Goal: Information Seeking & Learning: Learn about a topic

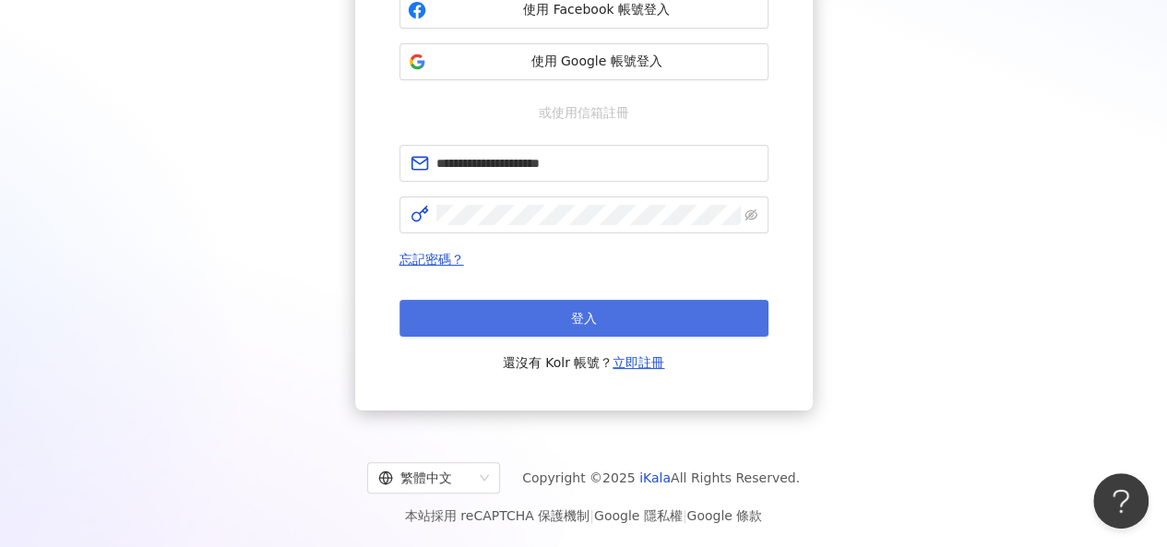
click at [593, 311] on span "登入" at bounding box center [584, 318] width 26 height 15
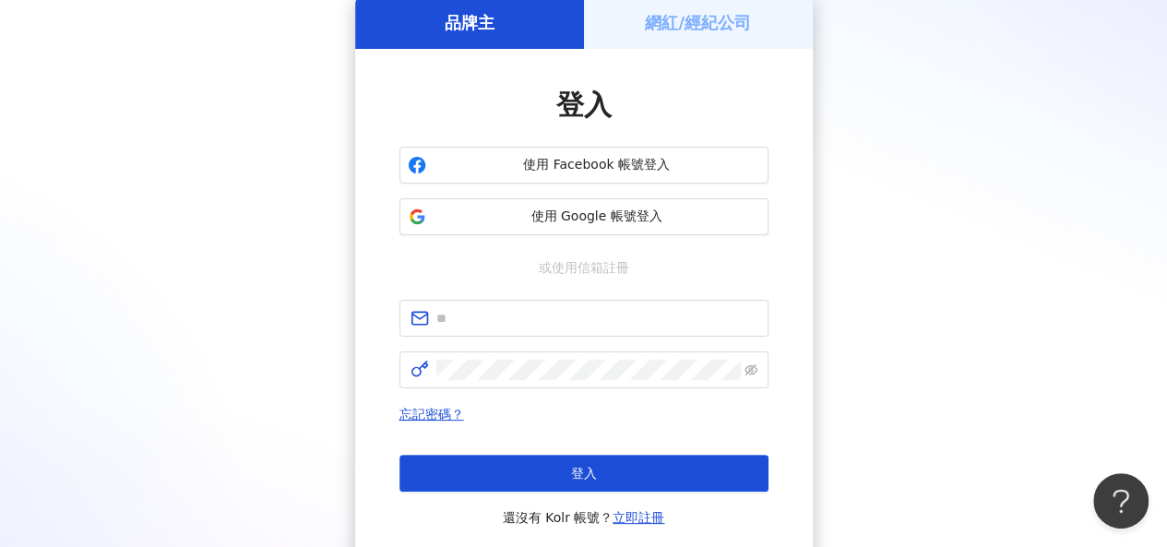
scroll to position [240, 0]
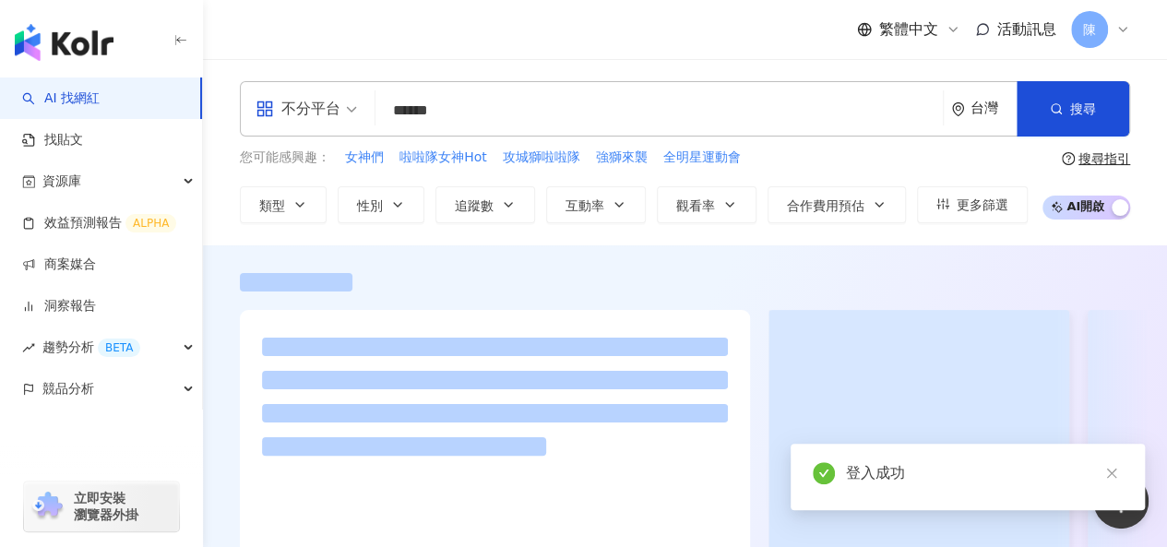
drag, startPoint x: 436, startPoint y: 66, endPoint x: 404, endPoint y: 51, distance: 35.1
click at [436, 66] on div "不分平台 啦啦隊 女神 ****** 台灣 搜尋 您可能感興趣： 女神們 啦啦隊女神Hot 攻城獅啦啦隊 強獅來襲 全明星運動會 類型 性別 追蹤數 互動率 …" at bounding box center [685, 152] width 964 height 186
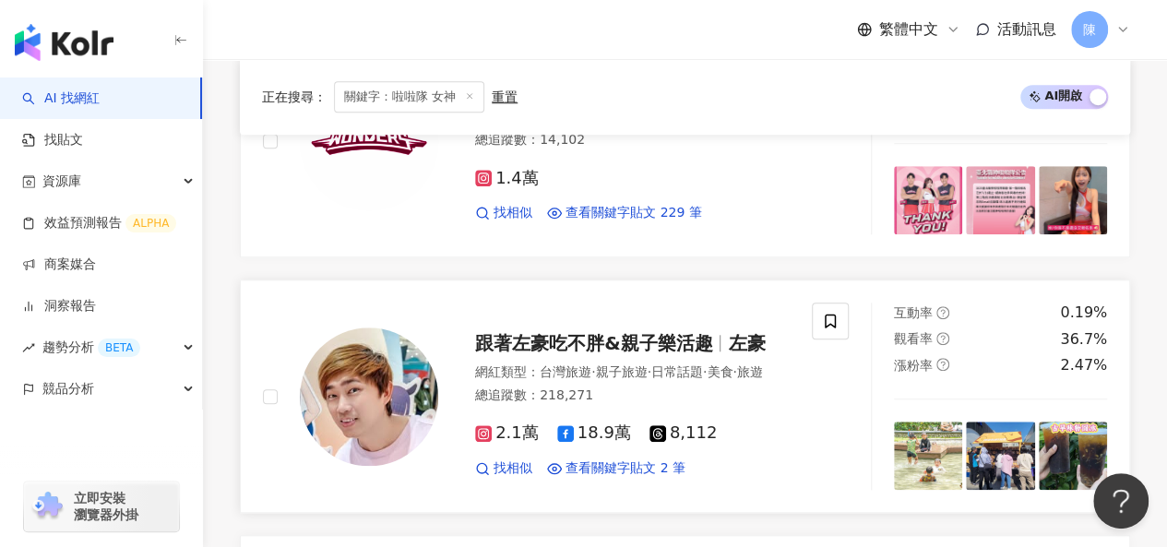
scroll to position [831, 0]
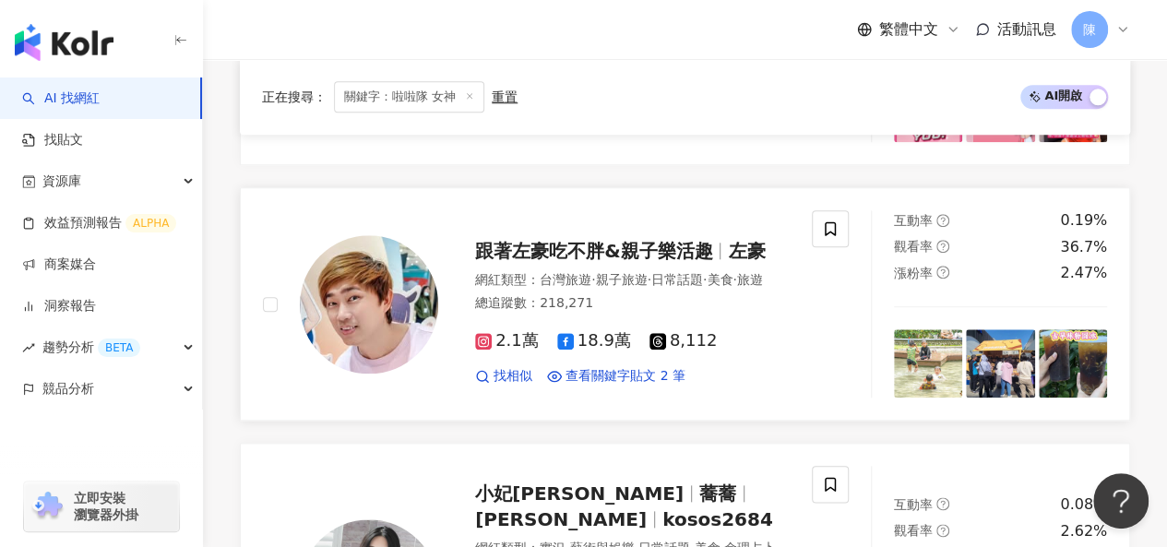
click at [645, 240] on span "跟著左豪吃不胖&親子樂活趣" at bounding box center [593, 251] width 237 height 22
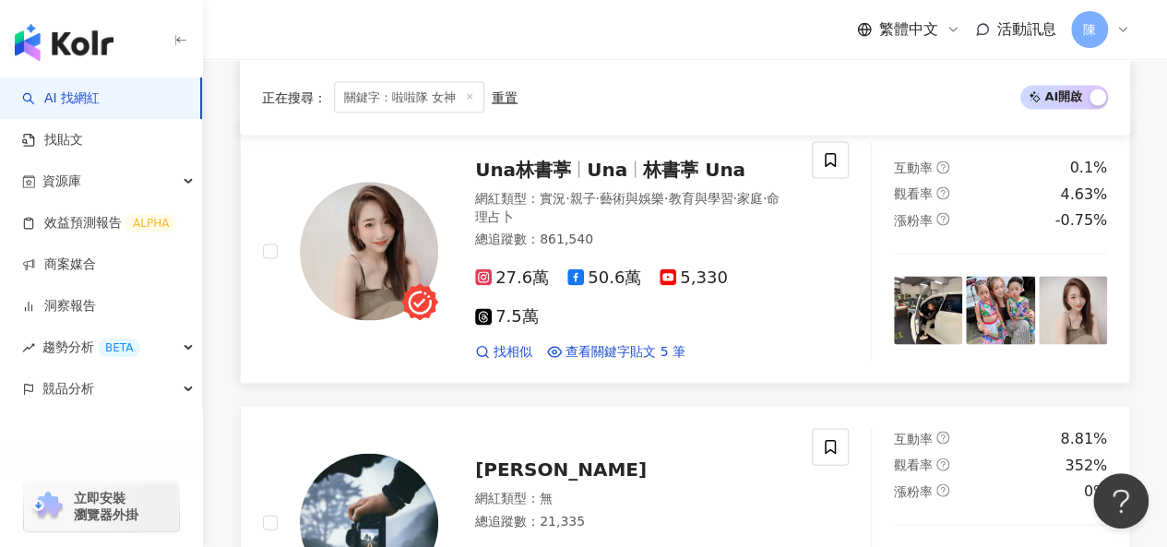
scroll to position [1569, 0]
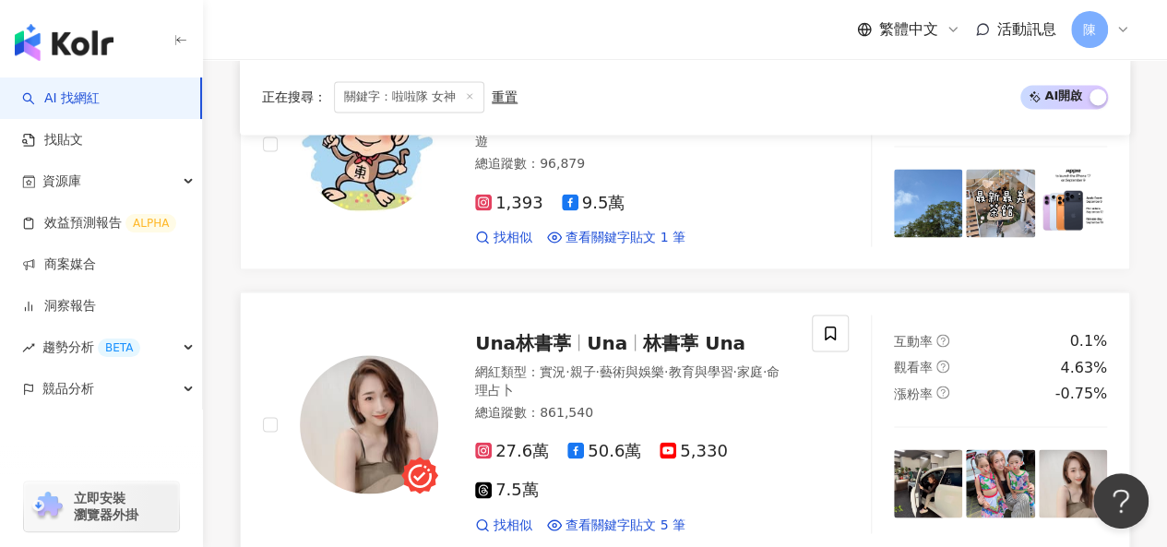
click at [633, 331] on span "Una" at bounding box center [615, 342] width 56 height 22
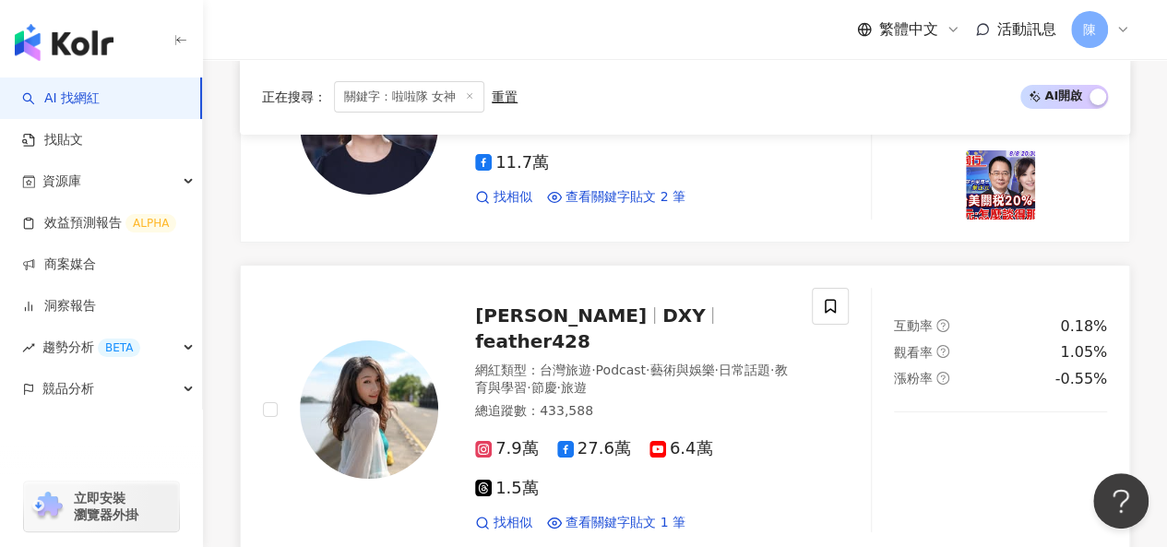
scroll to position [3507, 0]
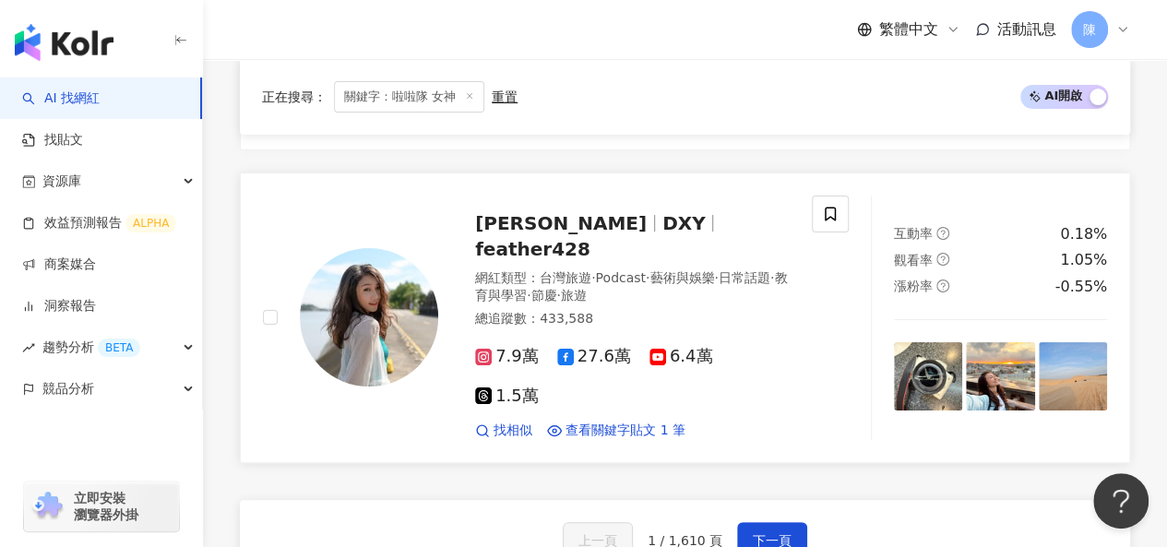
click at [364, 263] on img at bounding box center [369, 317] width 138 height 138
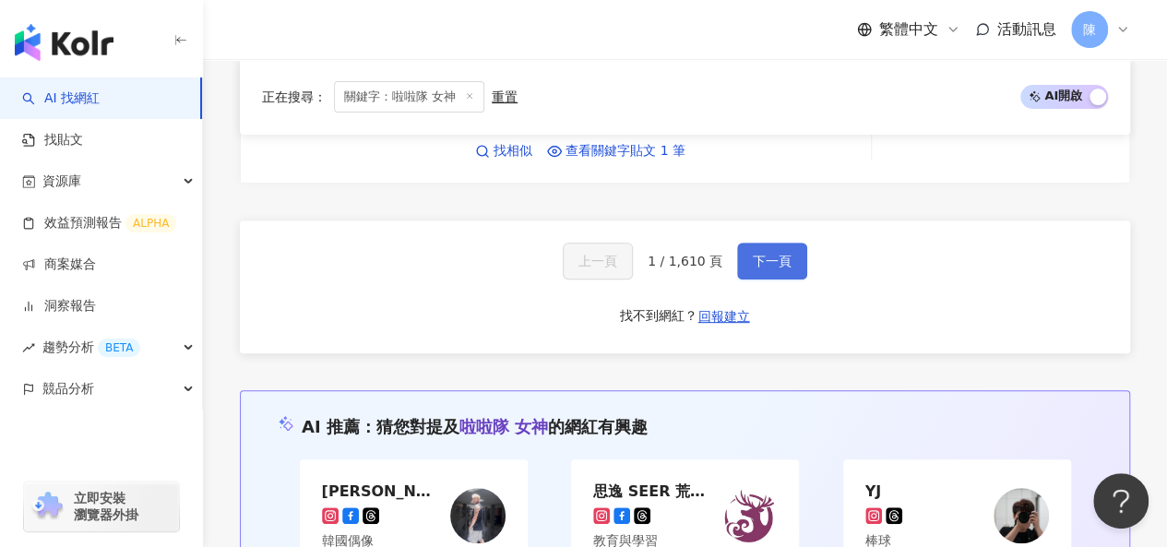
scroll to position [3784, 0]
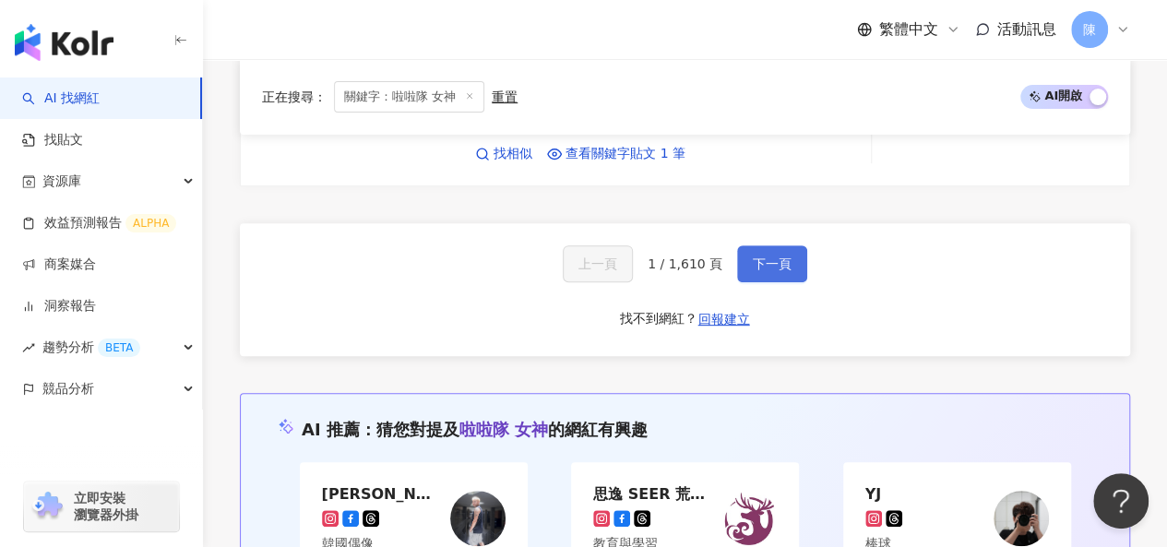
click at [779, 257] on span "下一頁" at bounding box center [772, 264] width 39 height 15
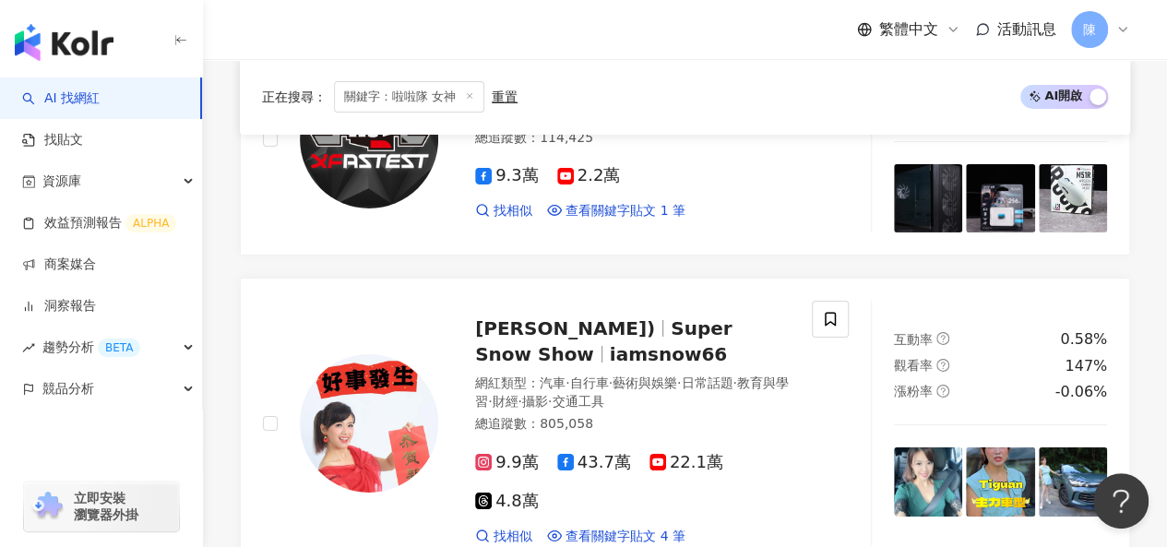
scroll to position [2927, 0]
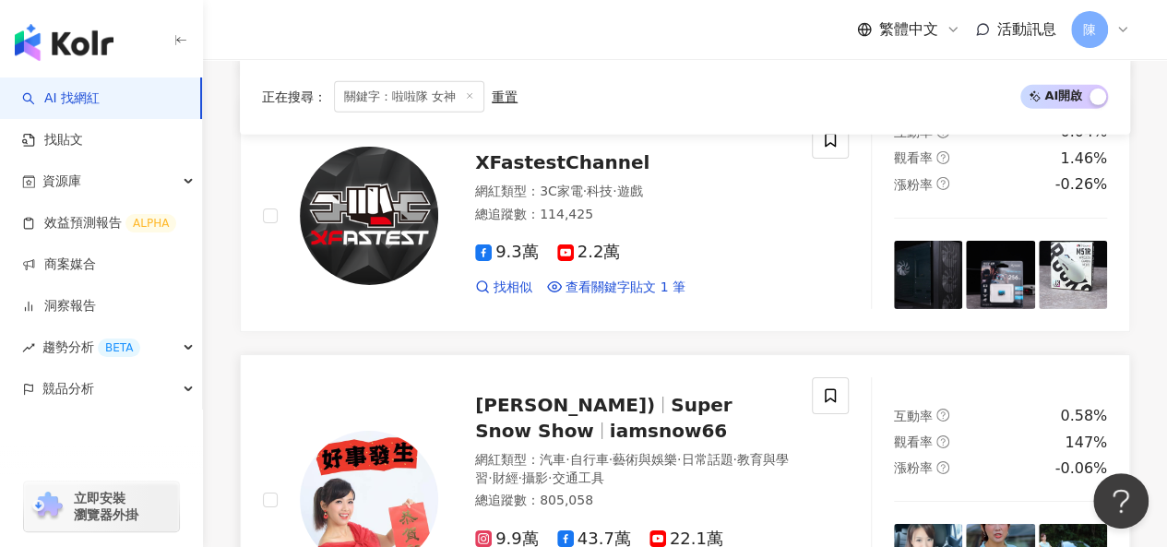
click at [565, 394] on span "廖盈婷(Snow)" at bounding box center [565, 405] width 180 height 22
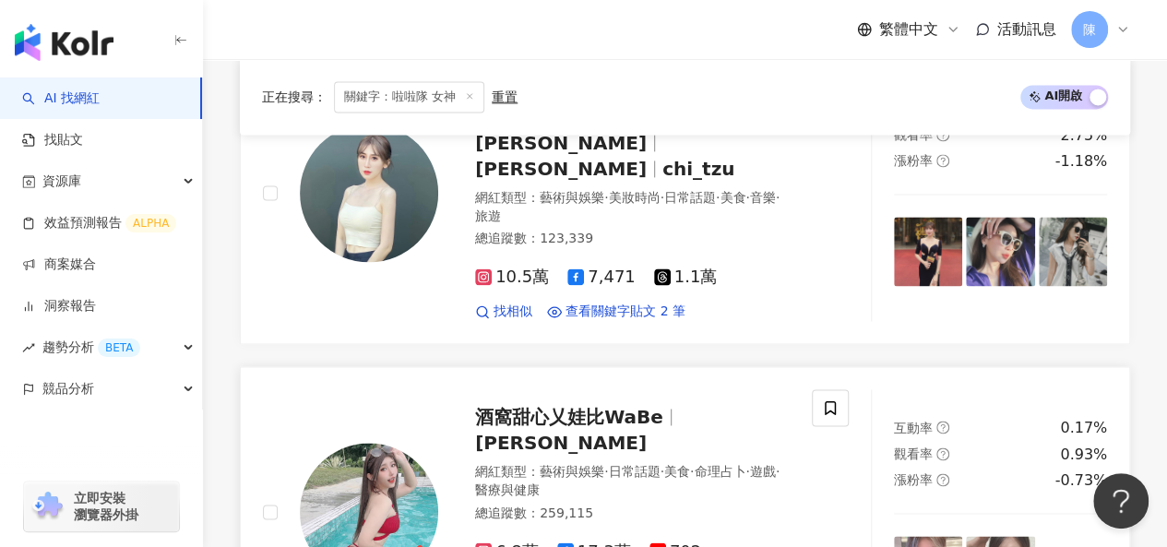
scroll to position [1266, 0]
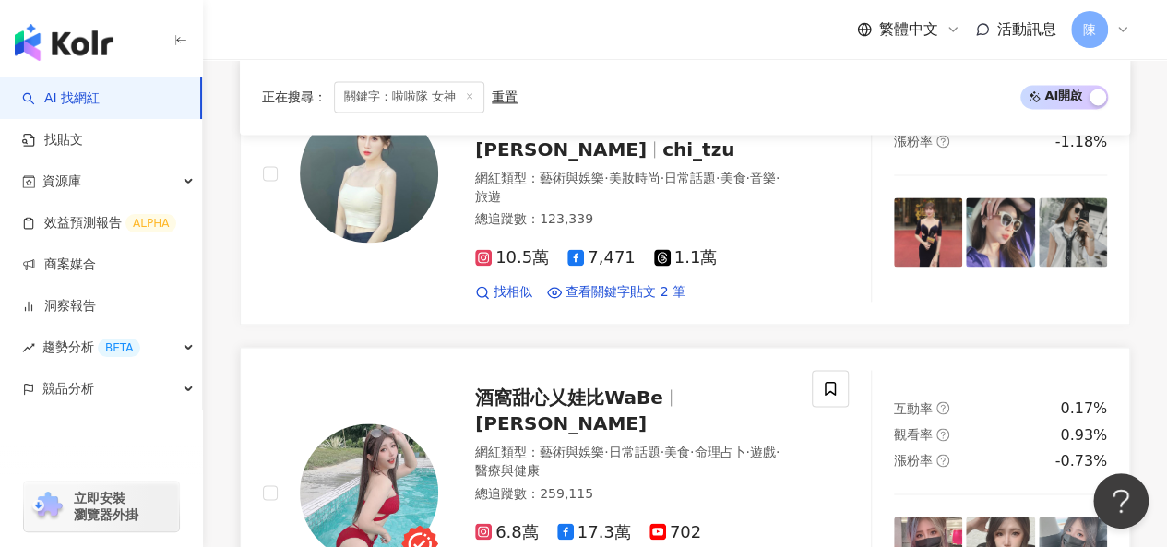
click at [392, 424] on img at bounding box center [369, 493] width 138 height 138
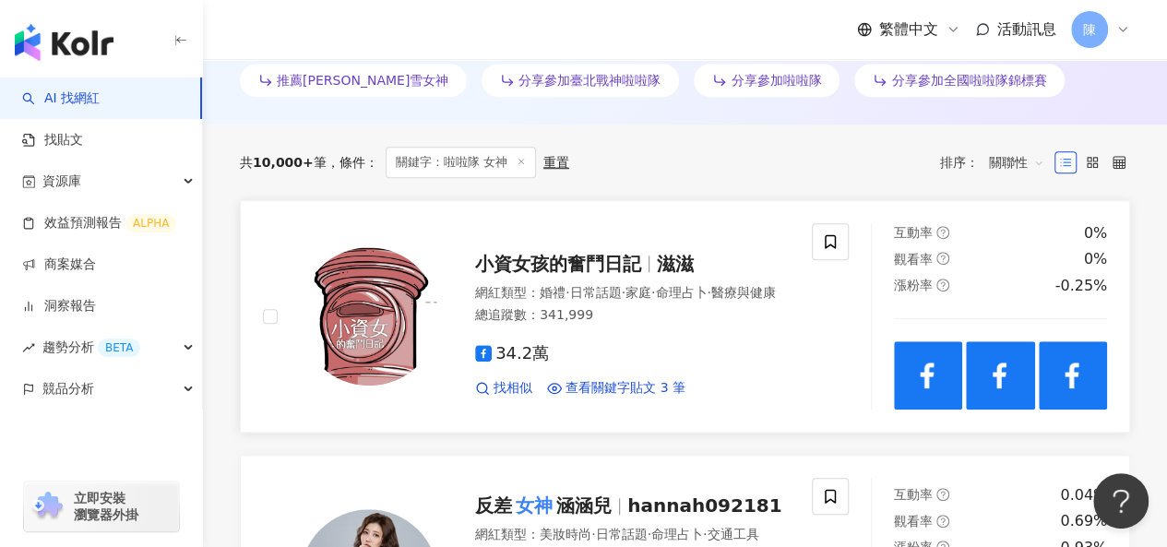
scroll to position [436, 0]
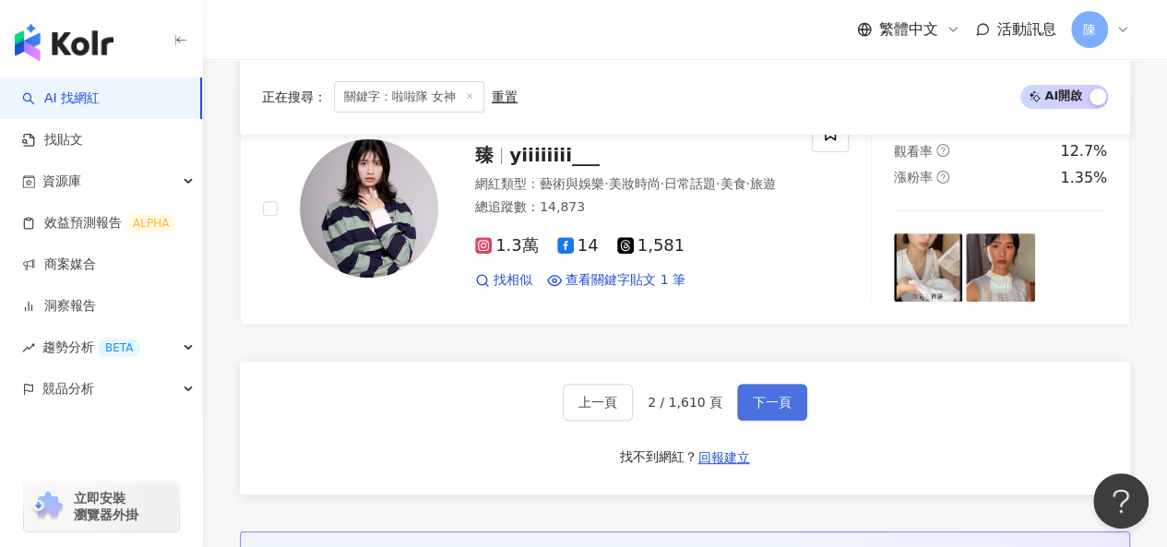
click at [764, 395] on span "下一頁" at bounding box center [772, 402] width 39 height 15
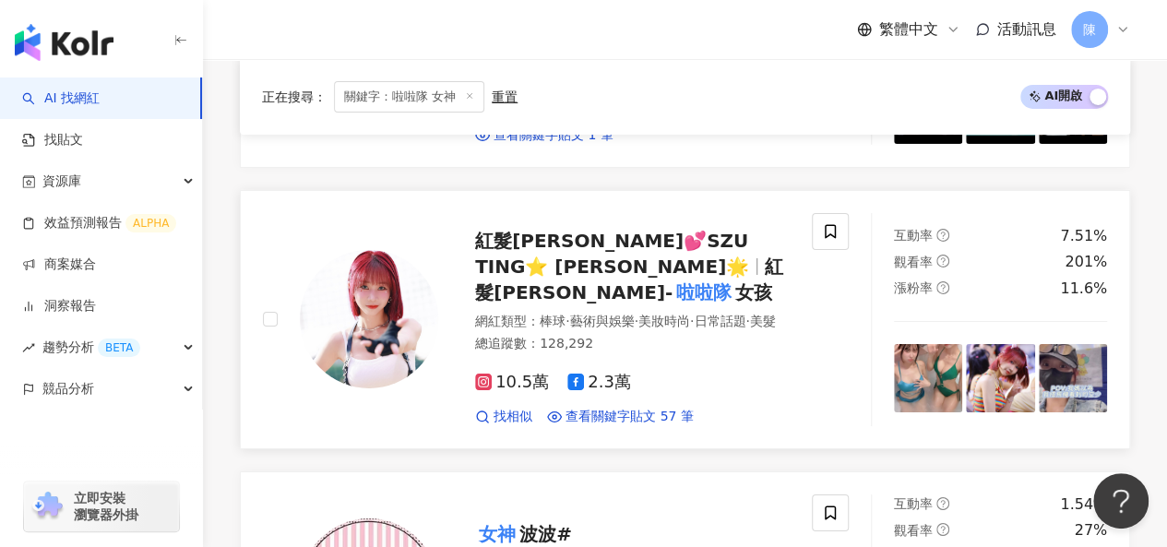
scroll to position [3032, 0]
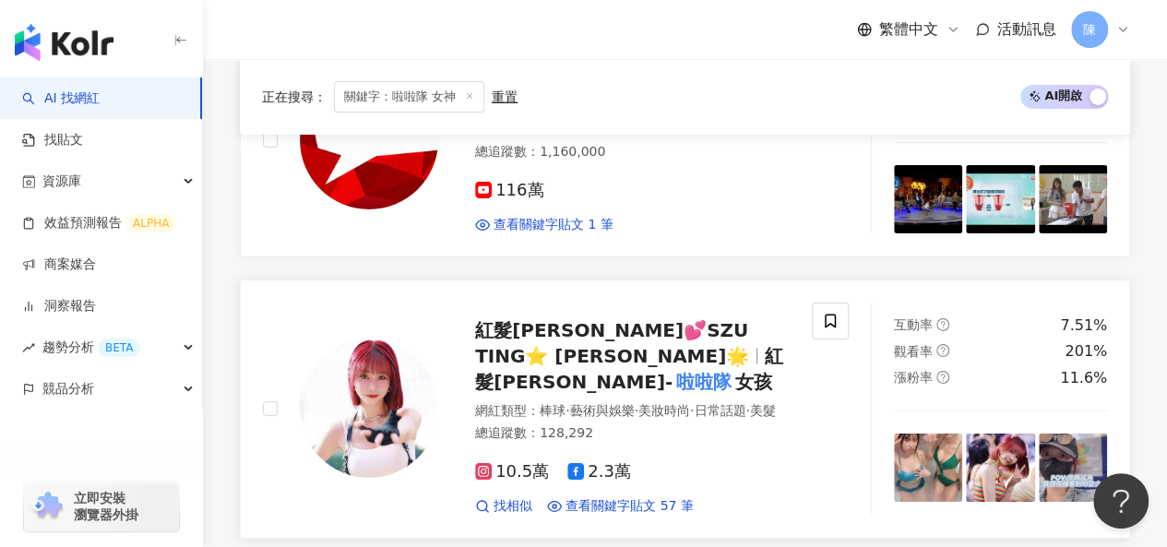
click at [364, 340] on img at bounding box center [369, 409] width 138 height 138
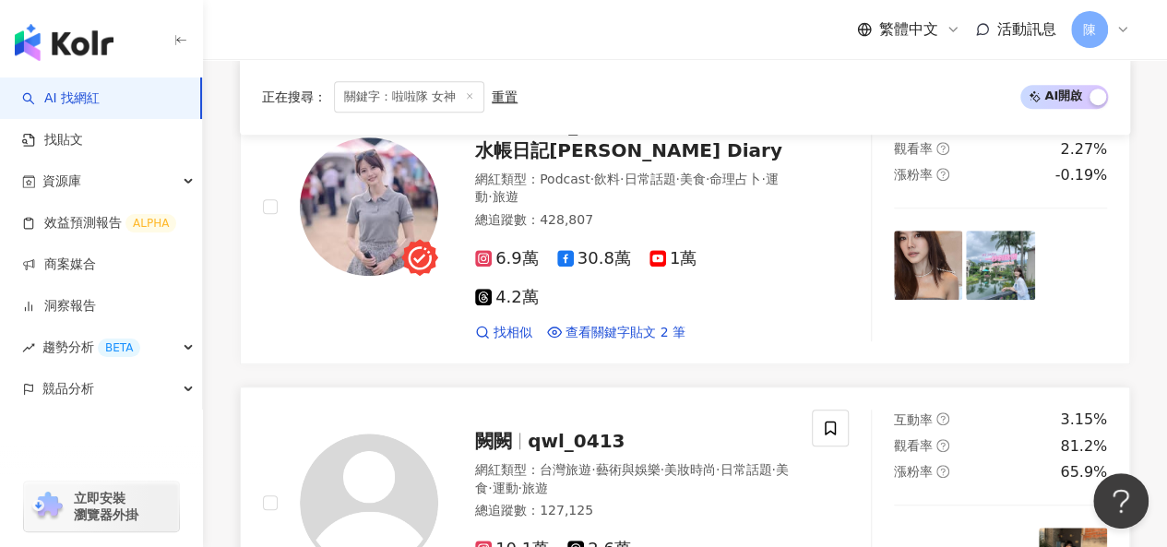
scroll to position [633, 0]
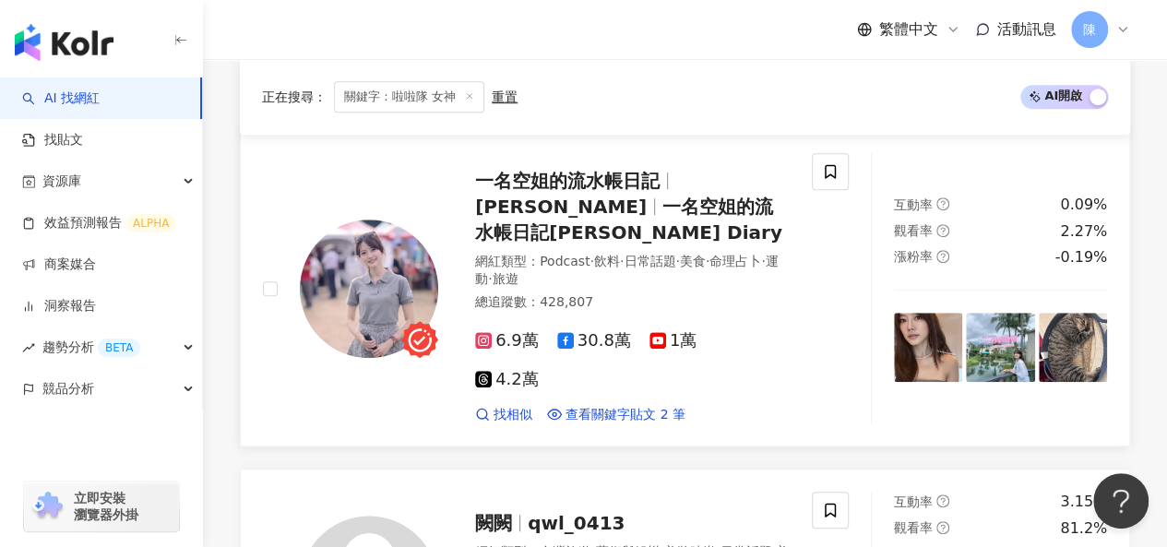
click at [353, 257] on img at bounding box center [369, 289] width 138 height 138
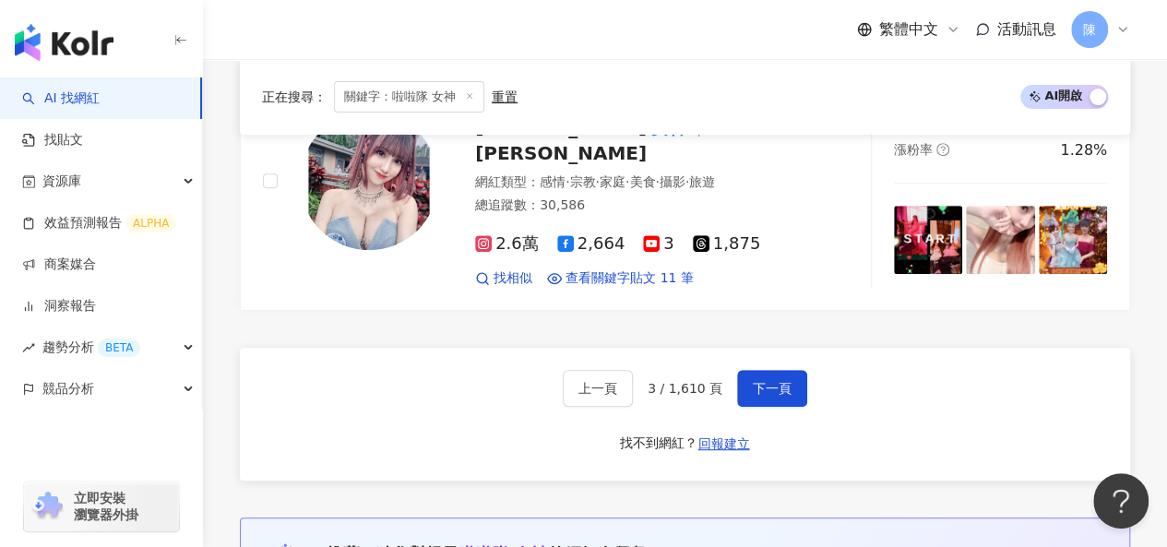
scroll to position [3678, 0]
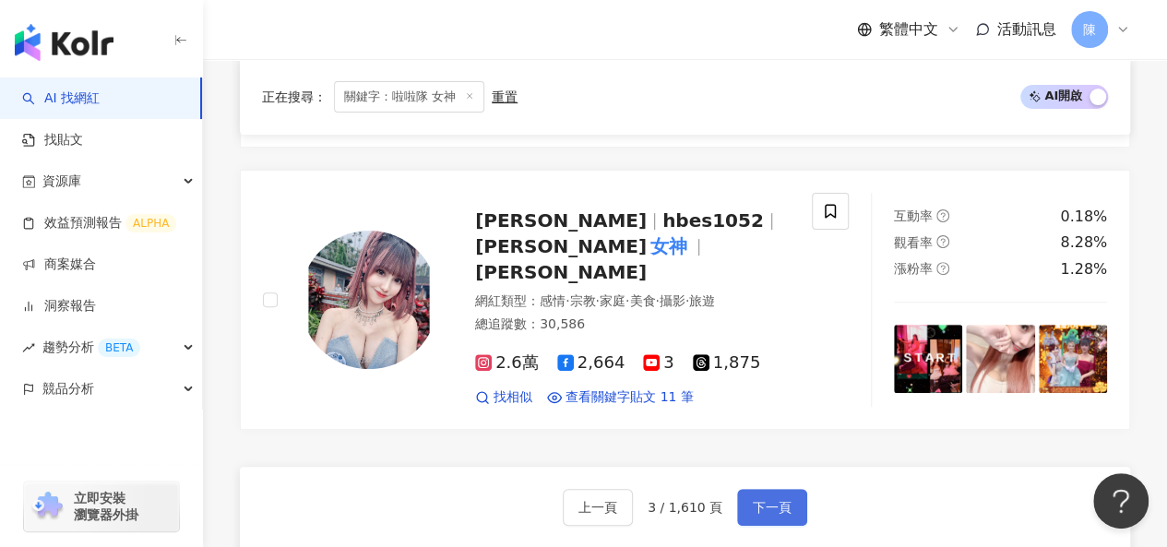
click at [759, 500] on span "下一頁" at bounding box center [772, 507] width 39 height 15
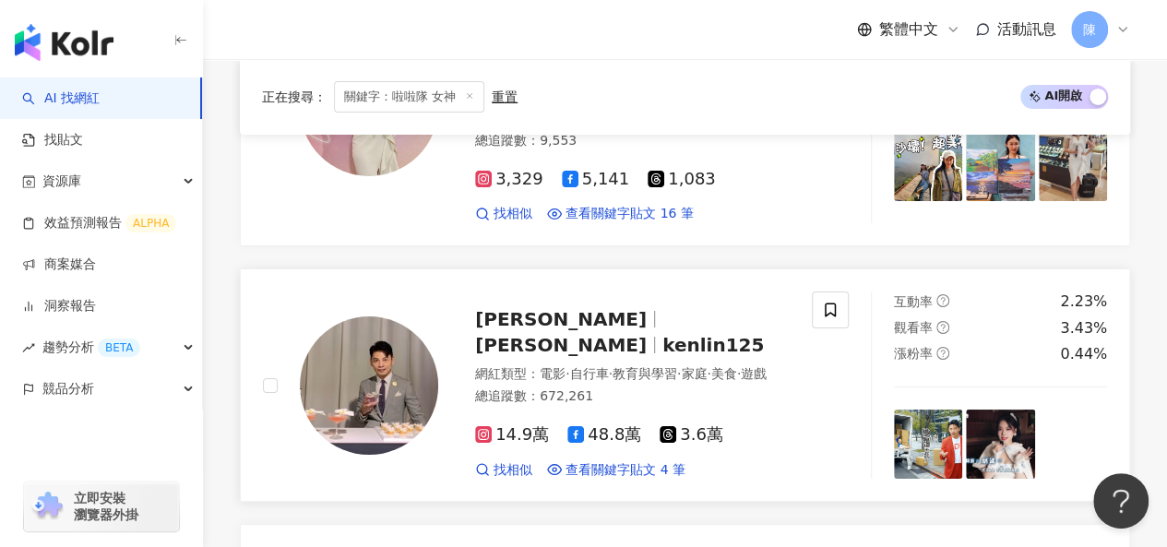
scroll to position [3073, 0]
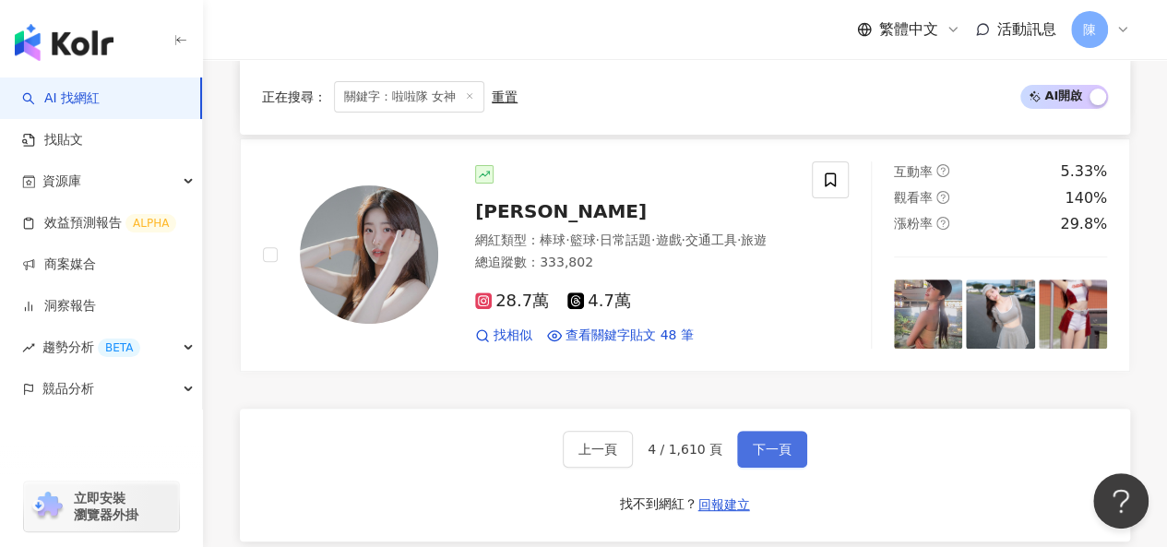
click at [765, 442] on span "下一頁" at bounding box center [772, 449] width 39 height 15
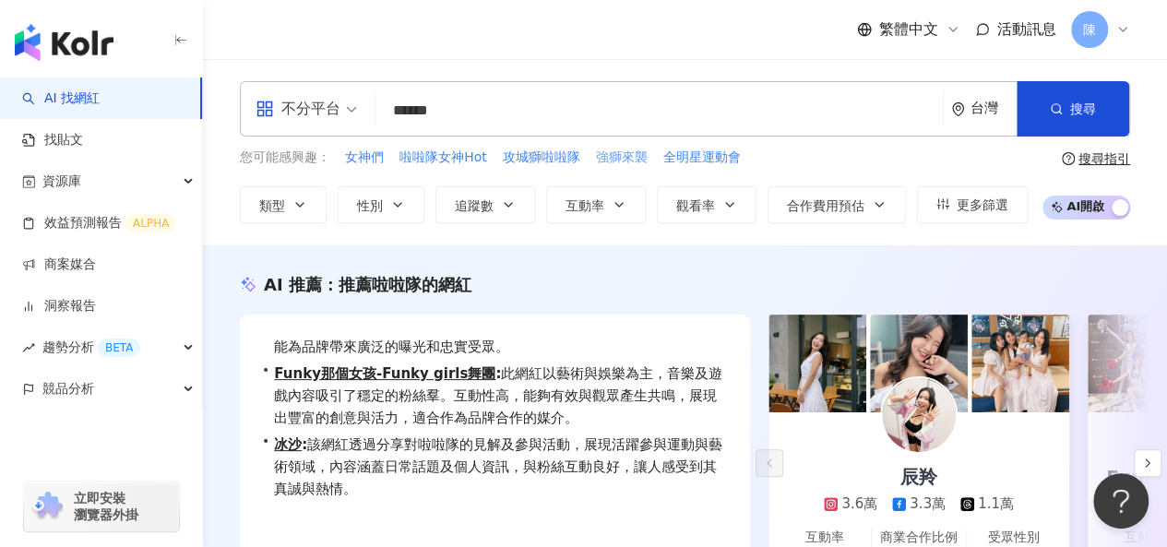
scroll to position [0, 0]
drag, startPoint x: 484, startPoint y: 106, endPoint x: 332, endPoint y: 106, distance: 152.3
click at [332, 106] on div "不分平台 ****** 台灣 搜尋 keyword 搜尋名稱、敘述、貼文含有關鍵字 “ 啦啦隊 女神 ” 的網紅" at bounding box center [685, 108] width 891 height 55
click at [532, 117] on input "search" at bounding box center [659, 110] width 553 height 35
type input "*"
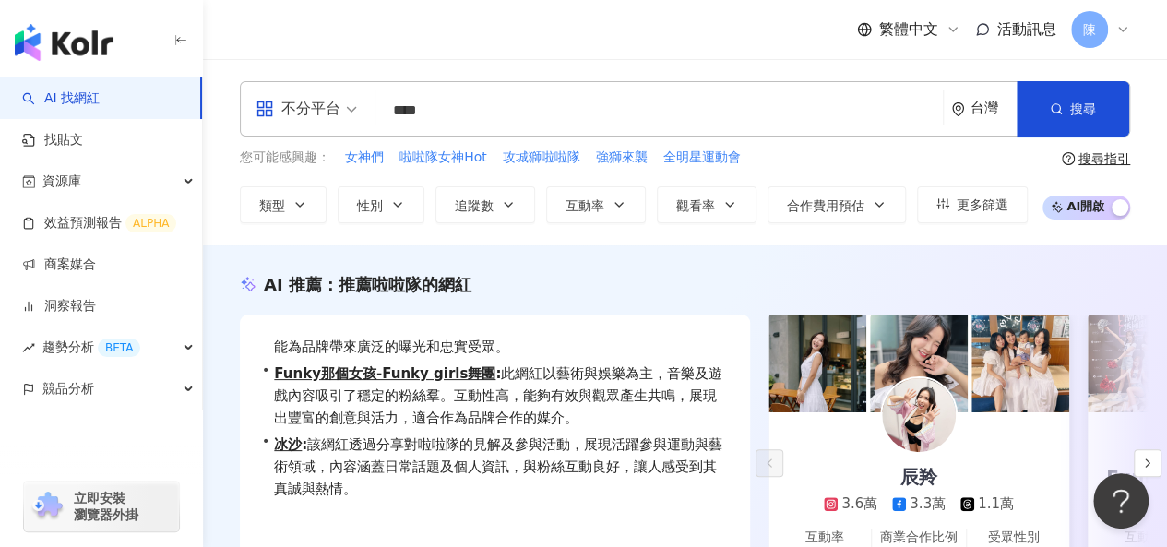
type input "****"
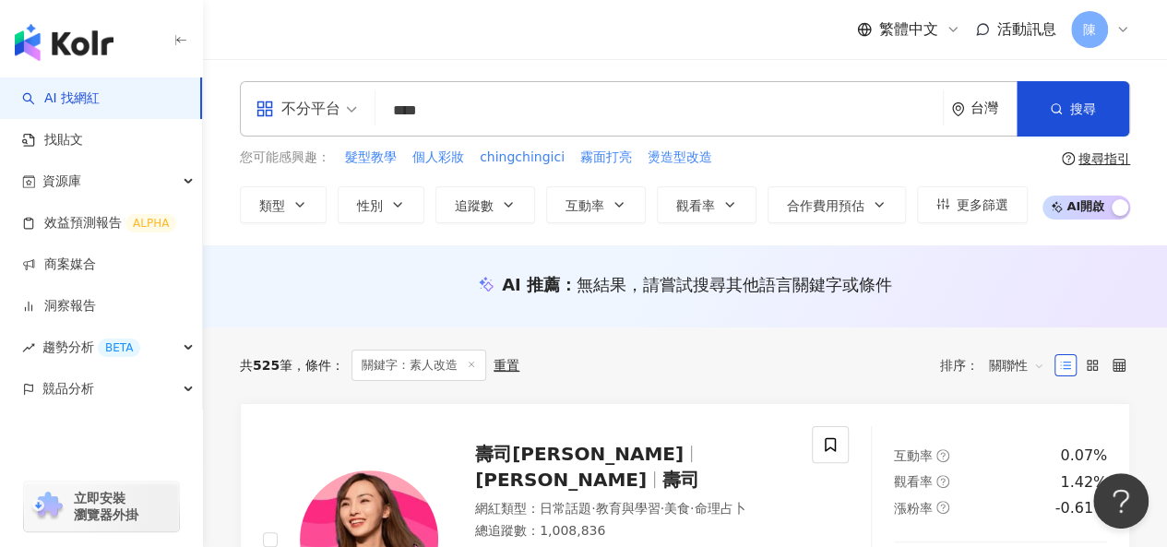
click at [572, 15] on div "繁體中文 活動訊息 陳" at bounding box center [685, 29] width 891 height 59
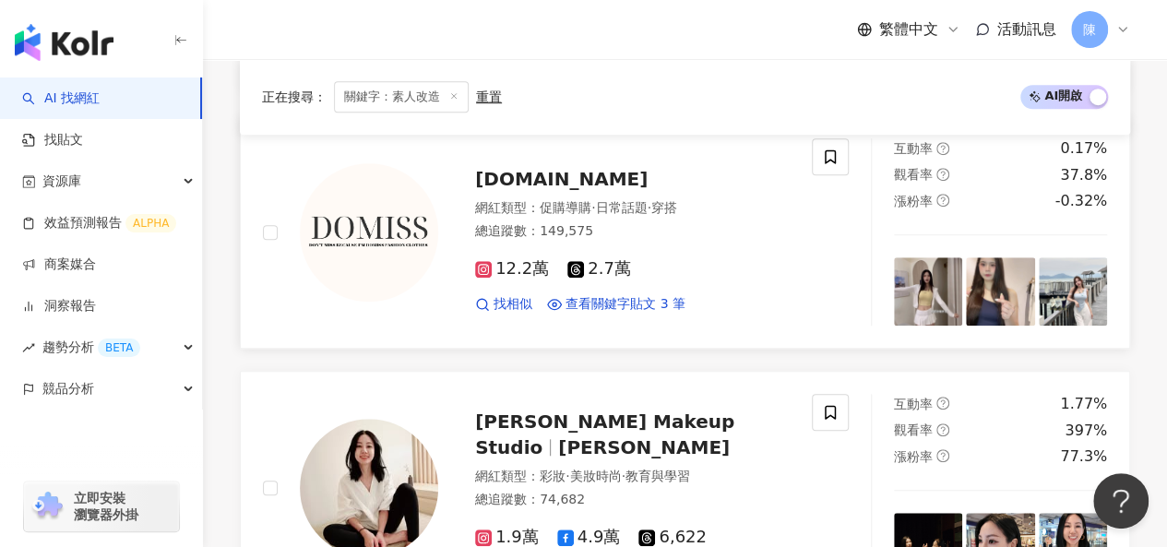
scroll to position [554, 0]
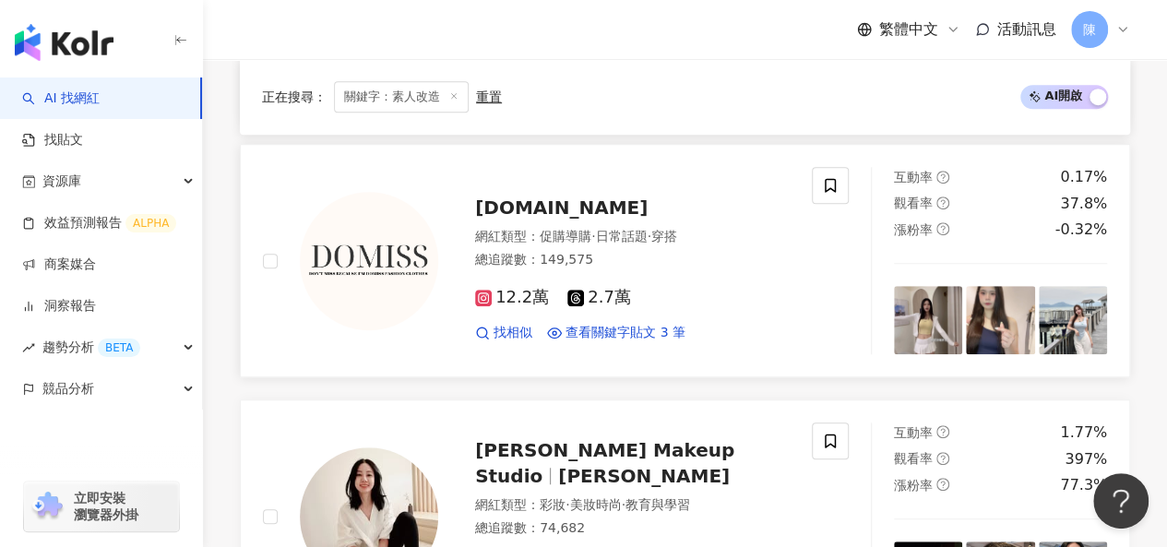
click at [396, 219] on img at bounding box center [369, 261] width 138 height 138
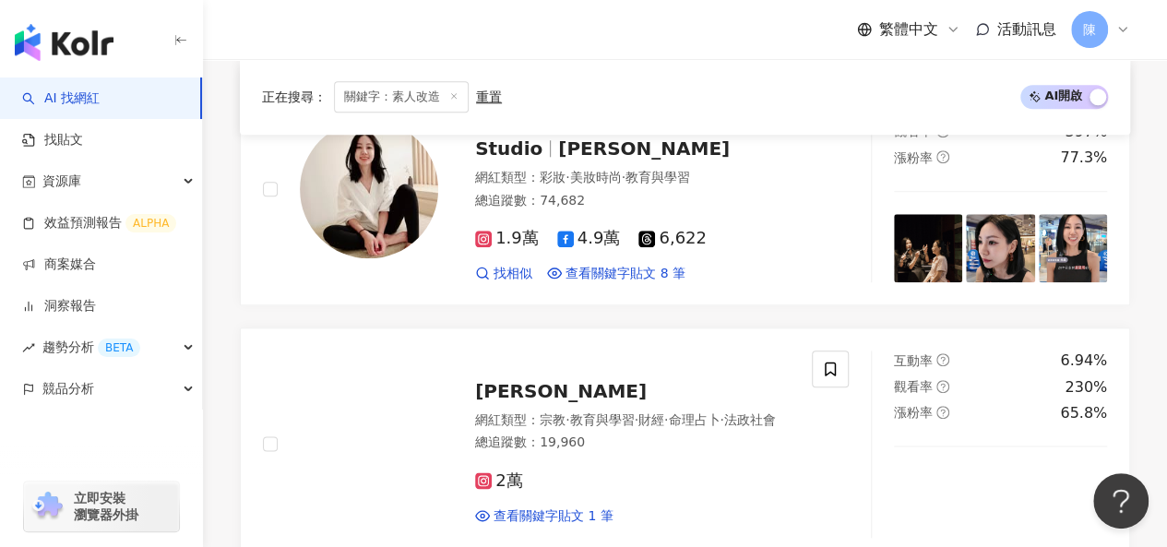
scroll to position [1015, 0]
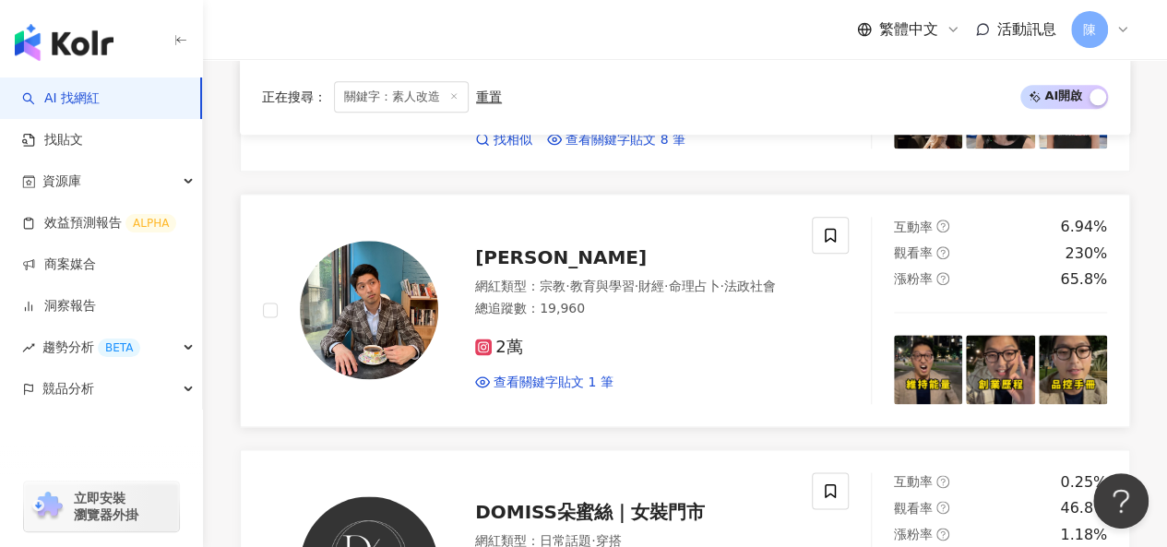
click at [423, 263] on img at bounding box center [369, 310] width 138 height 138
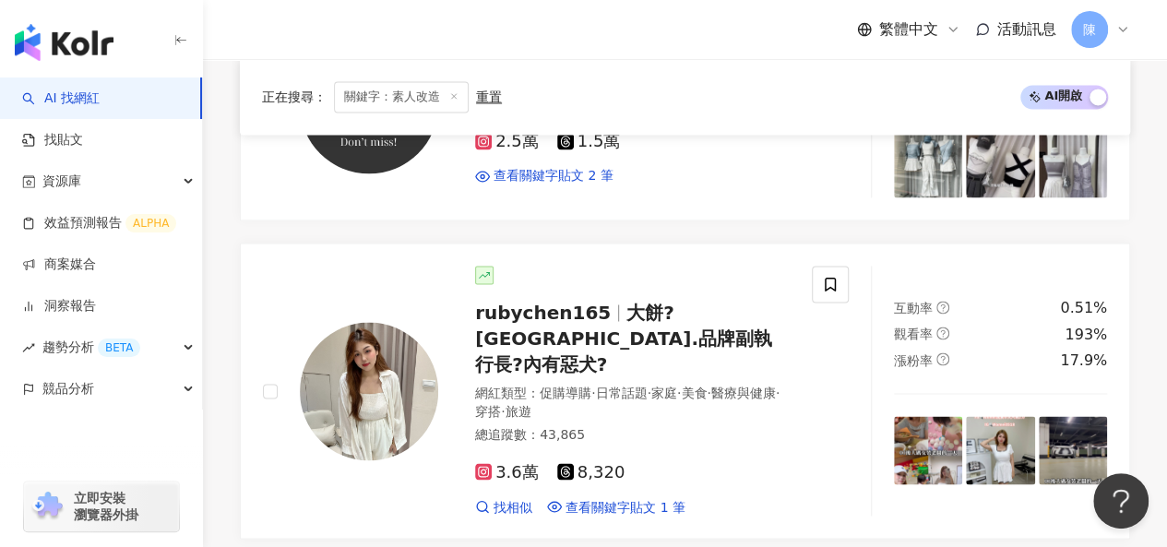
scroll to position [1753, 0]
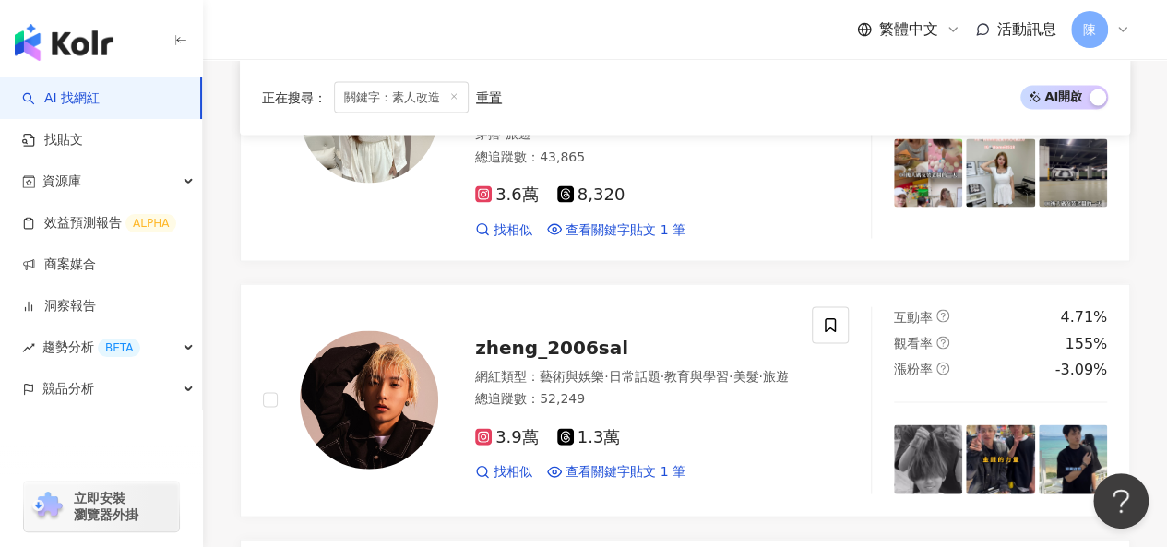
drag, startPoint x: 345, startPoint y: 333, endPoint x: 352, endPoint y: 0, distance: 333.2
click at [345, 333] on img at bounding box center [369, 400] width 138 height 138
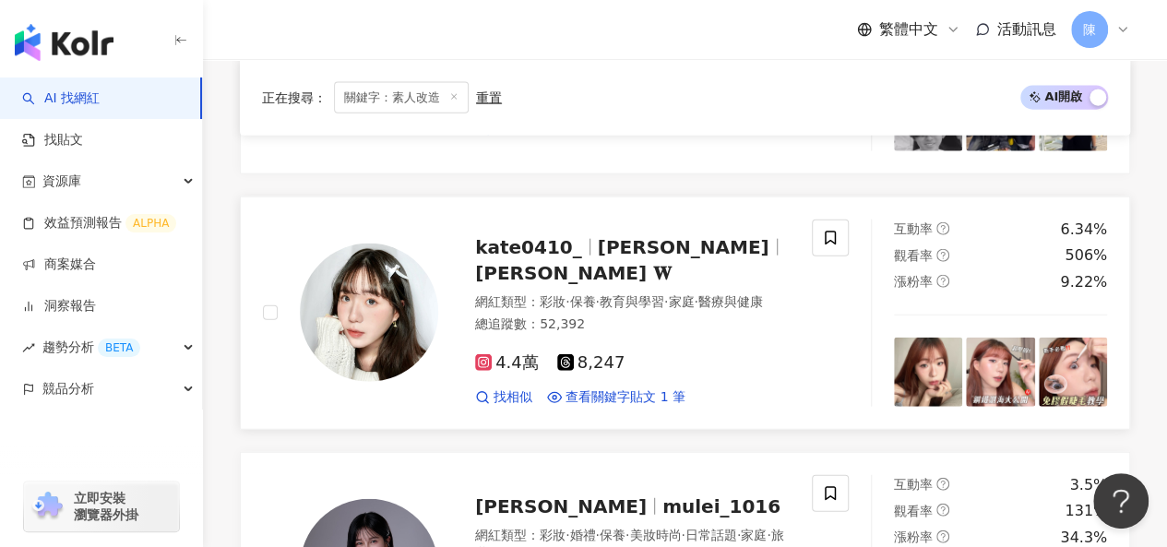
scroll to position [2030, 0]
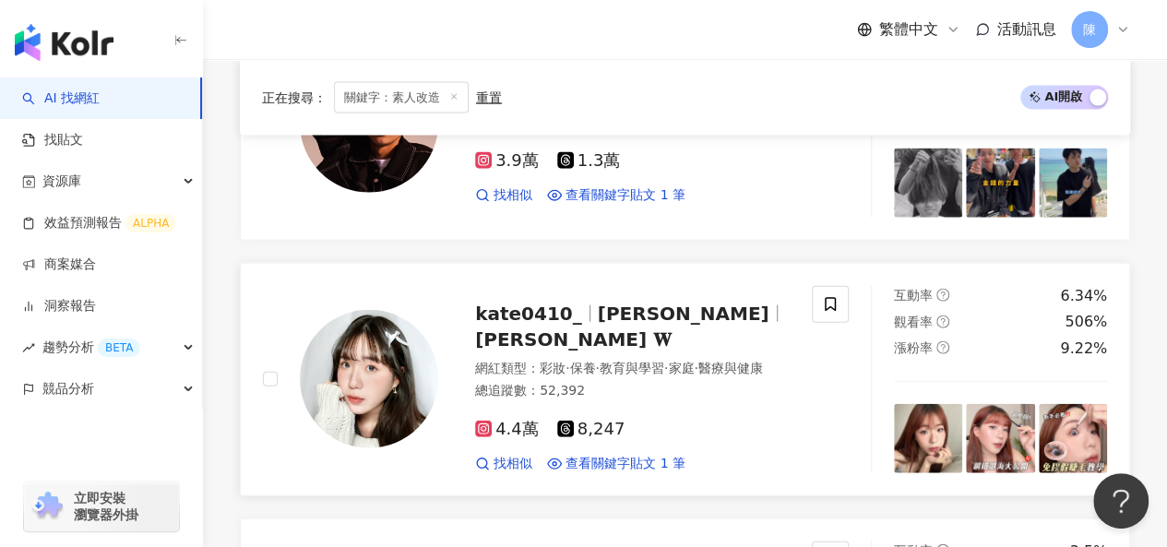
click at [377, 310] on img at bounding box center [369, 379] width 138 height 138
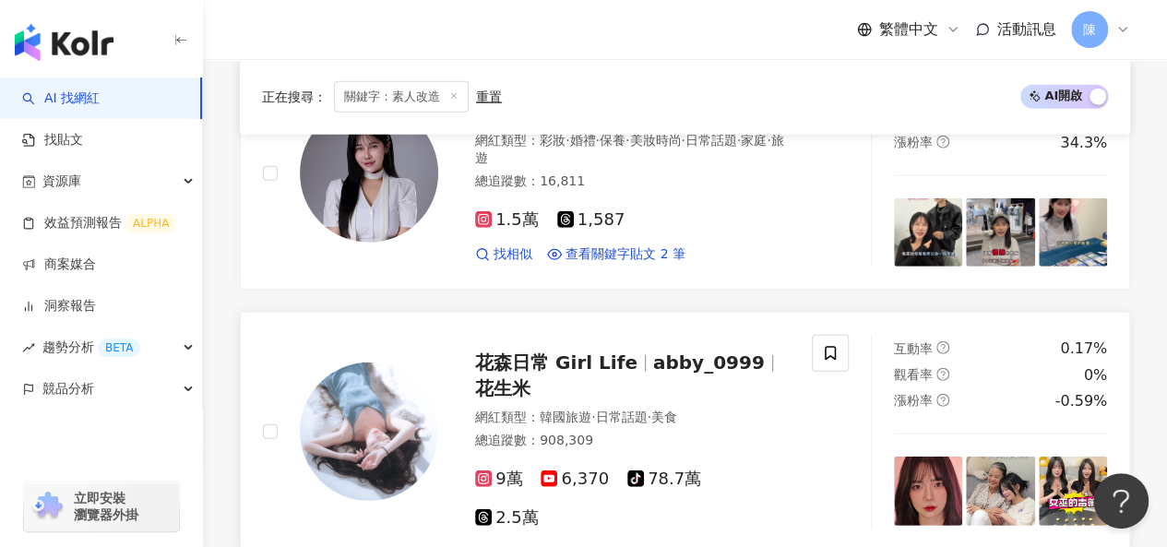
scroll to position [2584, 0]
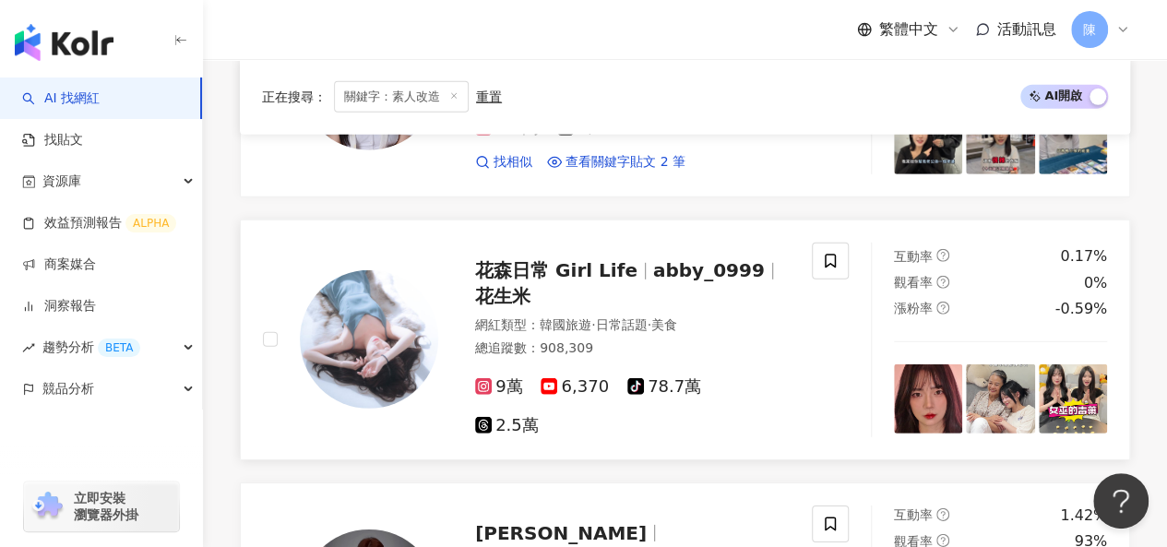
click at [366, 270] on img at bounding box center [369, 339] width 138 height 138
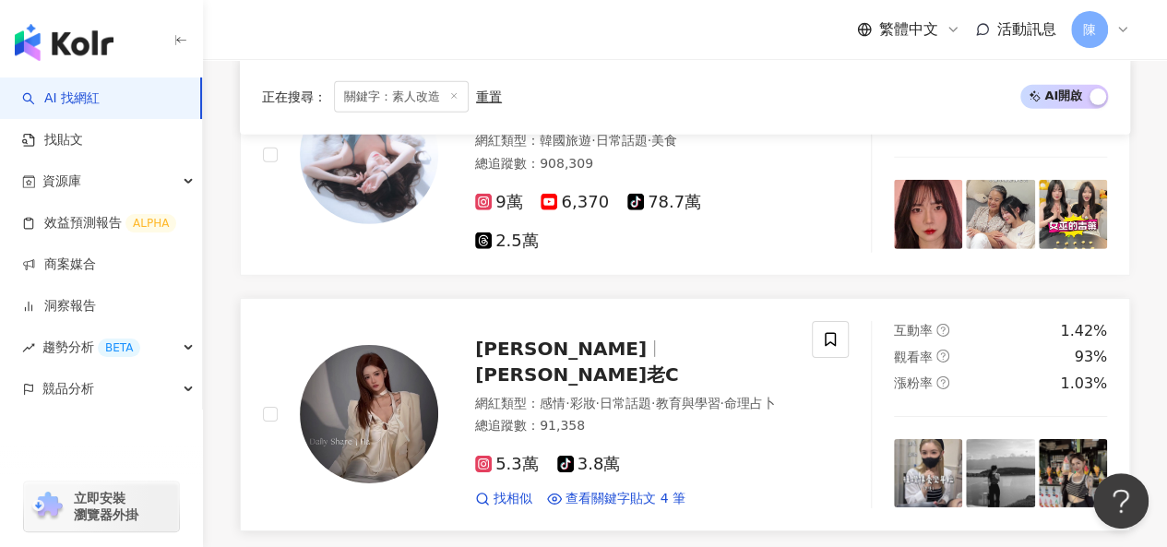
click at [381, 345] on img at bounding box center [369, 414] width 138 height 138
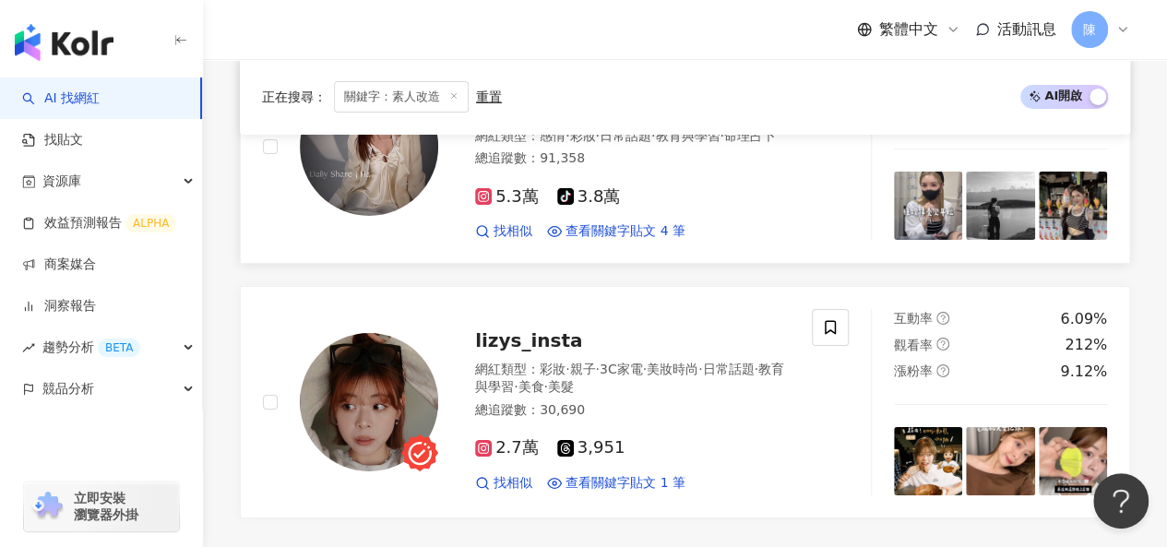
scroll to position [3045, 0]
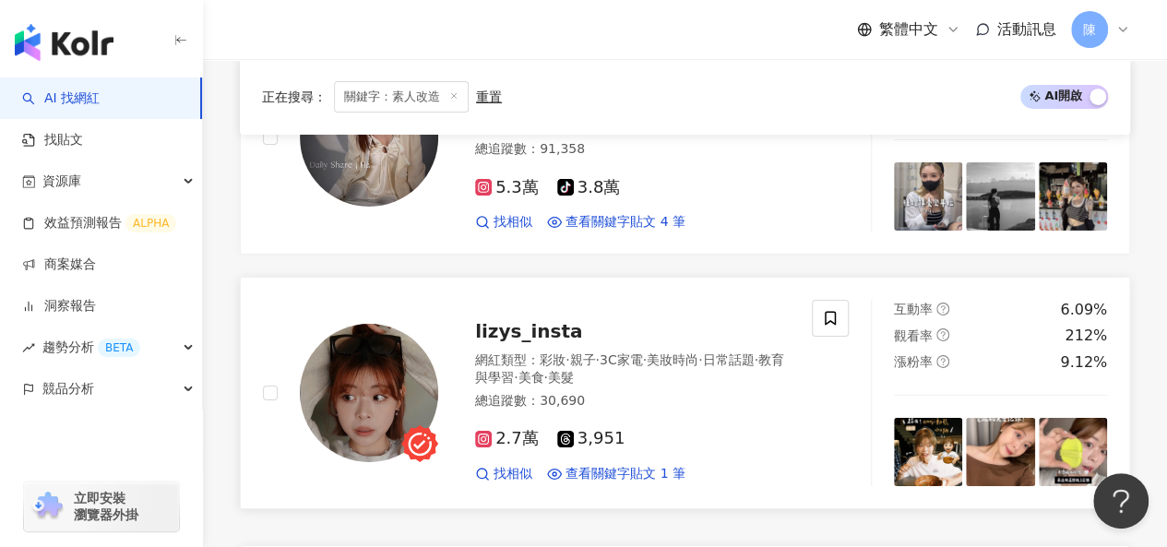
click at [373, 324] on img at bounding box center [369, 393] width 138 height 138
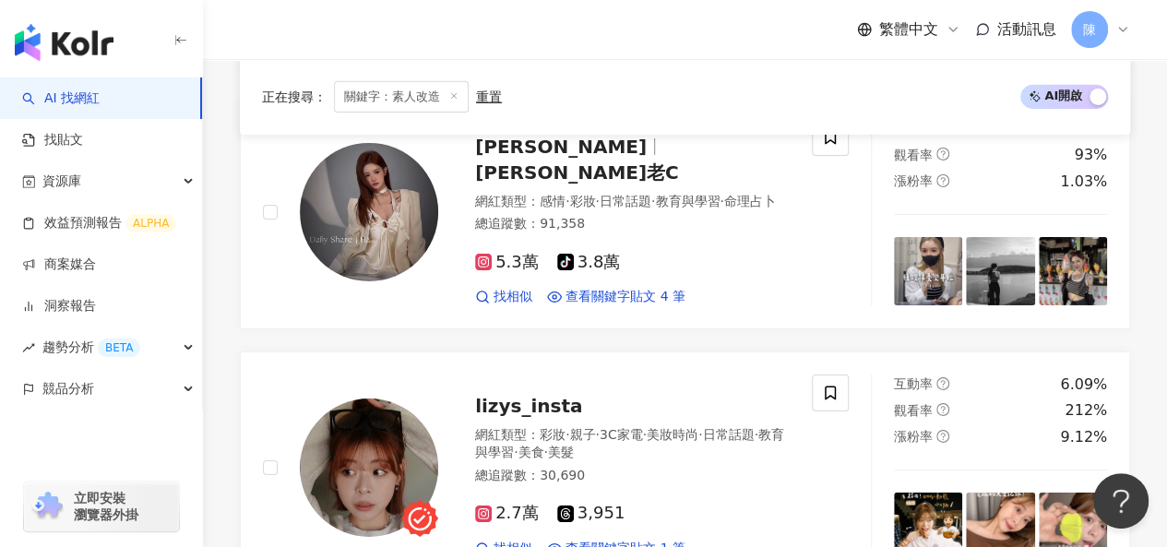
scroll to position [3230, 0]
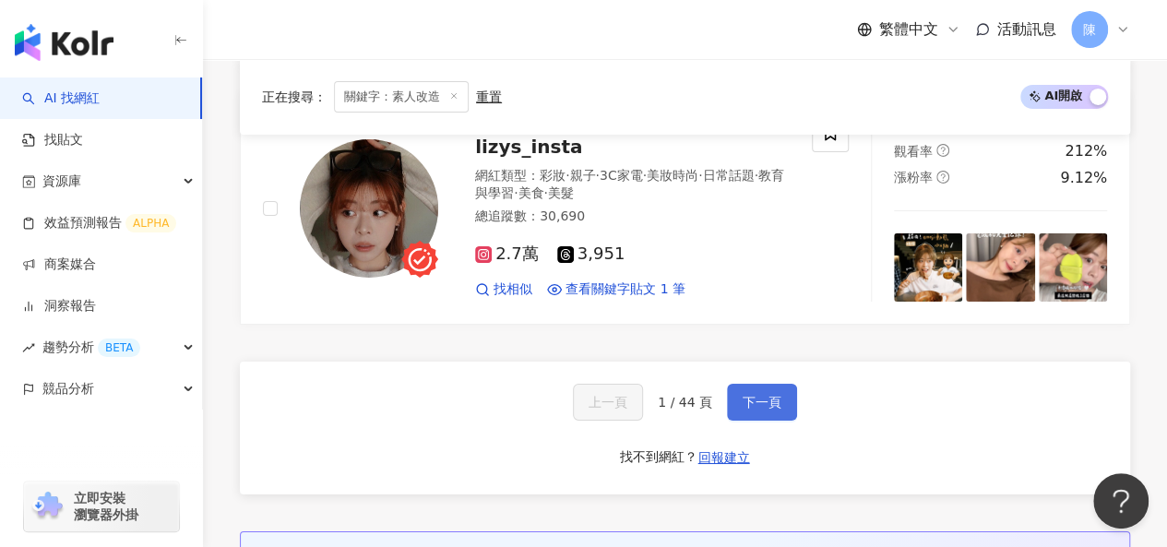
click at [774, 395] on span "下一頁" at bounding box center [762, 402] width 39 height 15
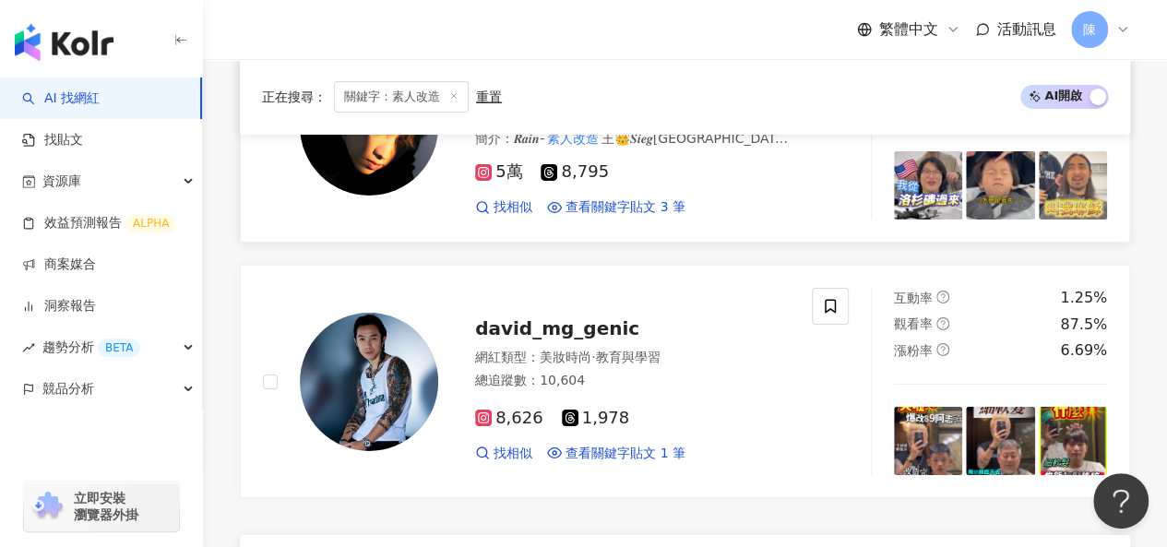
scroll to position [3032, 0]
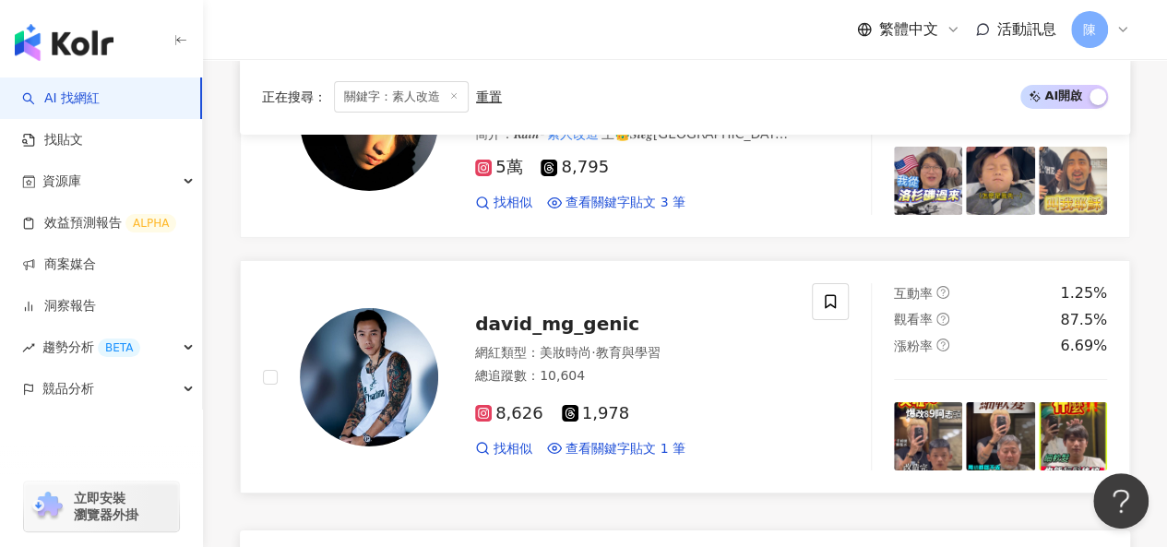
click at [409, 312] on img at bounding box center [369, 377] width 138 height 138
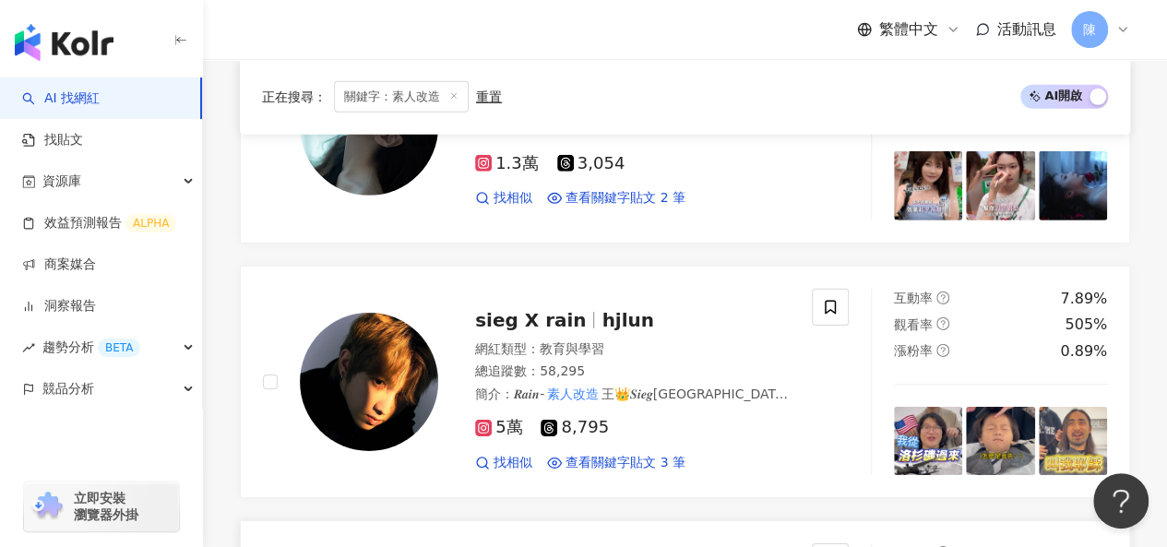
scroll to position [2756, 0]
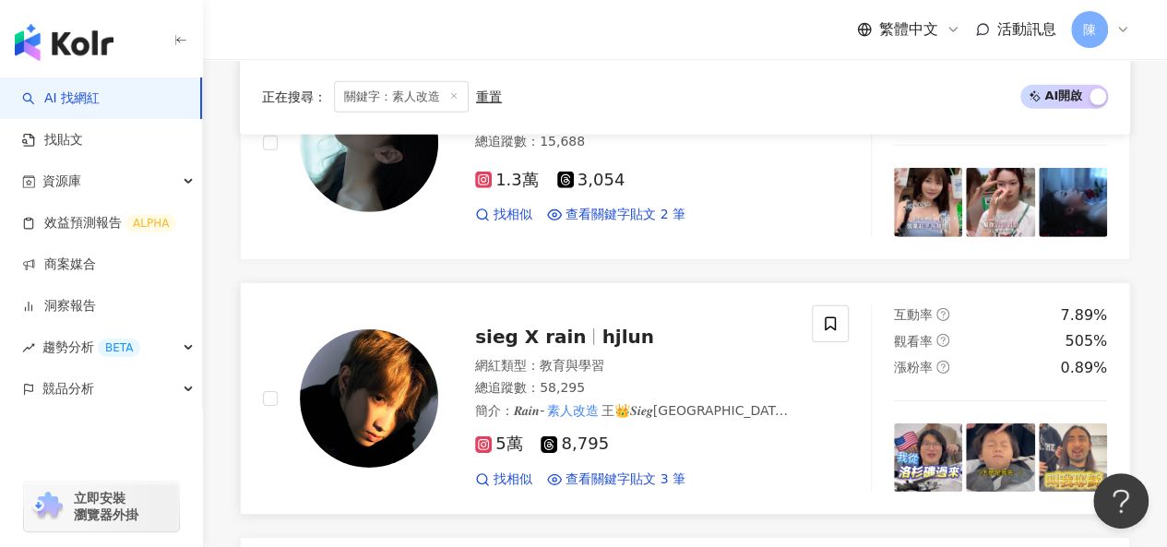
click at [413, 329] on img at bounding box center [369, 398] width 138 height 138
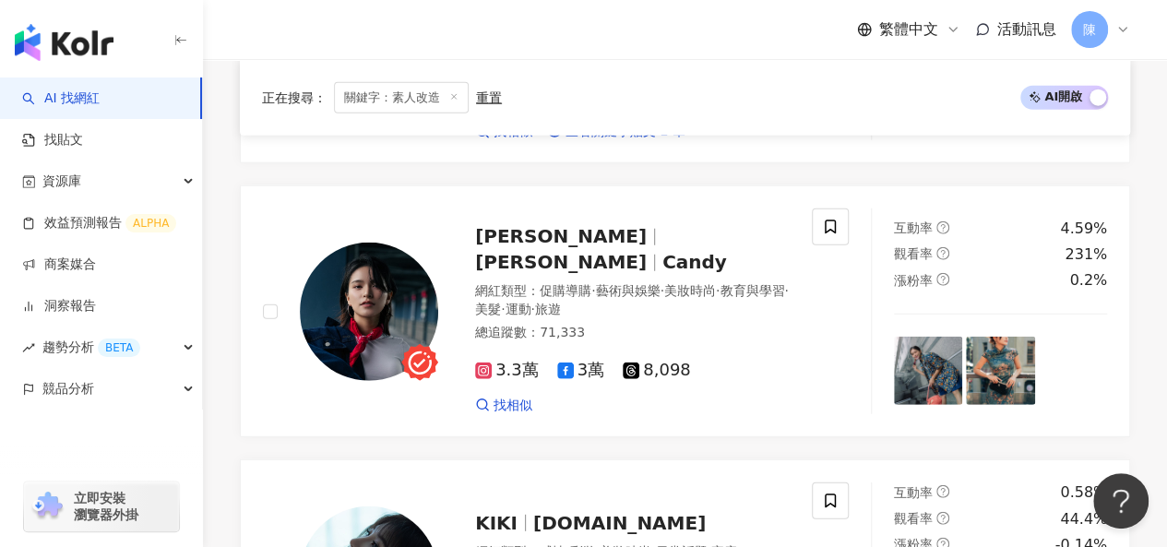
scroll to position [2294, 0]
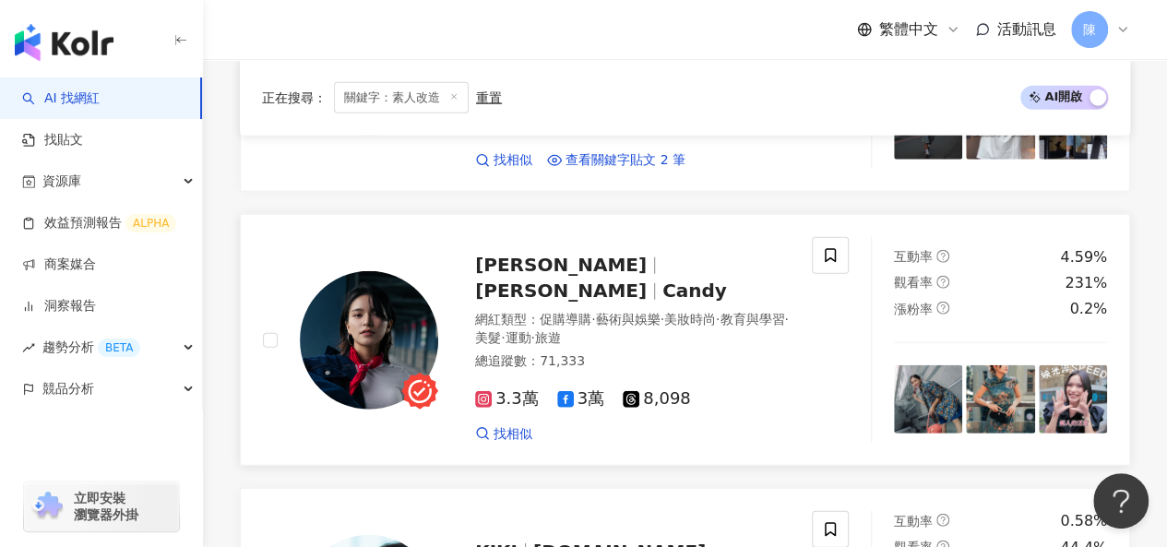
click at [377, 279] on img at bounding box center [369, 340] width 138 height 138
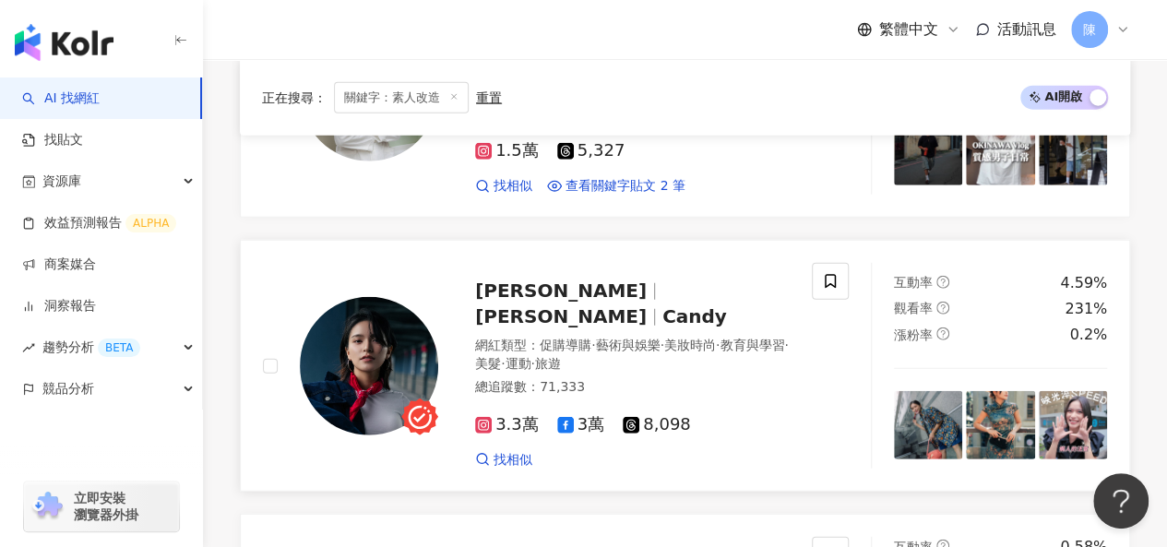
scroll to position [2017, 0]
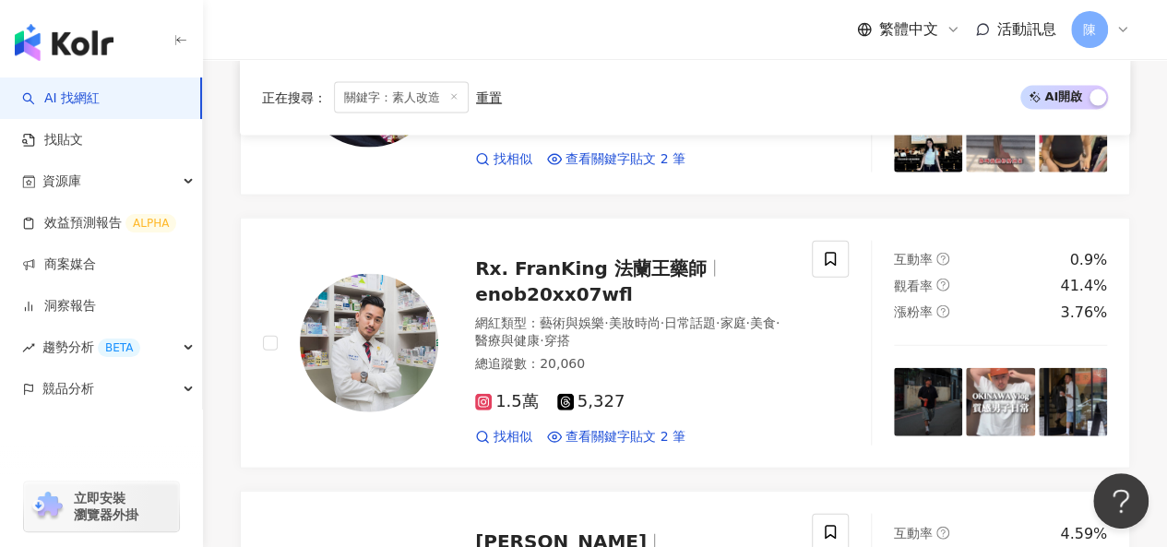
click at [377, 296] on img at bounding box center [369, 343] width 138 height 138
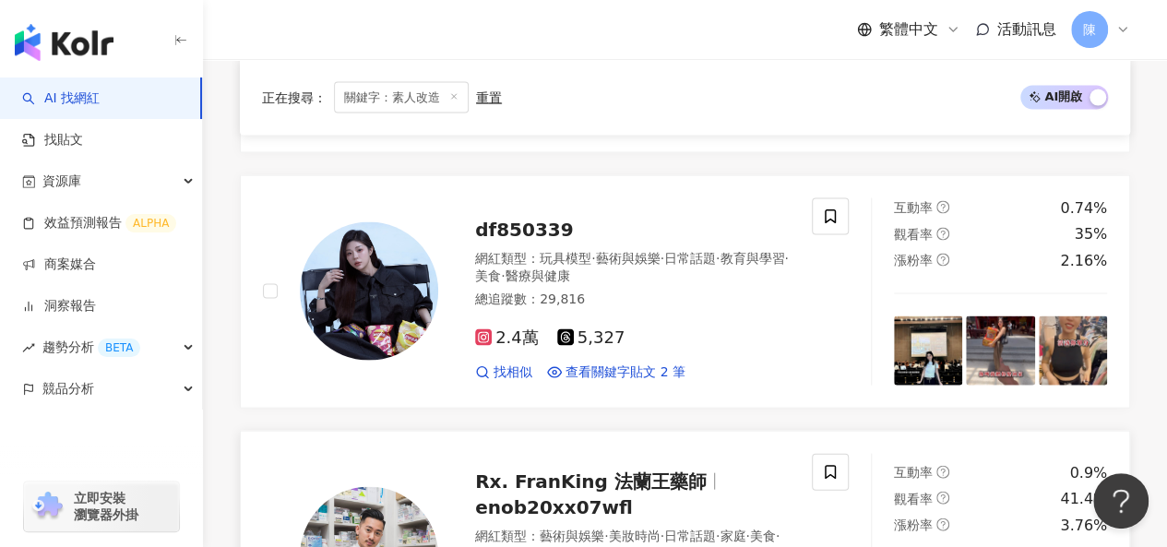
scroll to position [1740, 0]
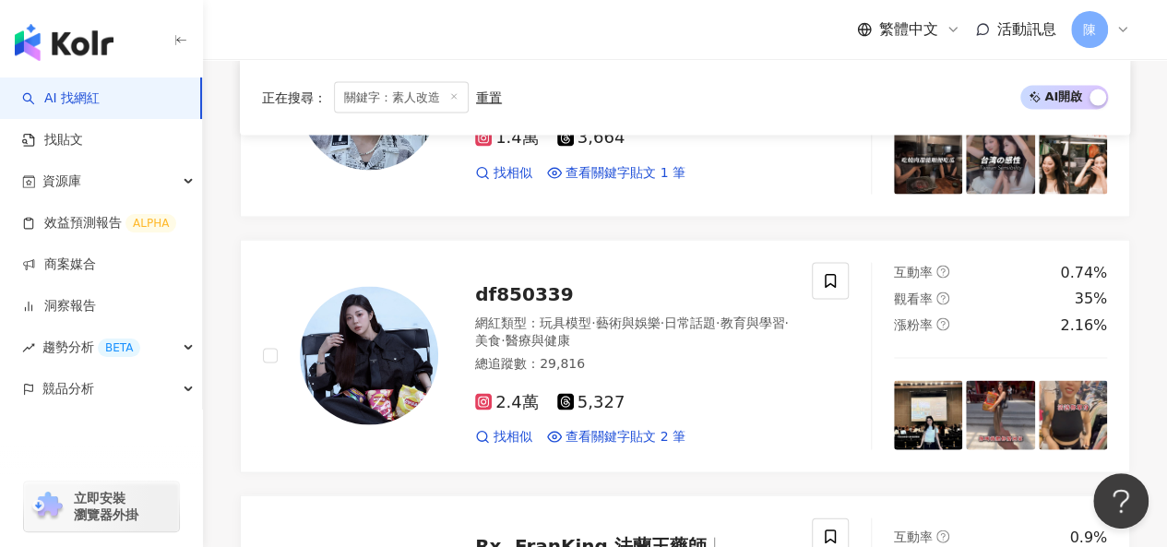
click at [380, 317] on img at bounding box center [369, 355] width 138 height 138
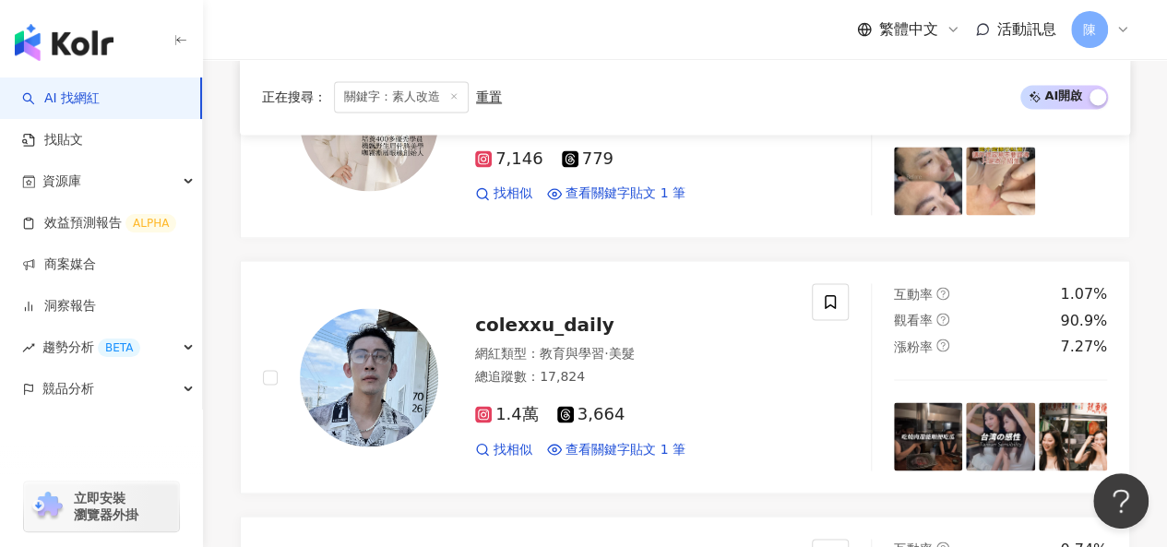
scroll to position [1002, 0]
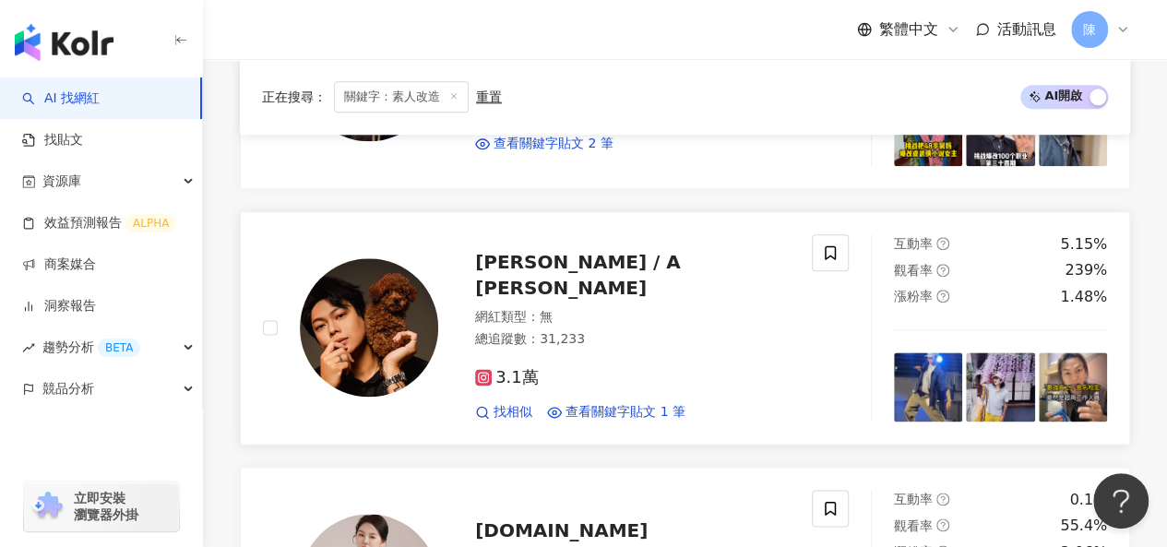
click at [379, 265] on img at bounding box center [369, 327] width 138 height 138
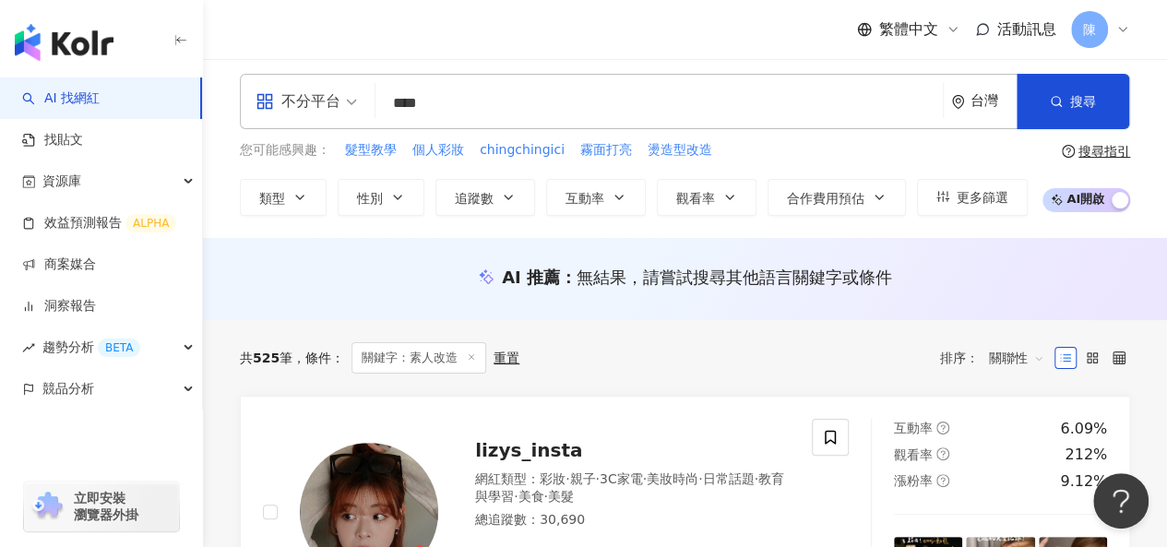
scroll to position [0, 0]
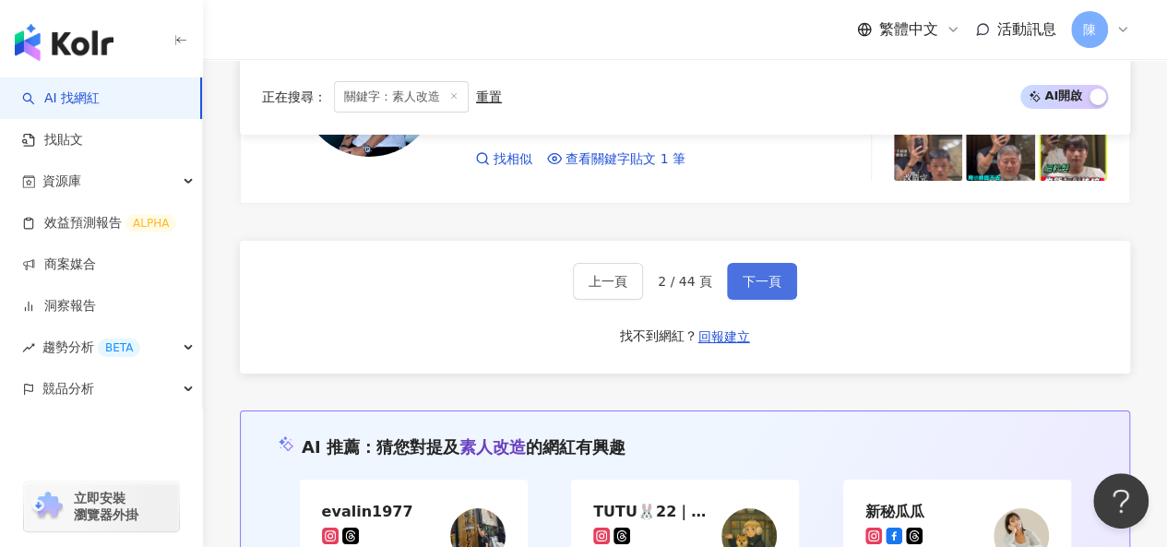
drag, startPoint x: 765, startPoint y: 226, endPoint x: 769, endPoint y: 236, distance: 10.8
click at [764, 274] on span "下一頁" at bounding box center [762, 281] width 39 height 15
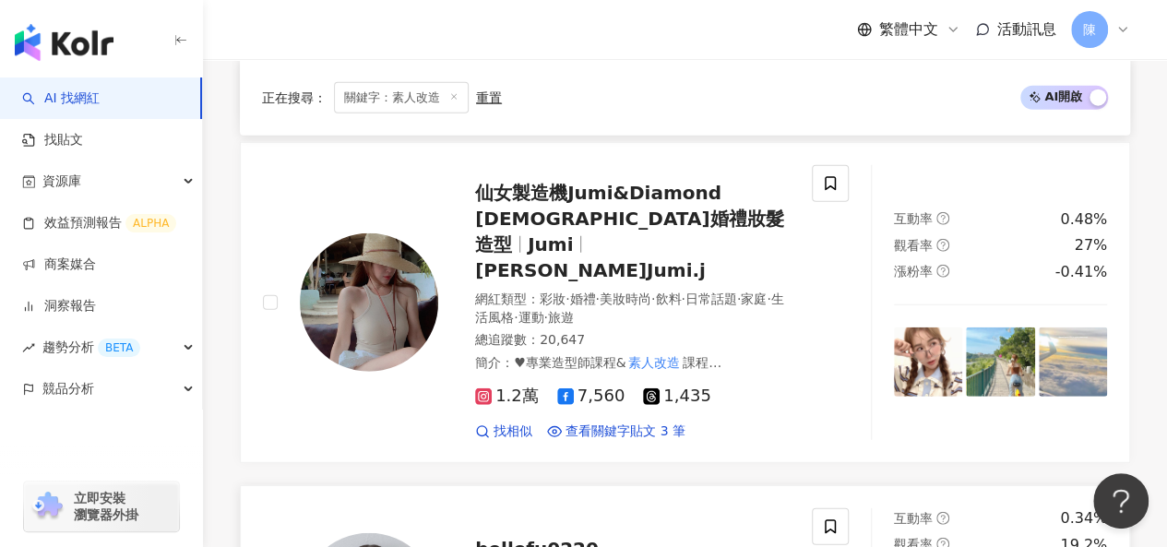
scroll to position [2251, 0]
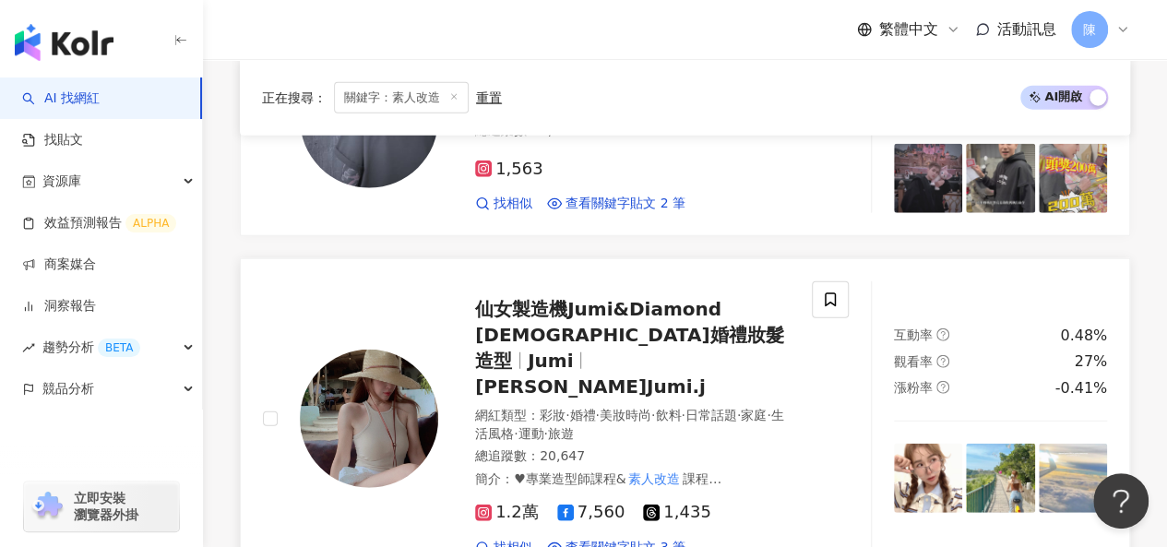
click at [380, 358] on img at bounding box center [369, 419] width 138 height 138
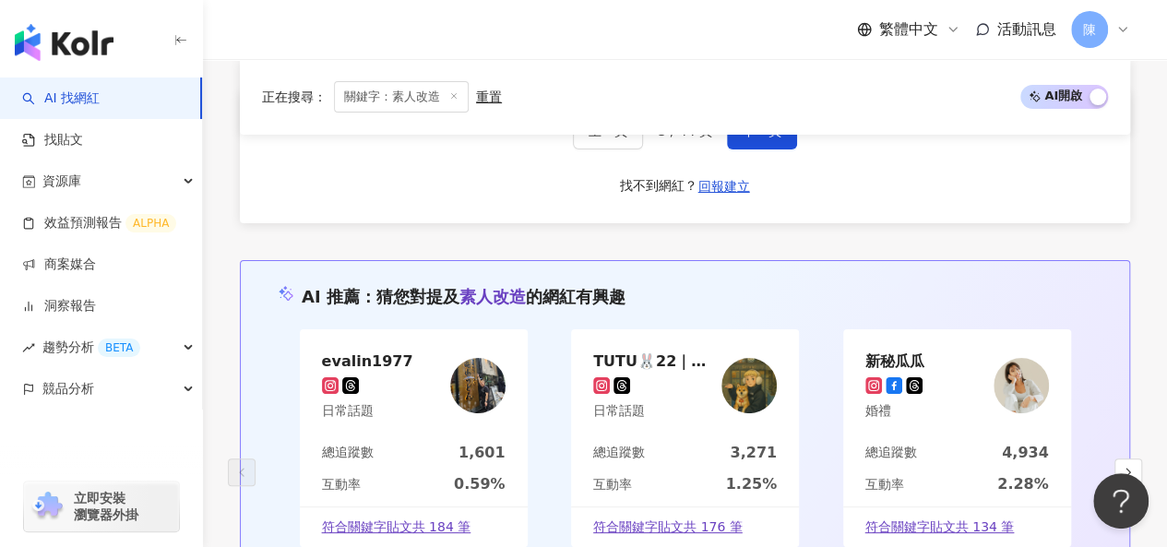
scroll to position [3358, 0]
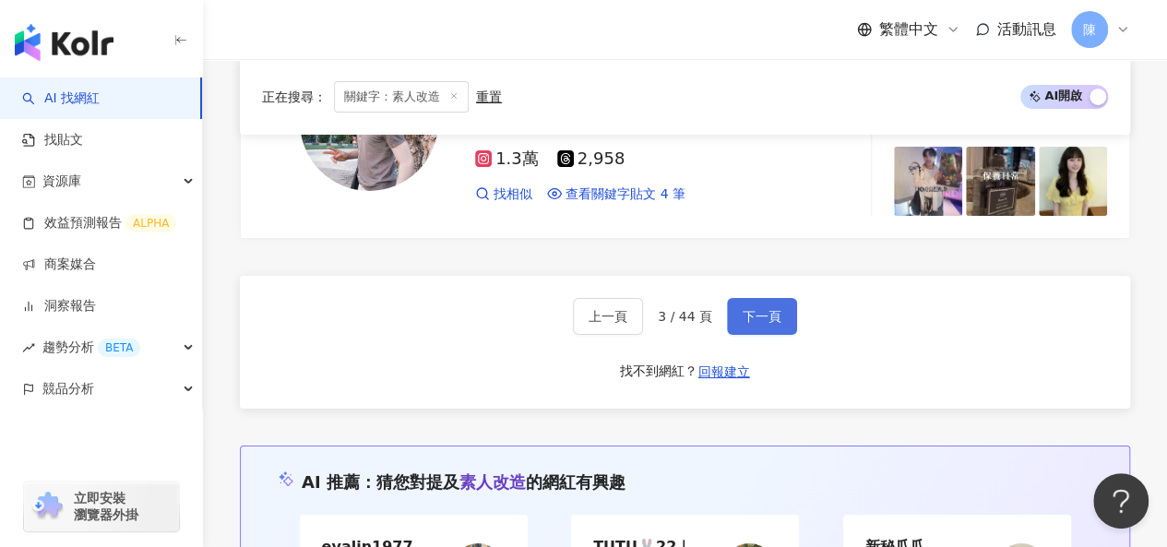
click at [761, 309] on span "下一頁" at bounding box center [762, 316] width 39 height 15
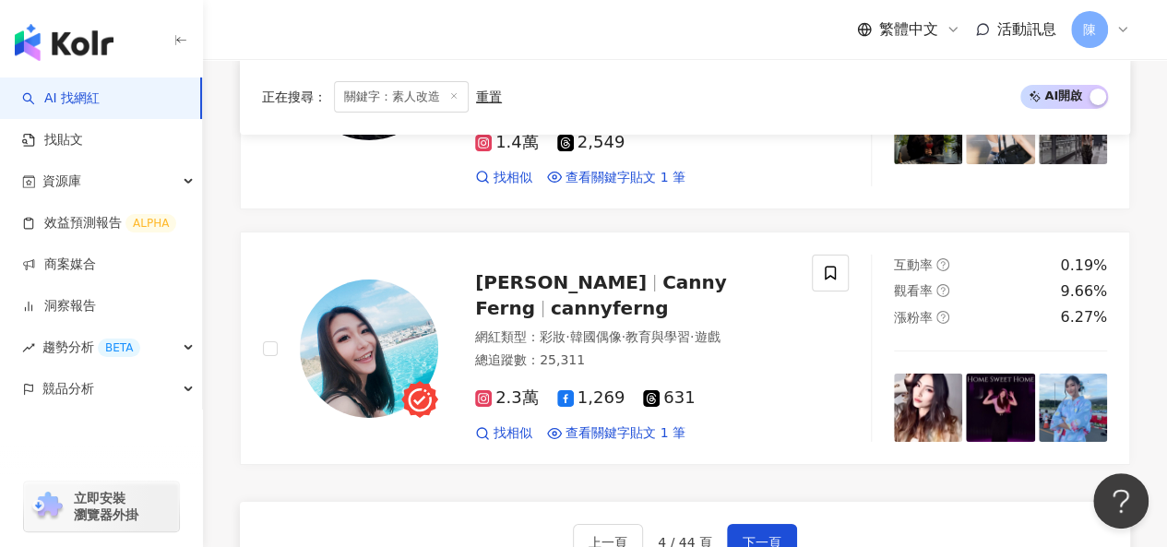
scroll to position [3126, 0]
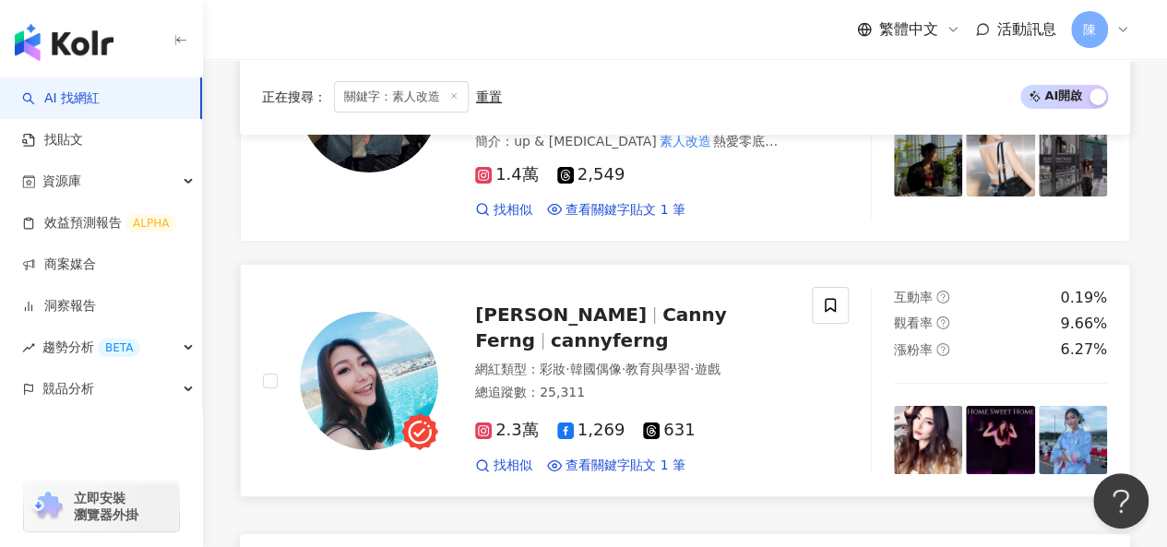
click at [329, 312] on img at bounding box center [369, 381] width 138 height 138
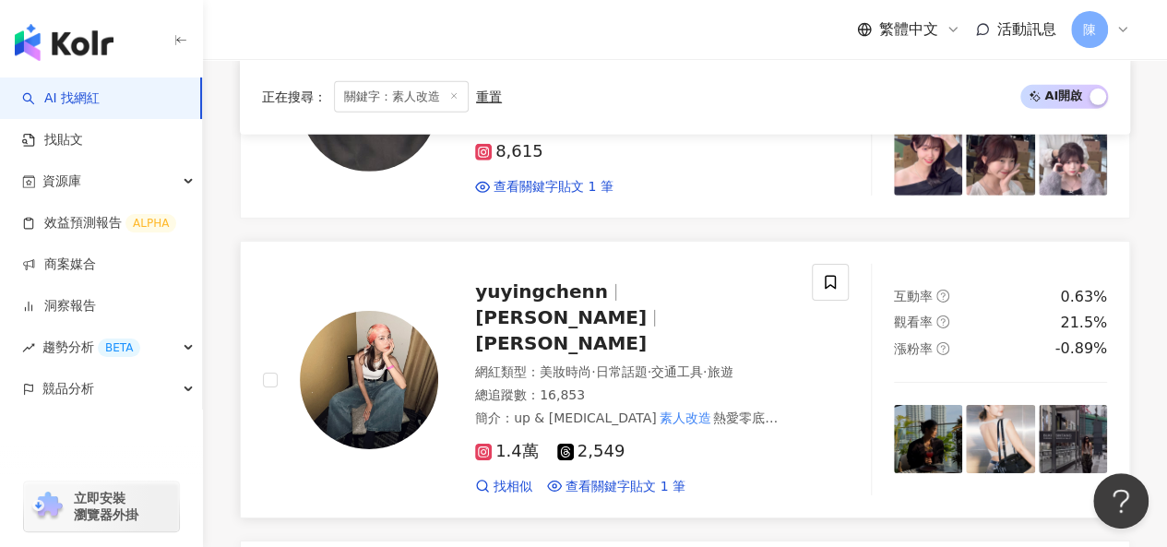
click at [373, 320] on img at bounding box center [369, 380] width 138 height 138
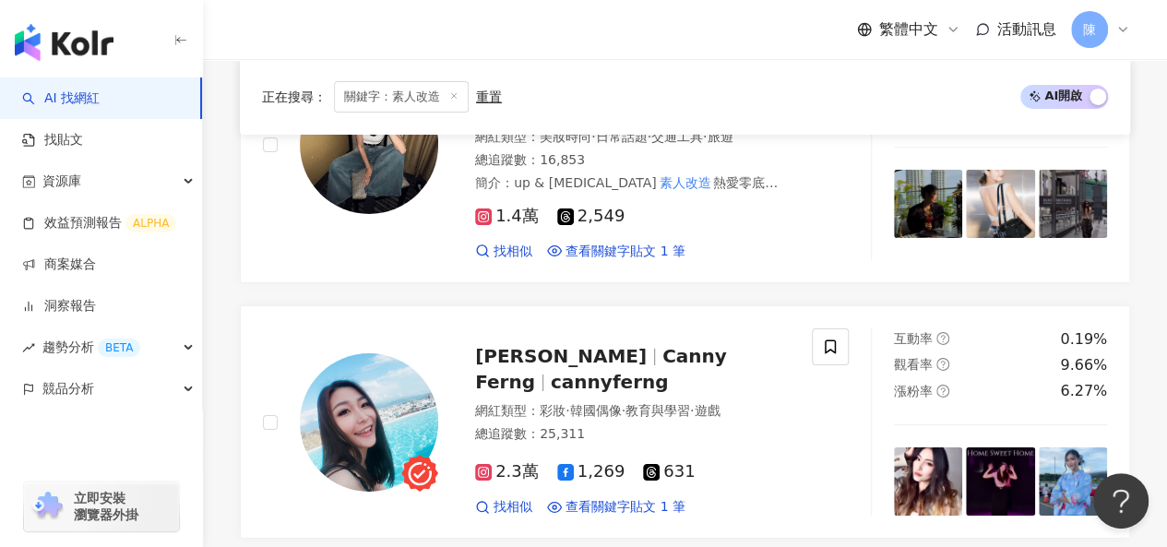
scroll to position [3403, 0]
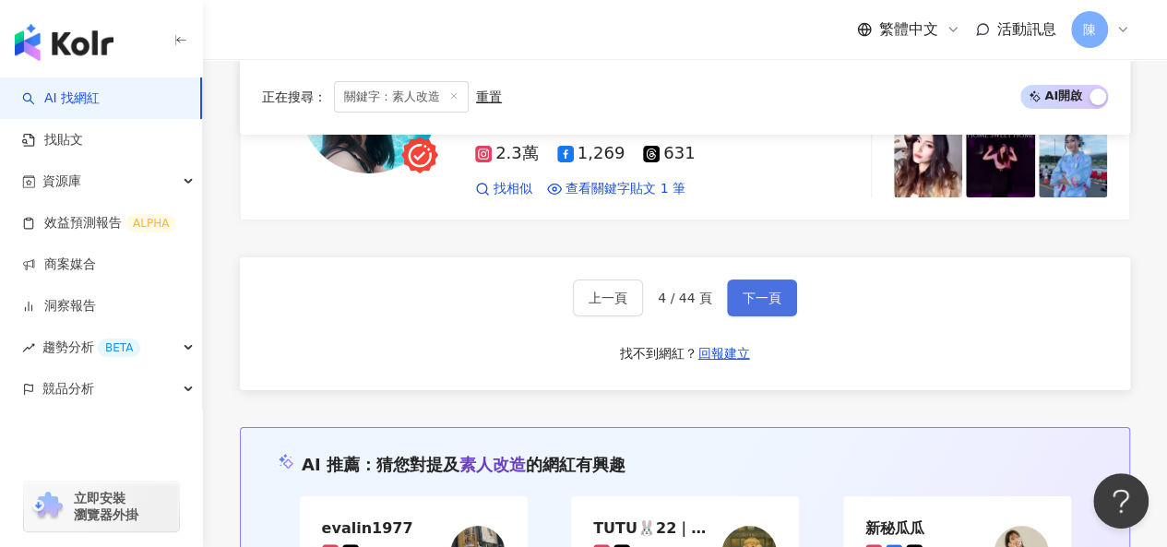
click at [748, 280] on button "下一頁" at bounding box center [762, 298] width 70 height 37
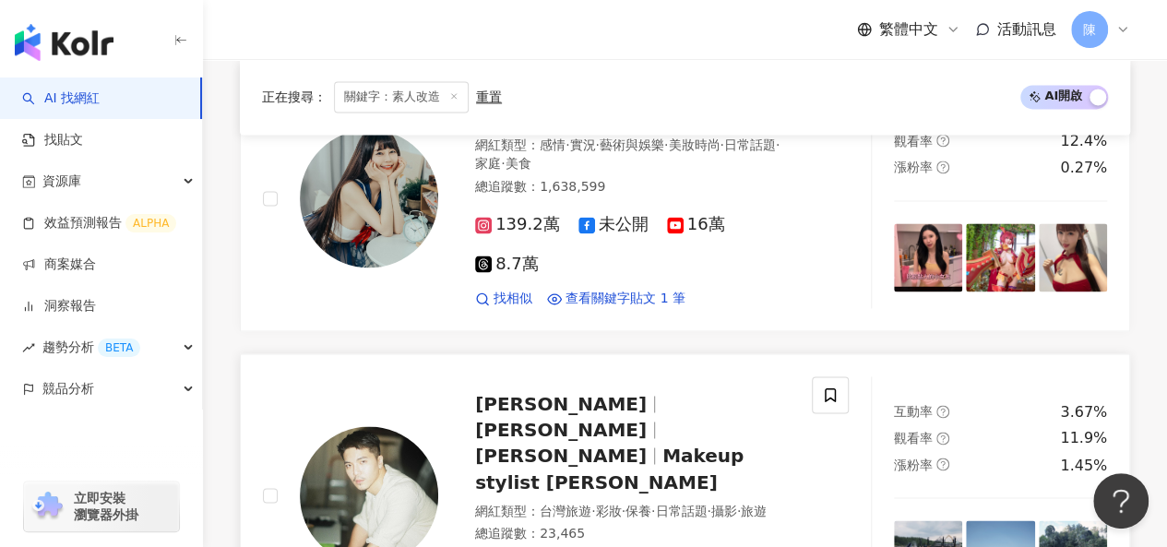
scroll to position [1238, 0]
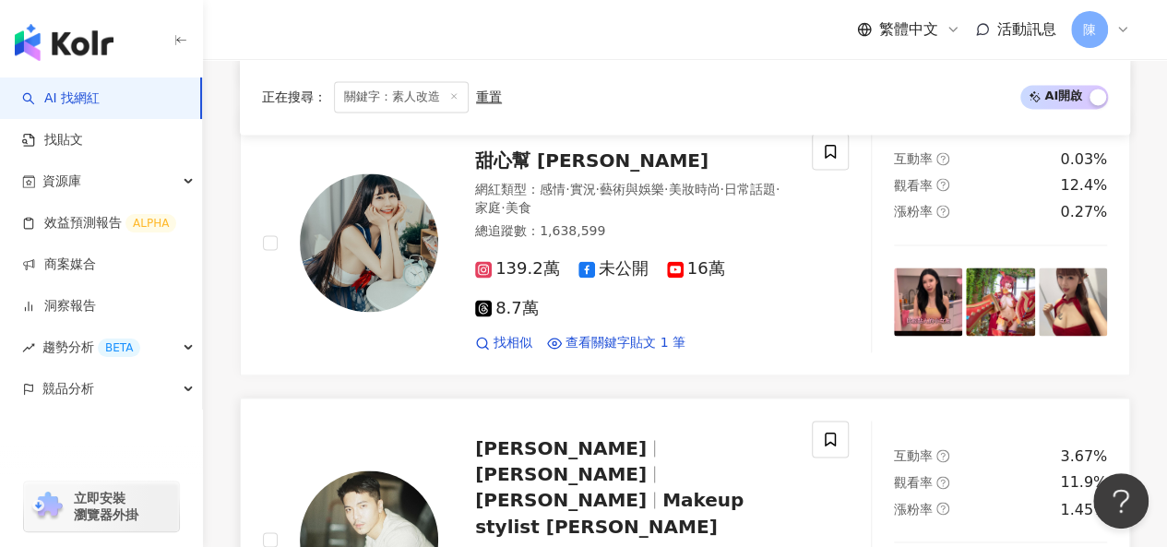
click at [566, 463] on span "Raymond凱瑞" at bounding box center [561, 474] width 172 height 22
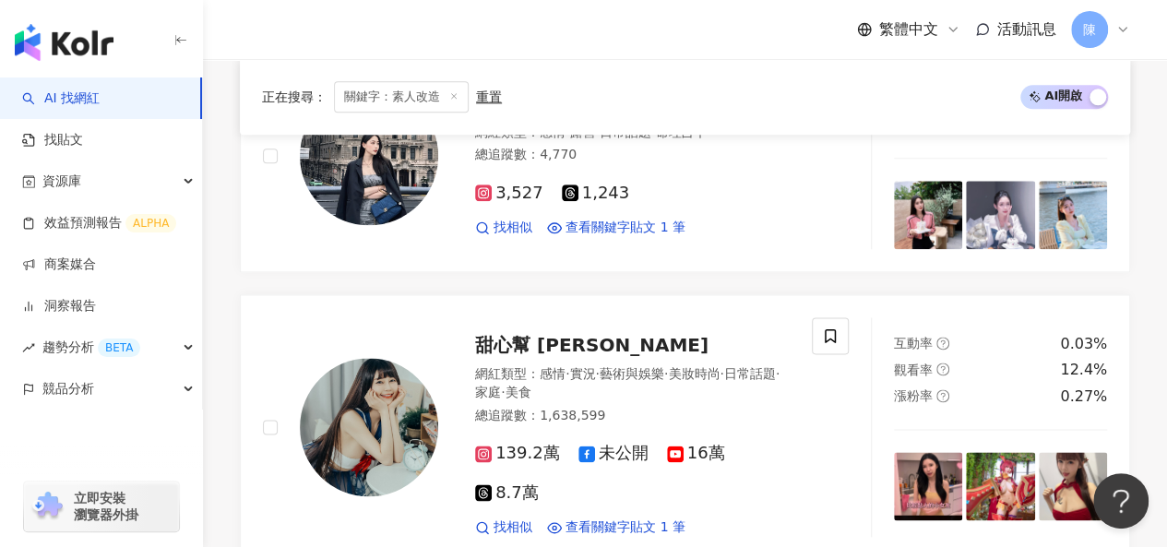
click at [343, 358] on img at bounding box center [369, 427] width 138 height 138
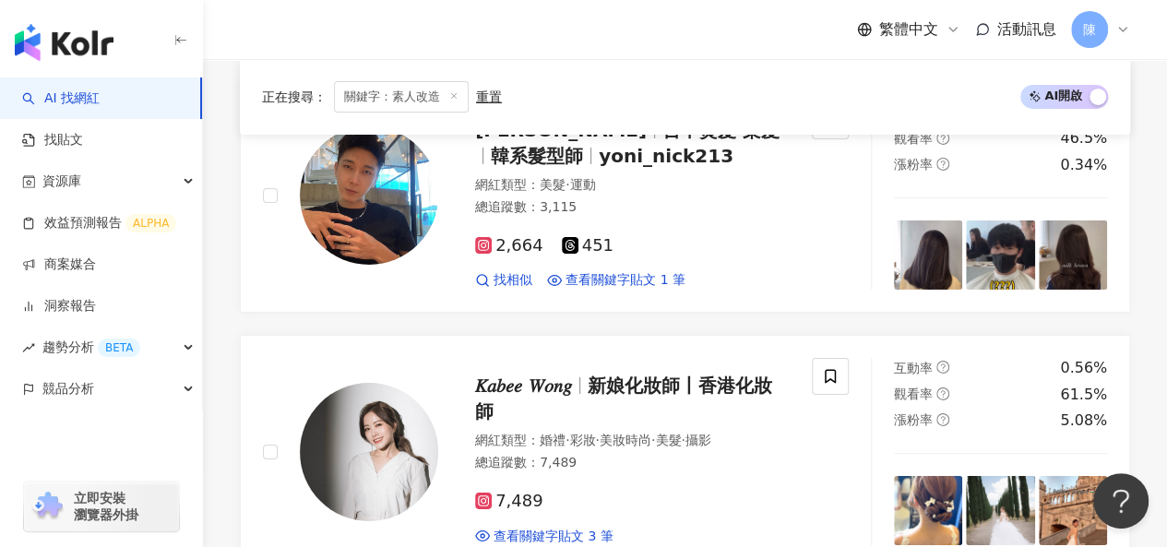
scroll to position [3269, 0]
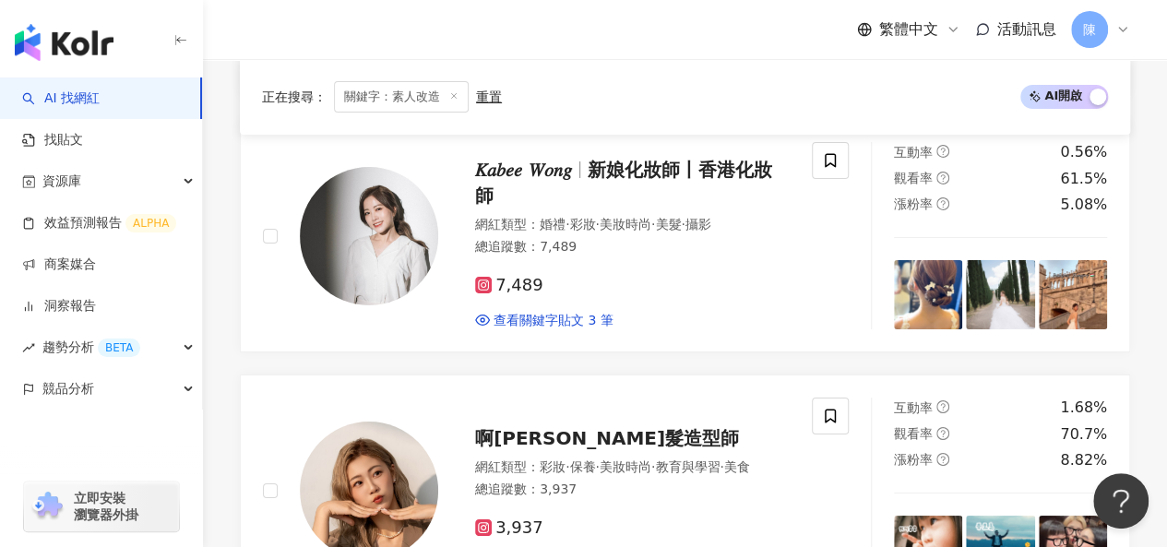
drag, startPoint x: 754, startPoint y: 407, endPoint x: 790, endPoint y: 418, distance: 37.7
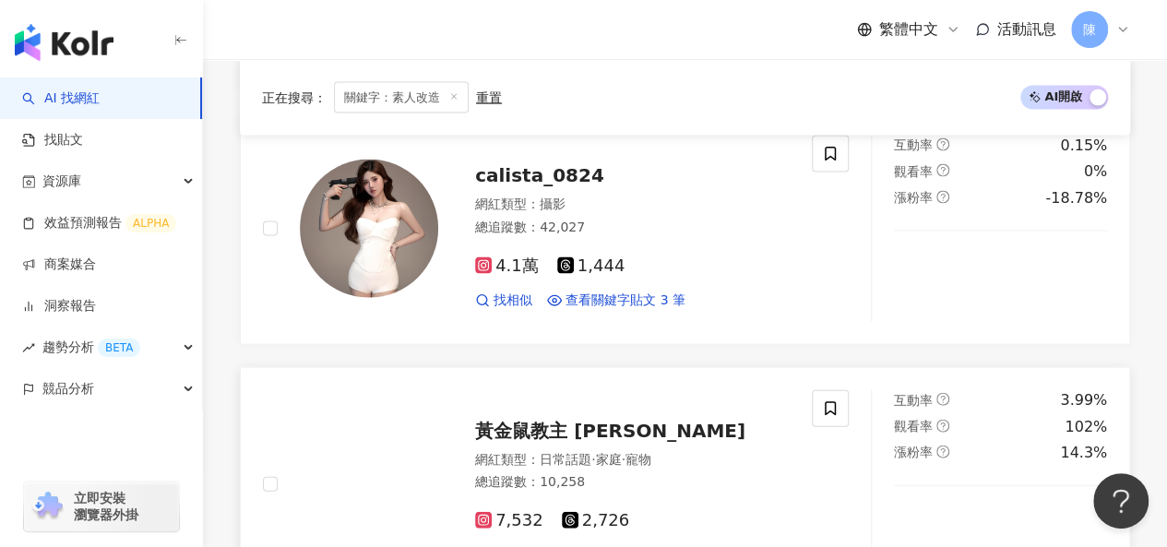
scroll to position [1798, 0]
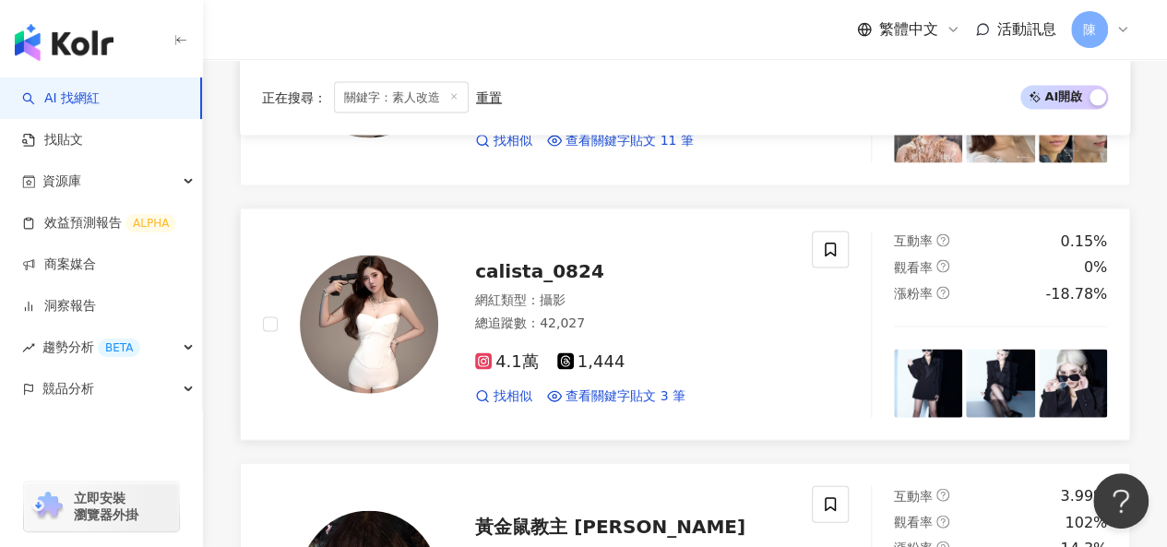
click at [391, 273] on img at bounding box center [369, 325] width 138 height 138
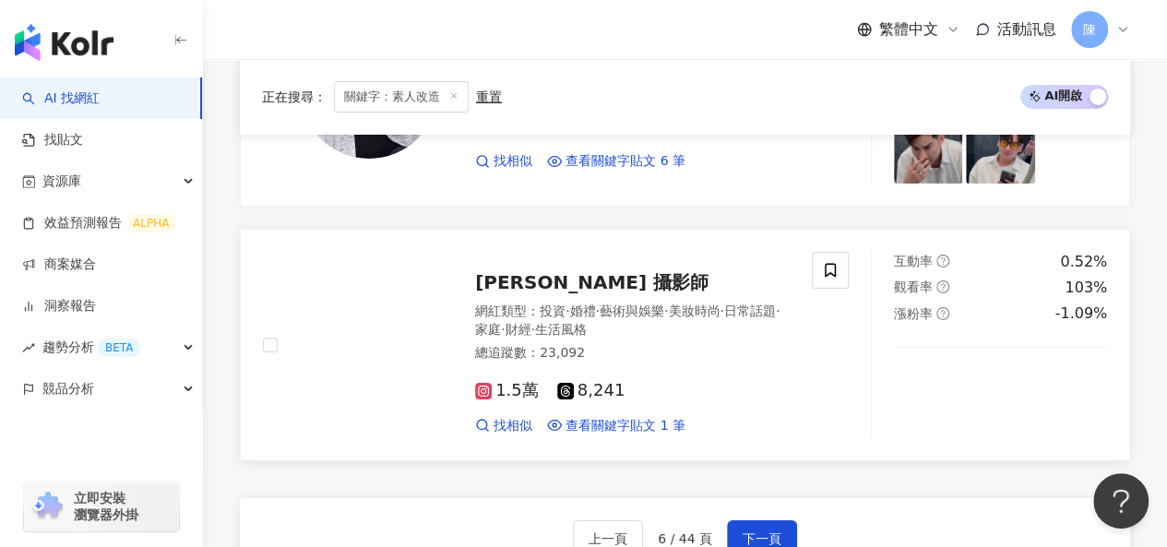
scroll to position [3459, 0]
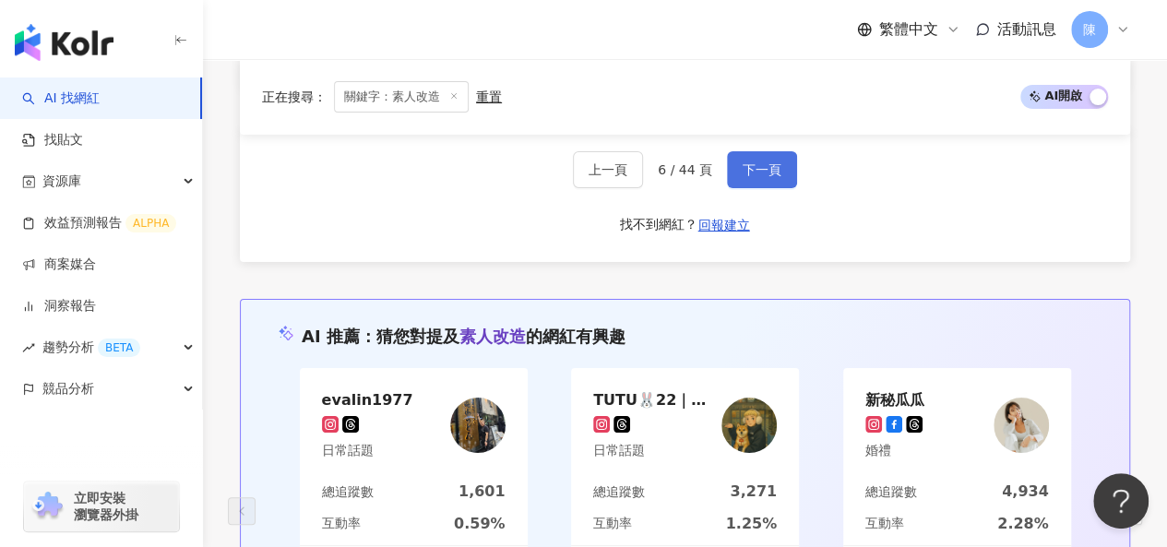
click at [768, 162] on span "下一頁" at bounding box center [762, 169] width 39 height 15
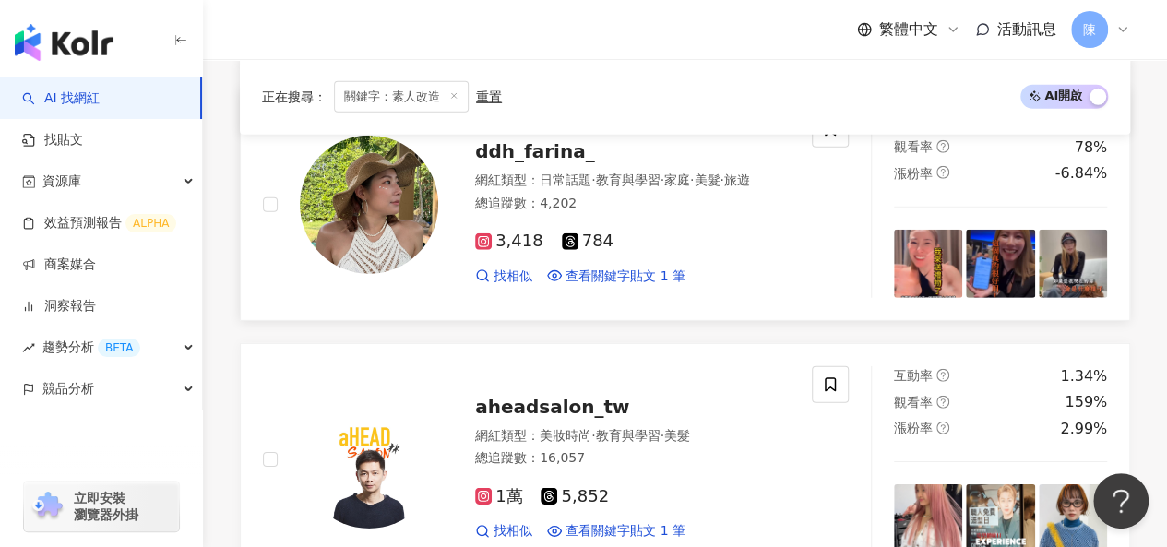
scroll to position [2733, 0]
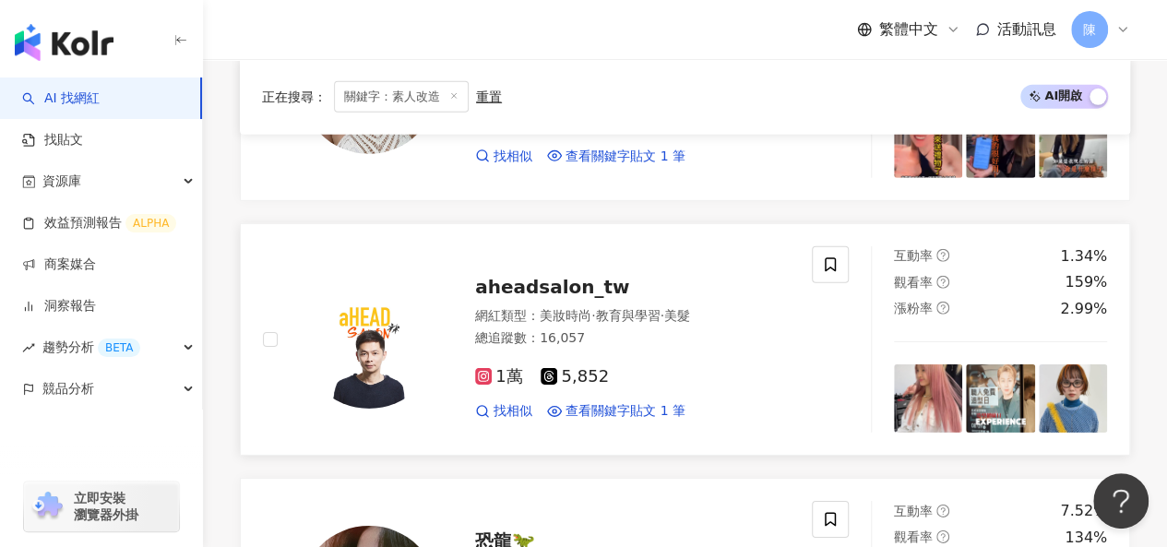
click at [384, 348] on img at bounding box center [369, 339] width 138 height 138
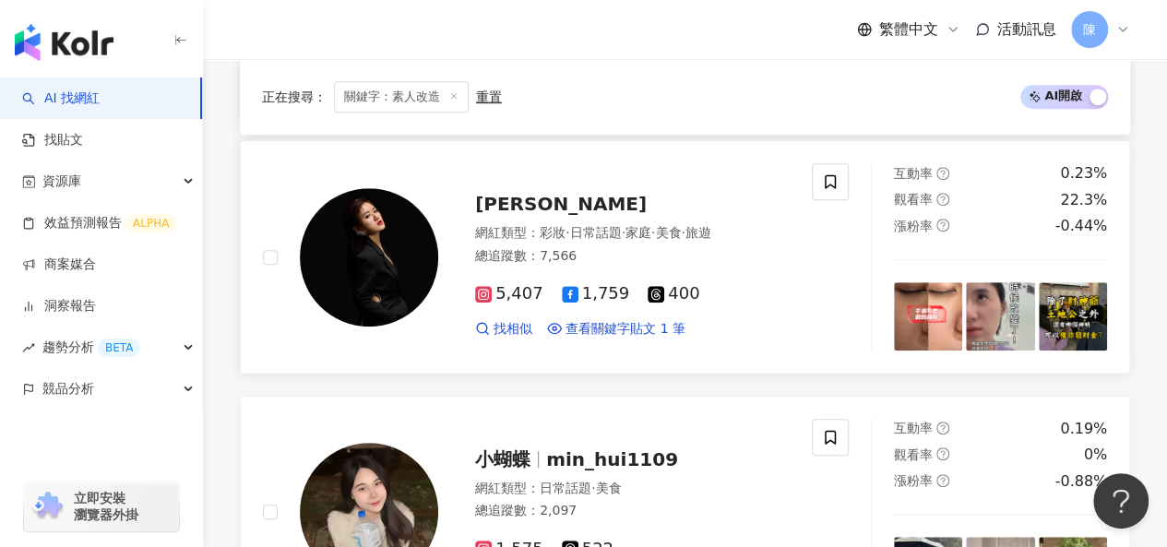
scroll to position [241, 0]
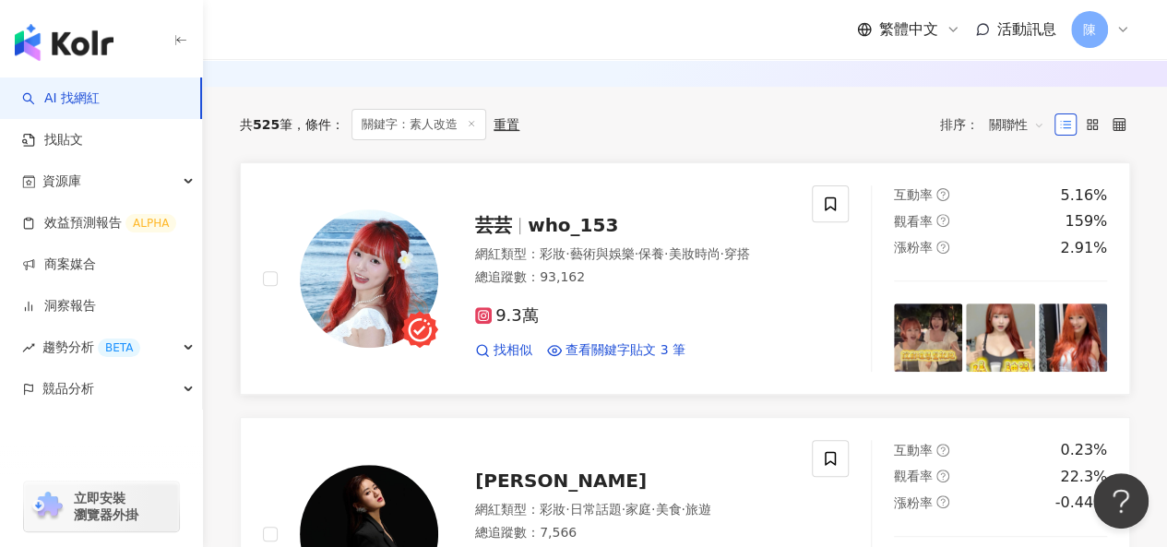
click at [370, 245] on img at bounding box center [369, 278] width 138 height 138
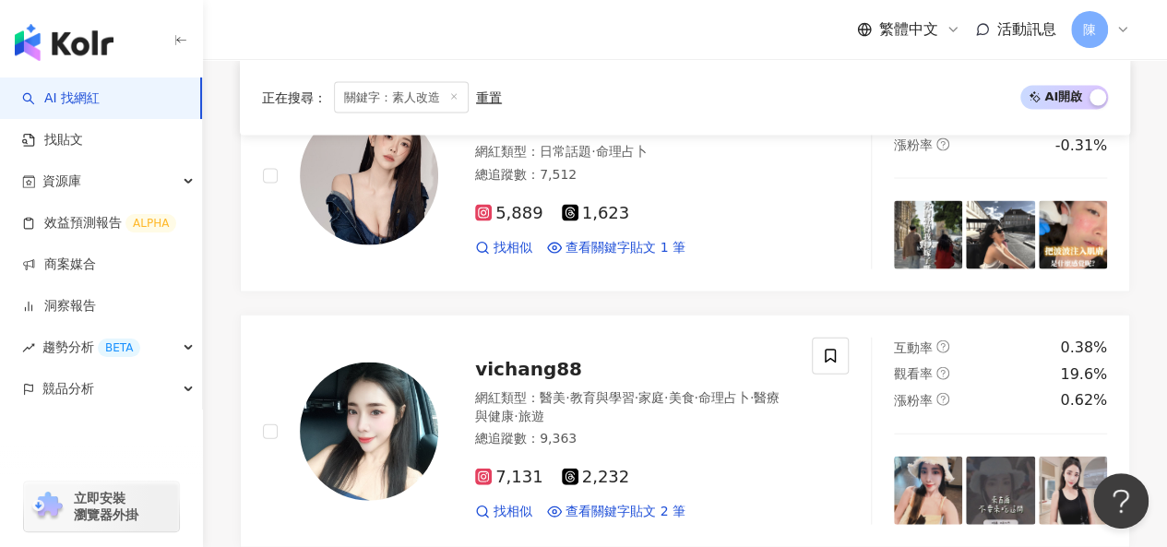
scroll to position [2401, 0]
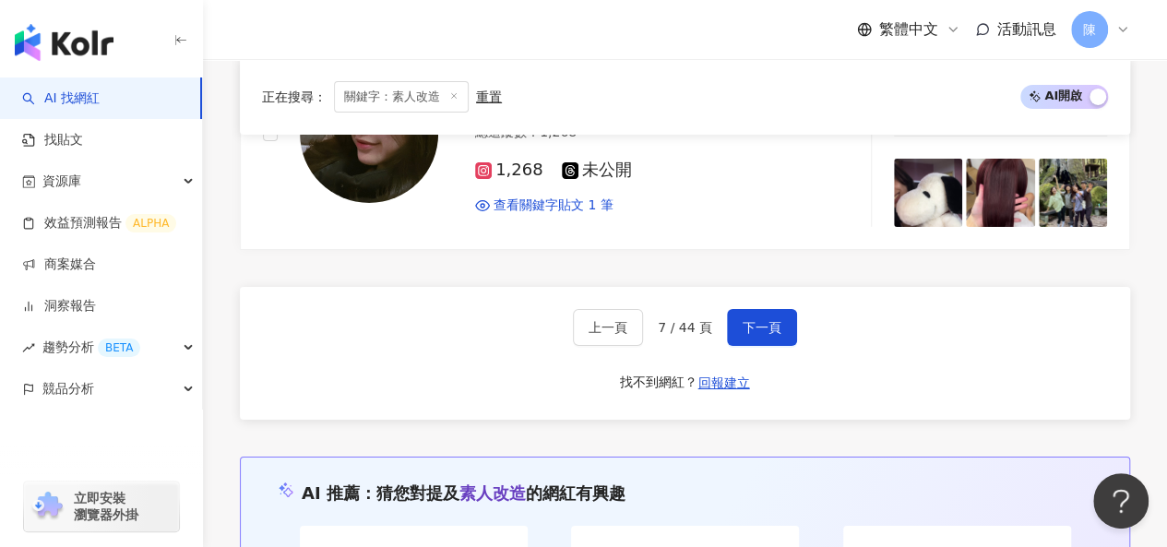
drag, startPoint x: 546, startPoint y: 51, endPoint x: 432, endPoint y: 350, distance: 320.2
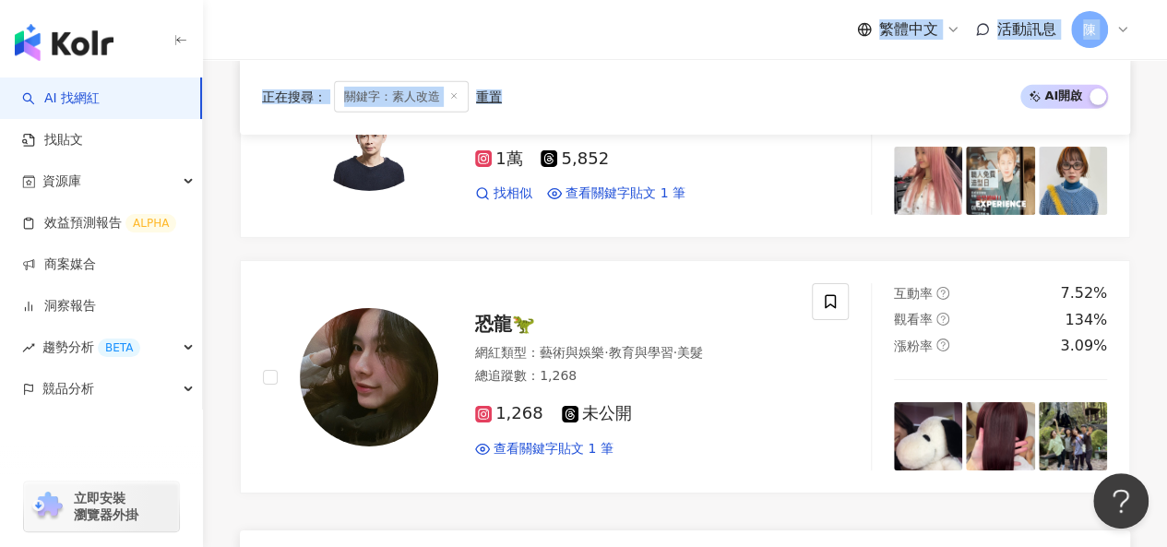
scroll to position [3102, 0]
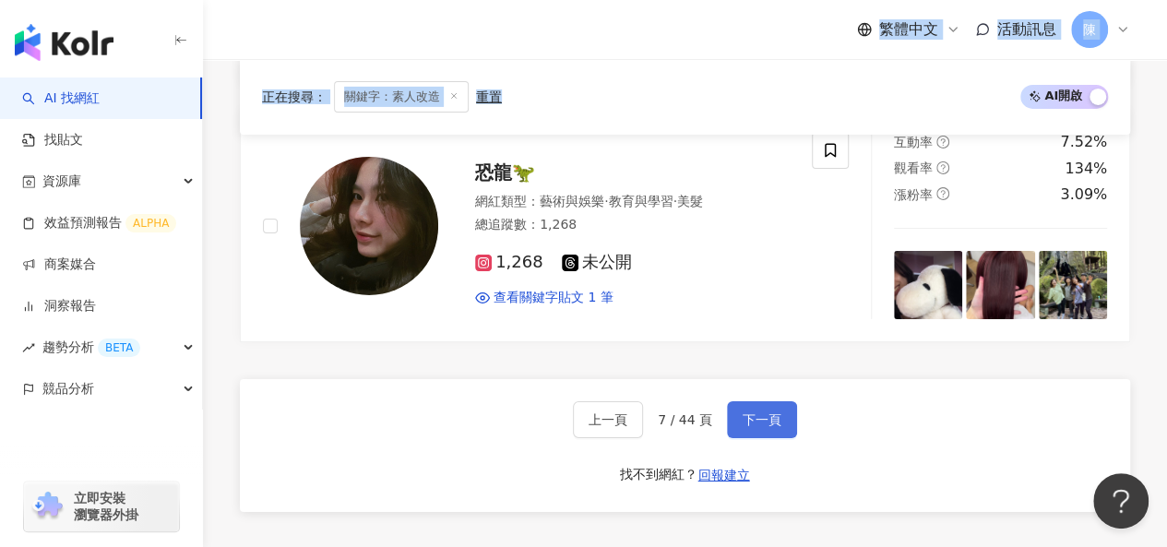
click at [743, 413] on span "下一頁" at bounding box center [762, 420] width 39 height 15
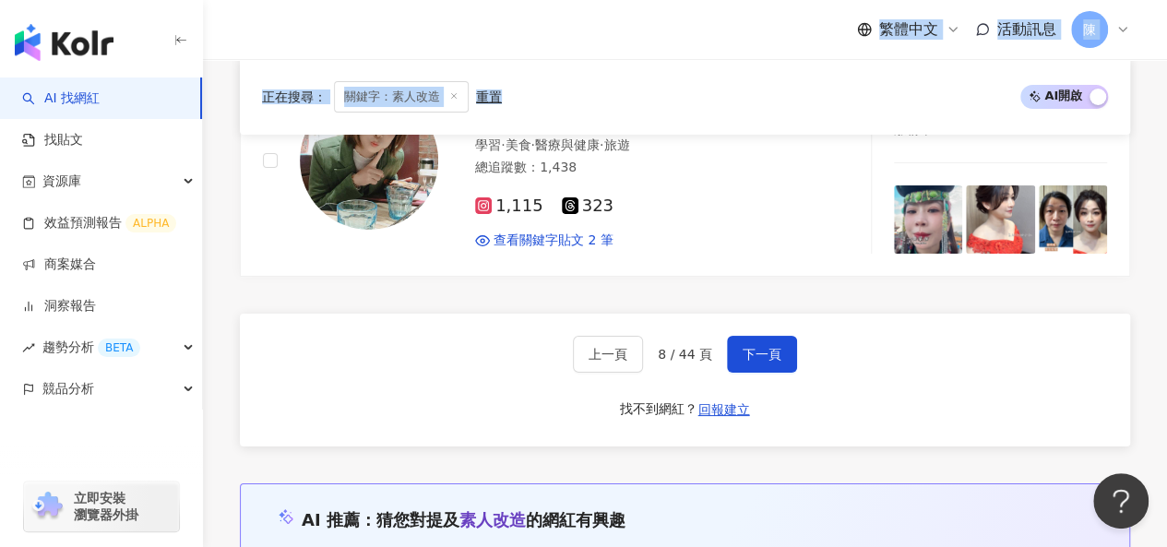
scroll to position [3507, 0]
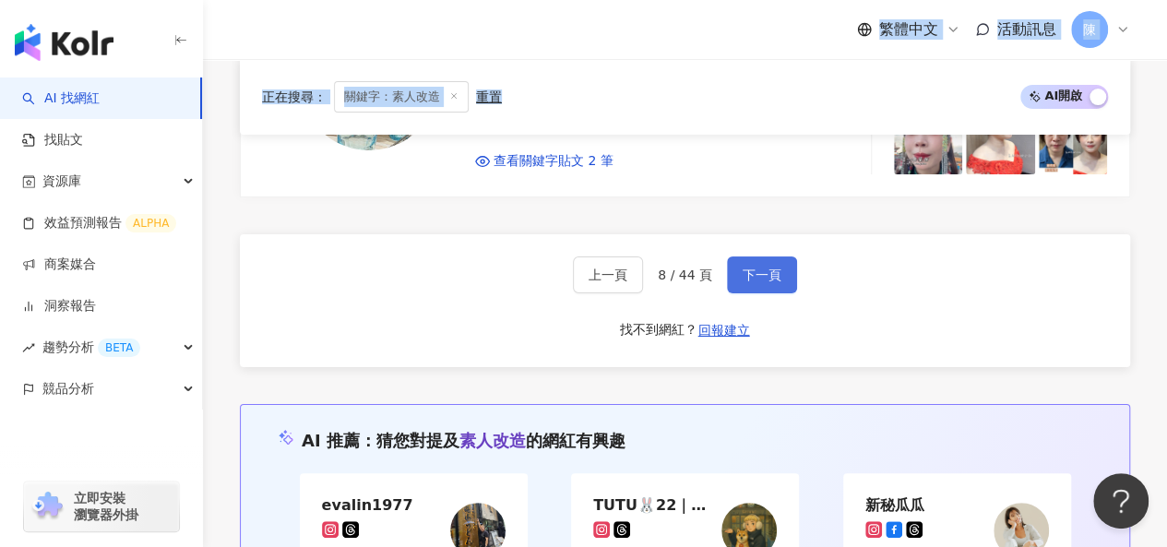
click at [743, 268] on span "下一頁" at bounding box center [762, 275] width 39 height 15
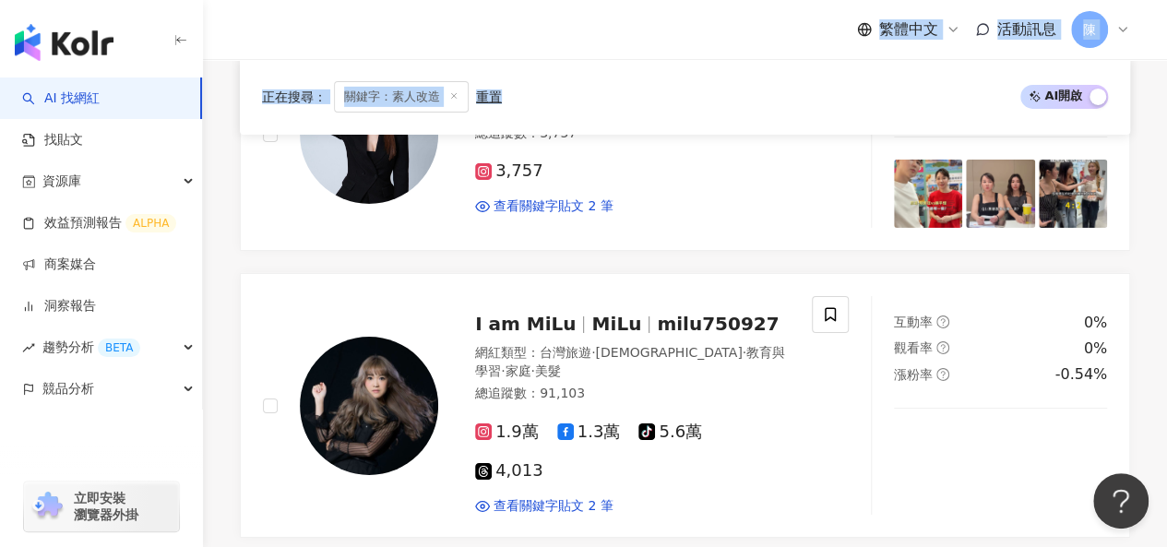
scroll to position [3076, 0]
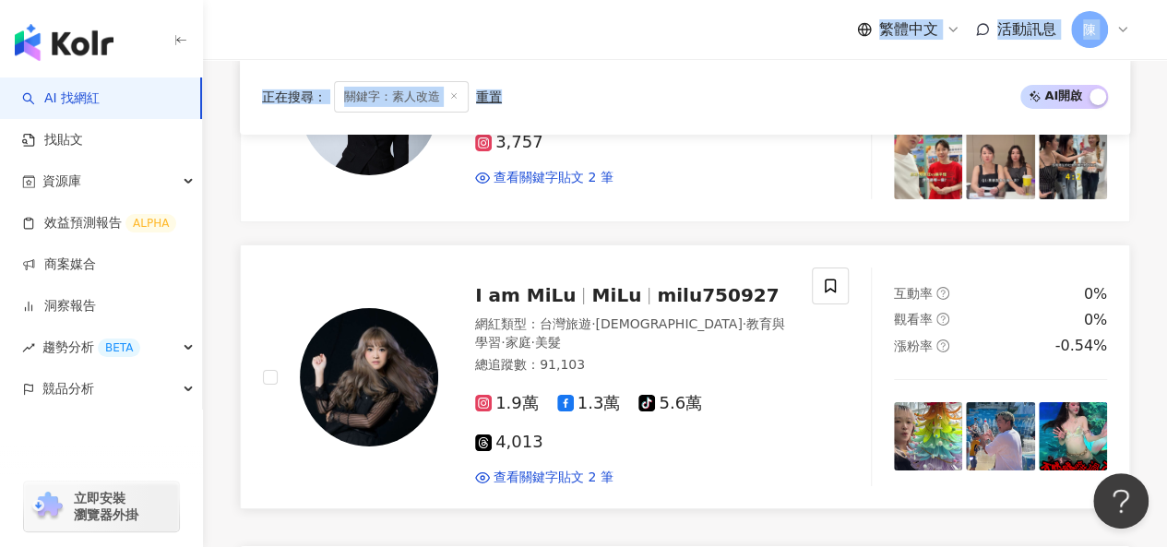
click at [380, 308] on img at bounding box center [369, 377] width 138 height 138
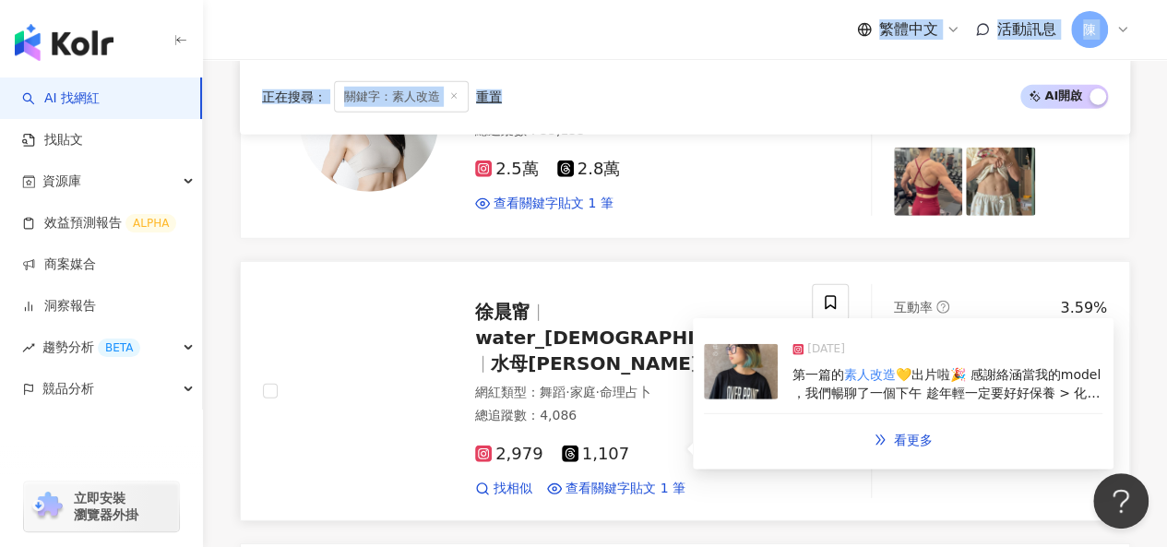
scroll to position [2245, 0]
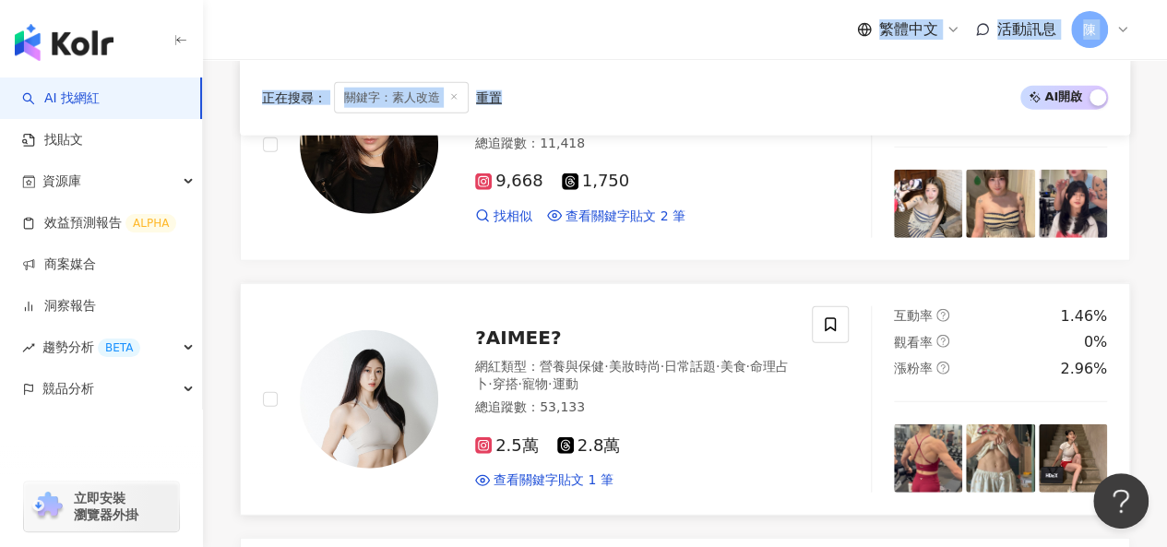
click at [341, 342] on img at bounding box center [369, 399] width 138 height 138
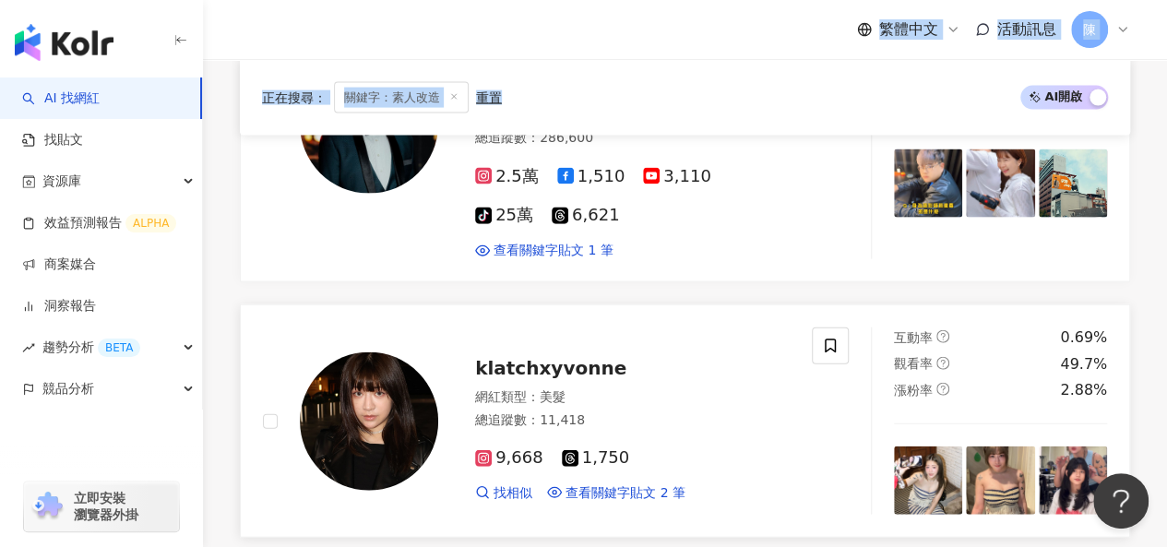
scroll to position [1692, 0]
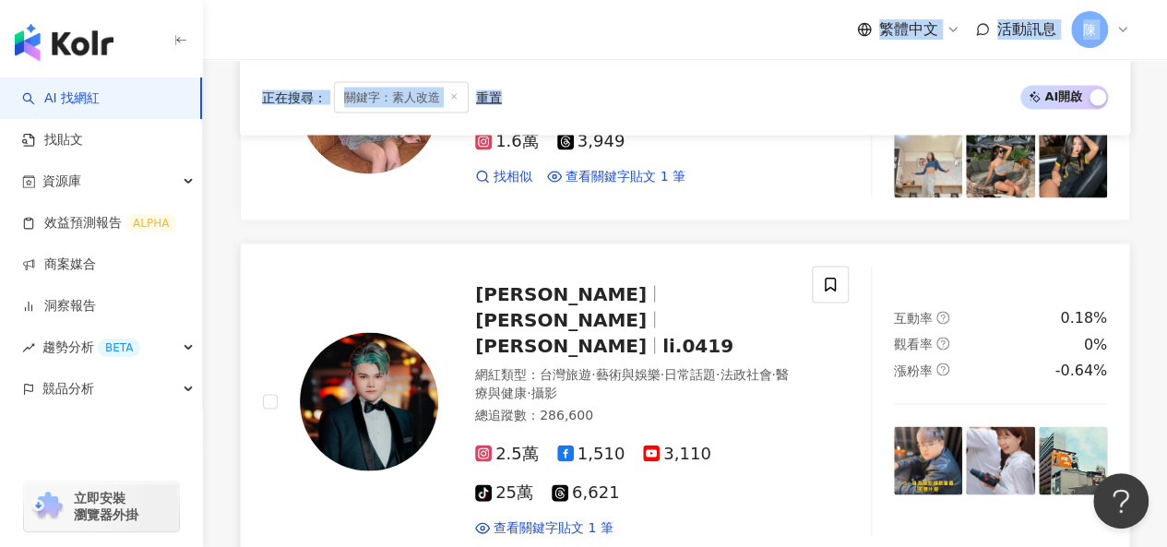
click at [300, 348] on div at bounding box center [369, 401] width 138 height 138
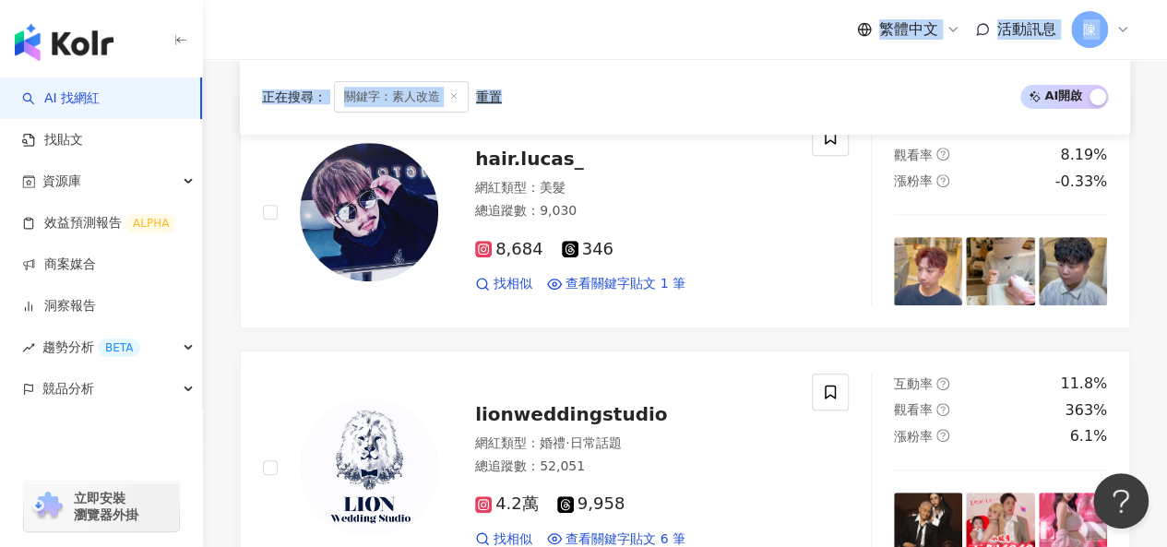
scroll to position [0, 0]
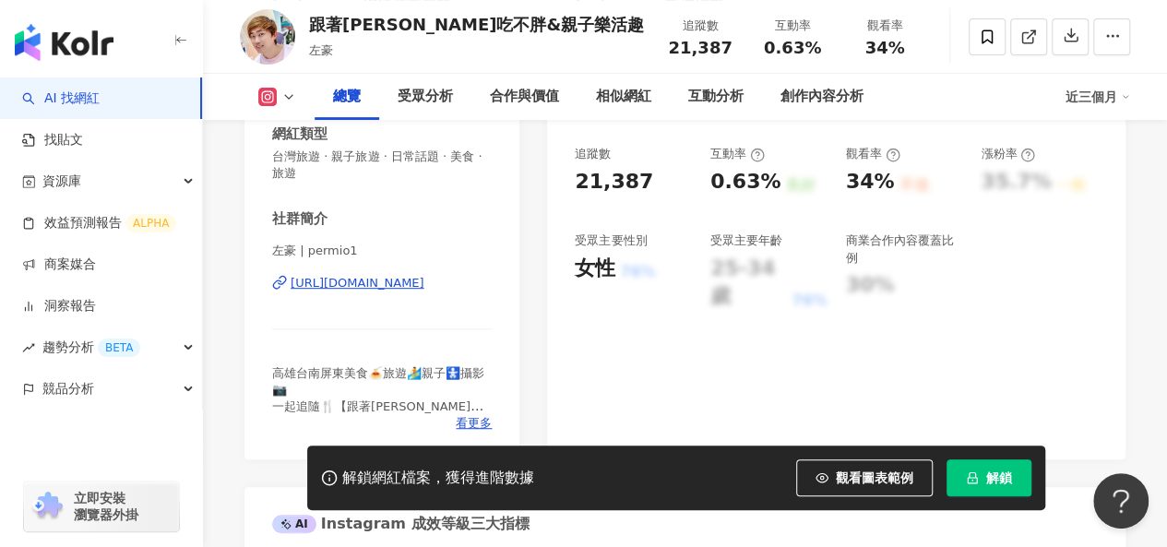
scroll to position [554, 0]
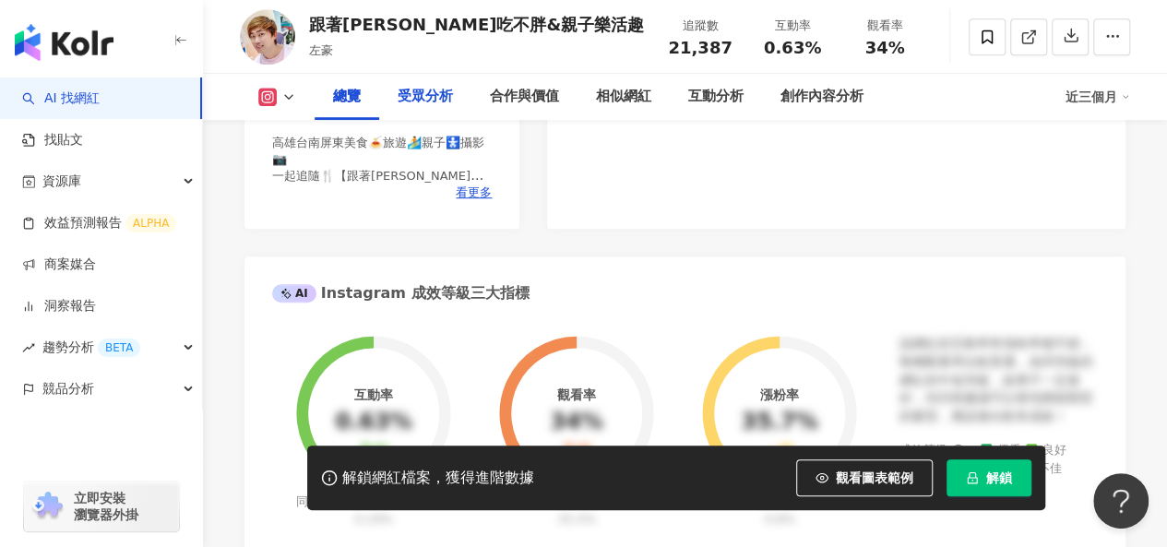
click at [416, 98] on div "受眾分析" at bounding box center [425, 97] width 55 height 22
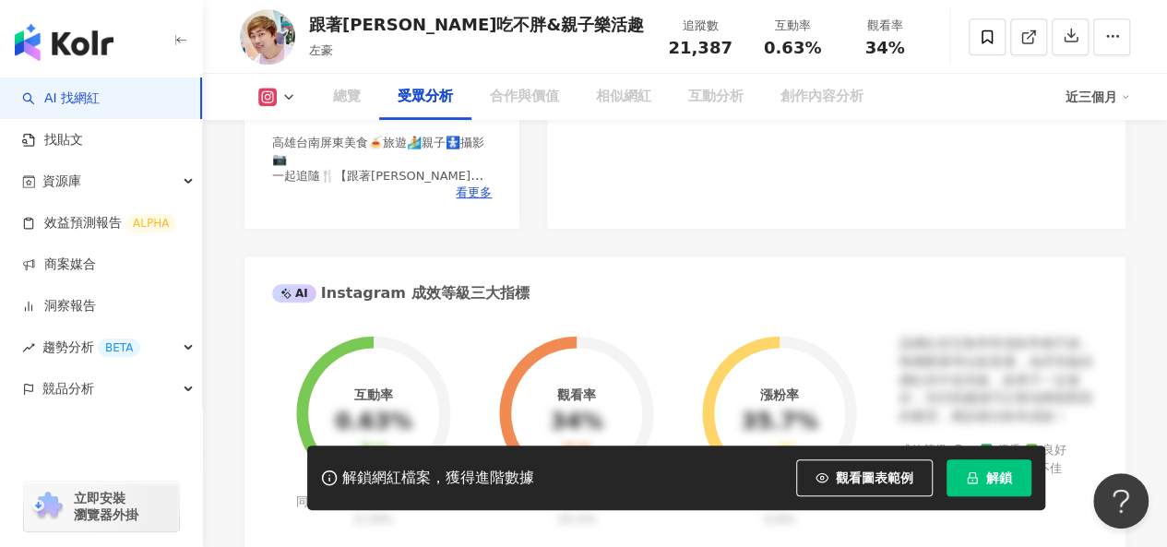
scroll to position [1622, 0]
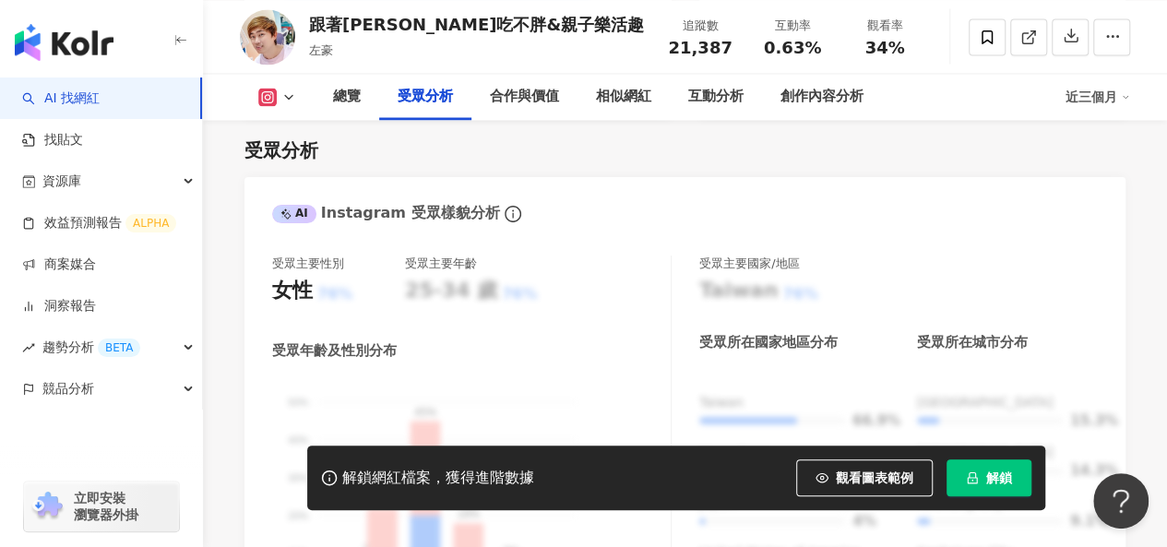
click at [581, 126] on div "受眾分析 AI Instagram 受眾樣貌分析 受眾主要性別 女性 76% 受眾主要年齡 25-34 歲 76% 受眾年齡及性別分布 男性 女性 50% 5…" at bounding box center [685, 556] width 881 height 874
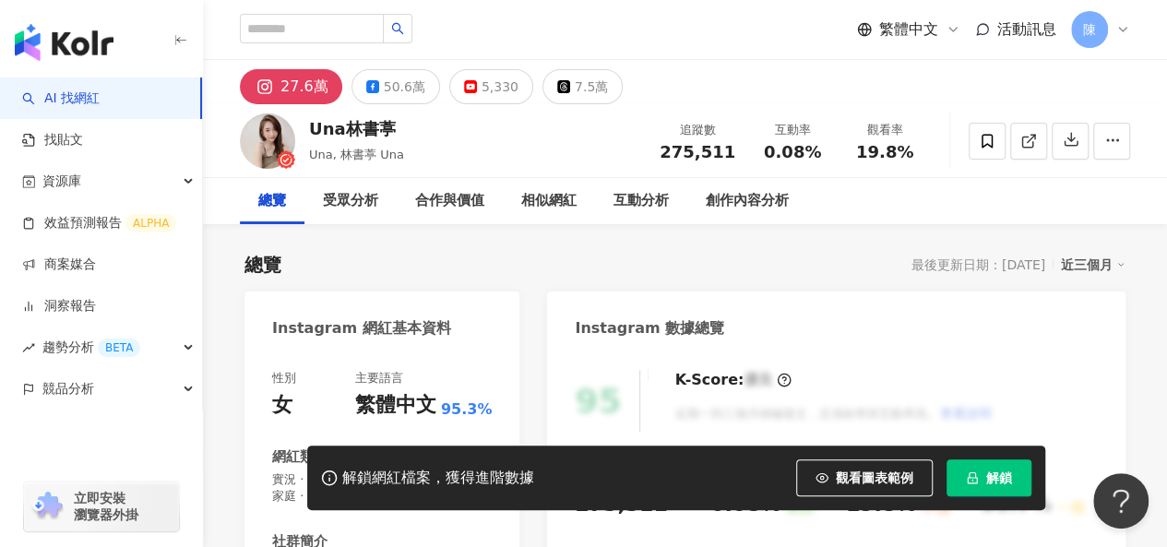
scroll to position [185, 0]
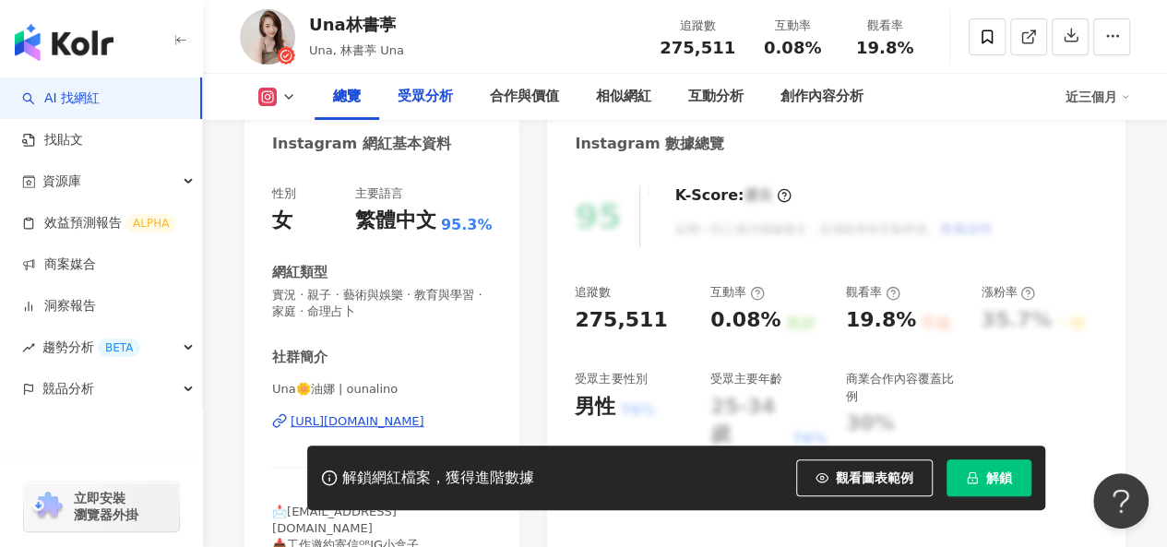
click at [407, 110] on div "受眾分析" at bounding box center [425, 97] width 92 height 46
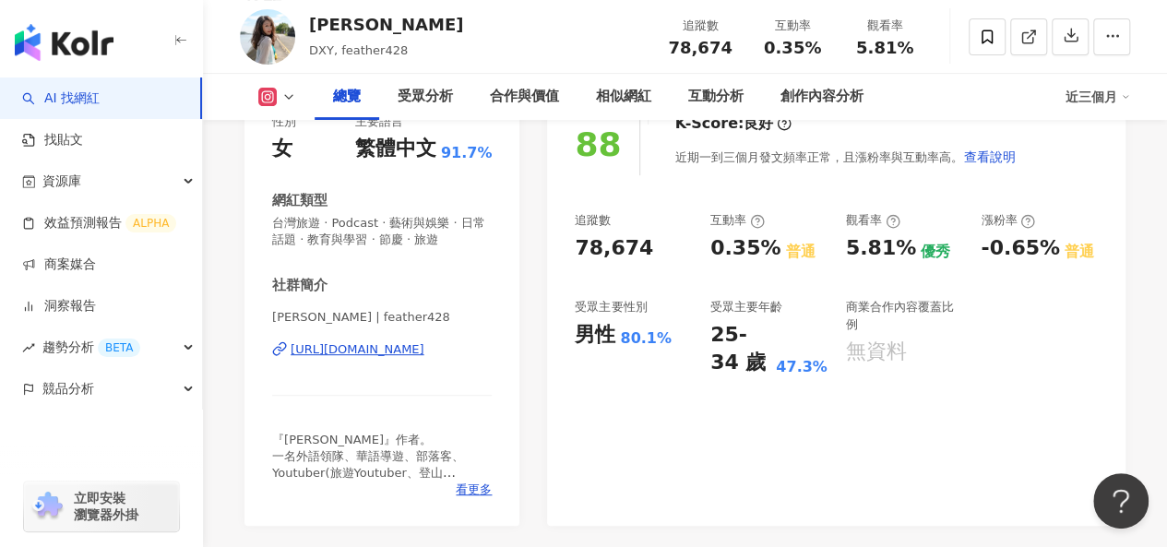
scroll to position [369, 0]
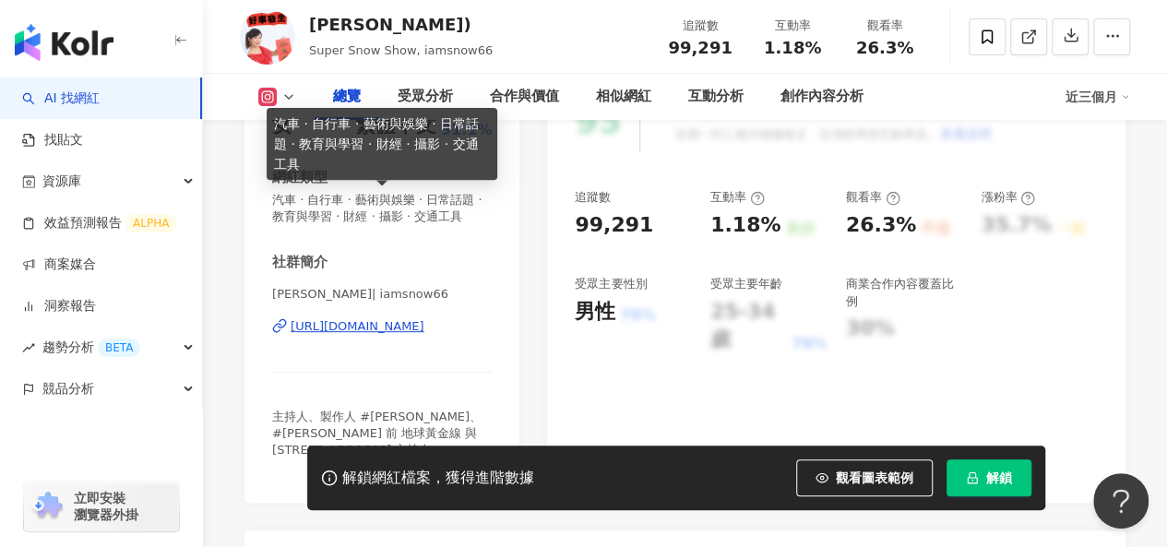
scroll to position [369, 0]
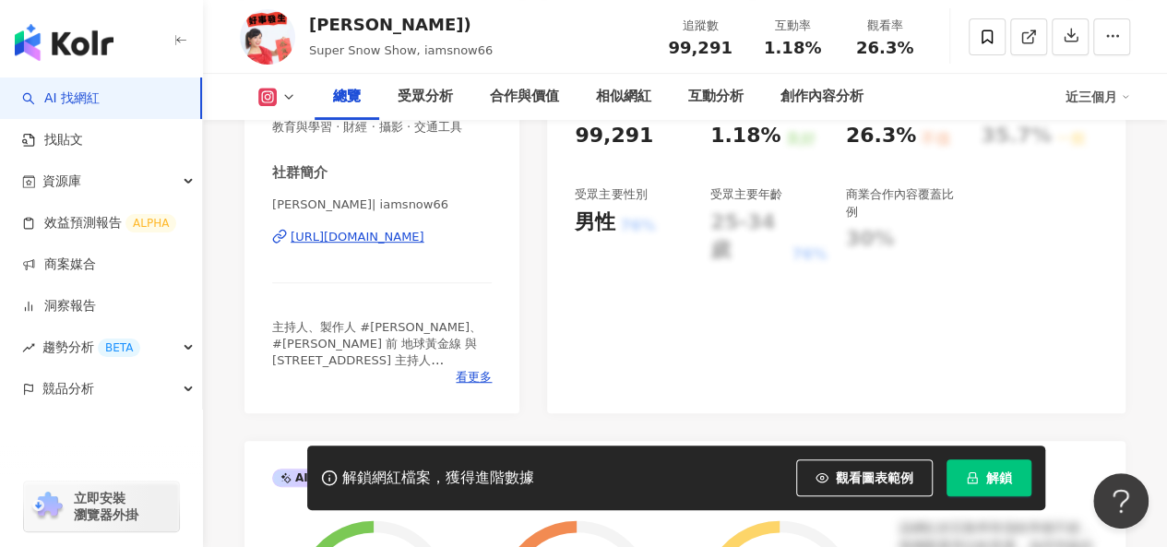
click at [419, 245] on div "https://www.instagram.com/iamsnow66/" at bounding box center [358, 237] width 134 height 17
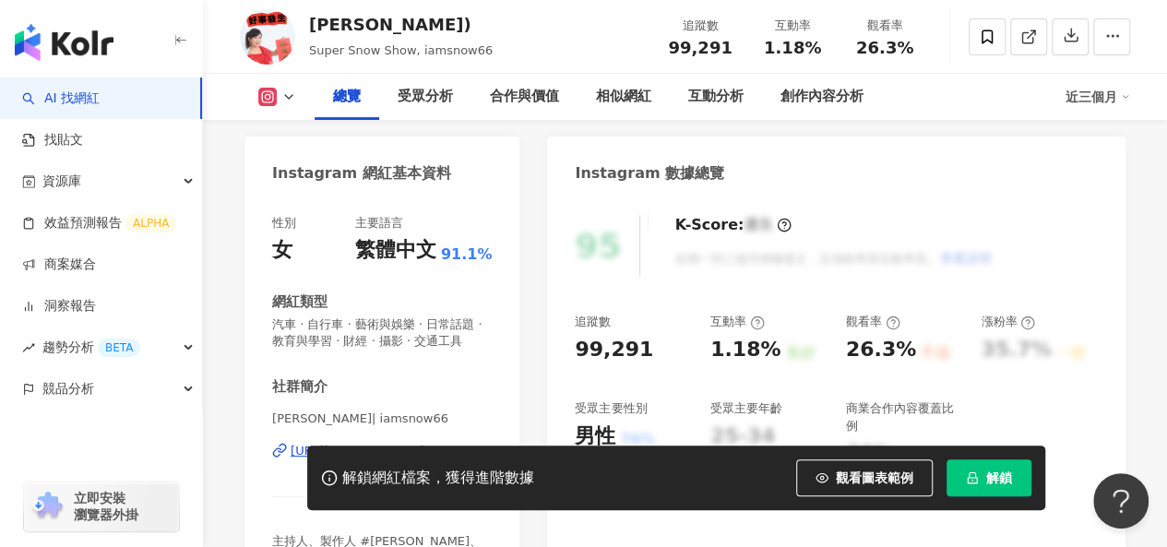
scroll to position [185, 0]
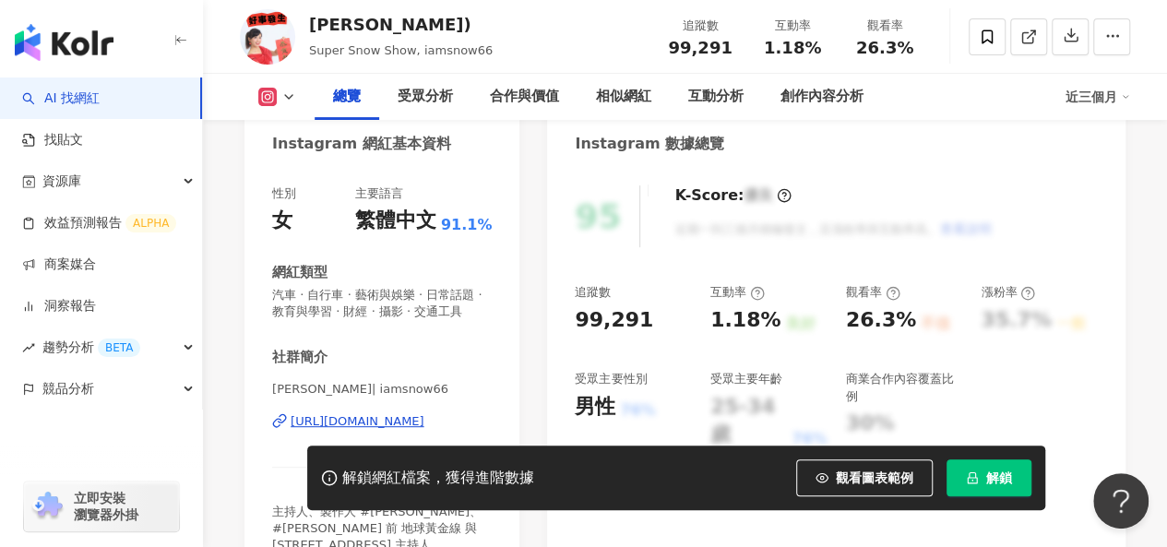
click at [344, 430] on div "https://www.instagram.com/iamsnow66/" at bounding box center [358, 421] width 134 height 17
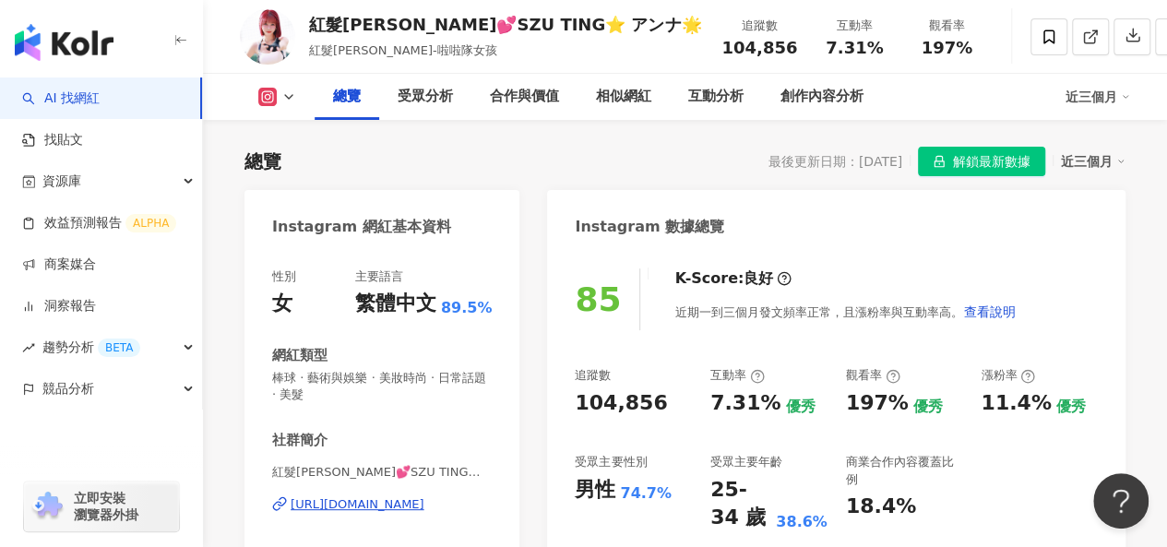
scroll to position [277, 0]
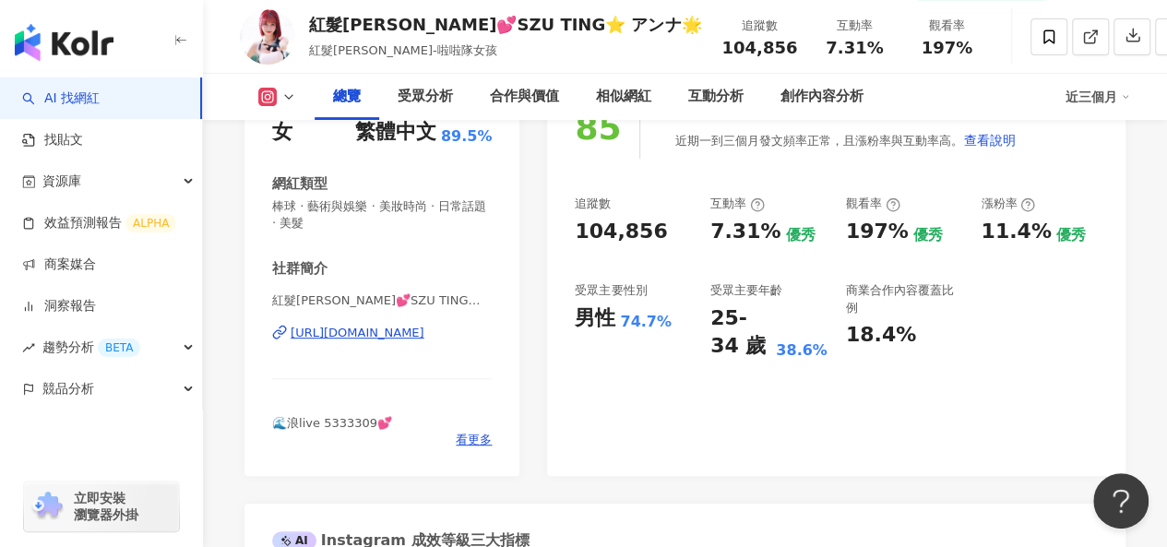
click at [425, 341] on div "https://www.instagram.com/anna0205chen_/" at bounding box center [358, 333] width 134 height 17
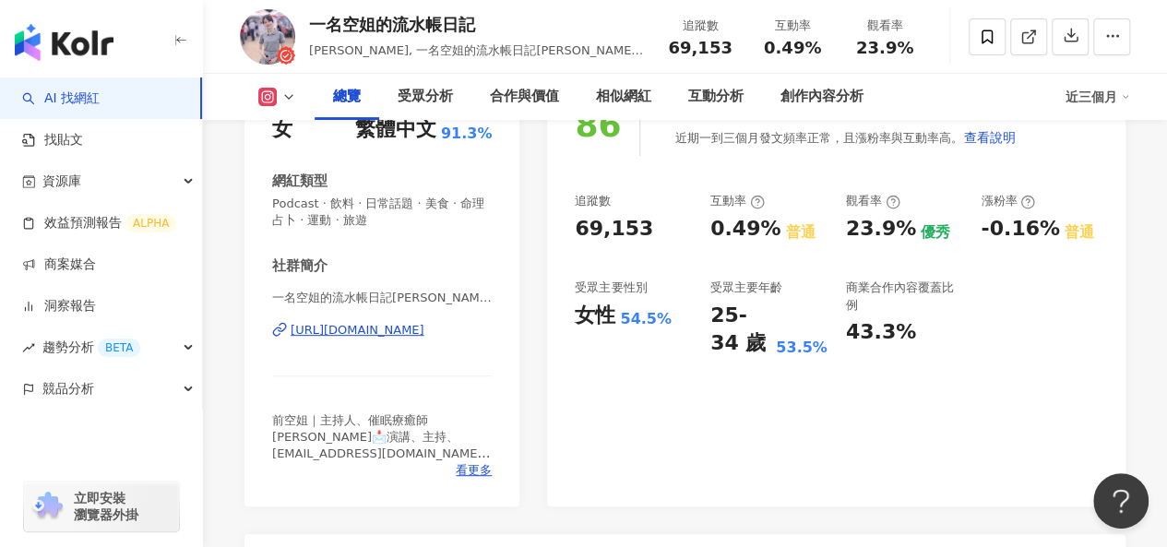
scroll to position [277, 0]
click at [425, 329] on div "[URL][DOMAIN_NAME]" at bounding box center [358, 329] width 134 height 17
click at [628, 97] on div "相似網紅" at bounding box center [623, 97] width 55 height 22
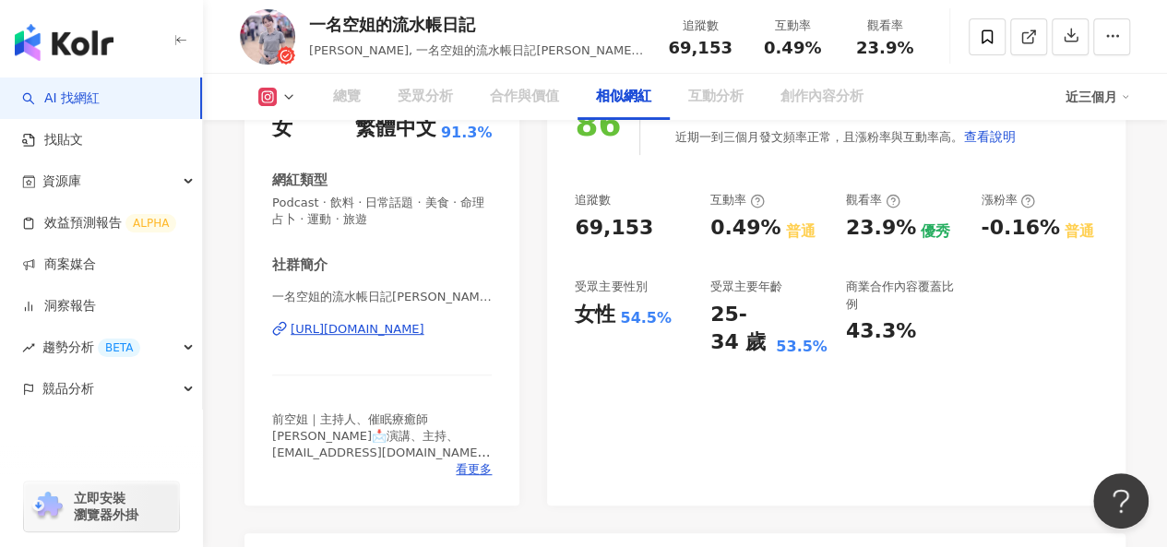
scroll to position [3053, 0]
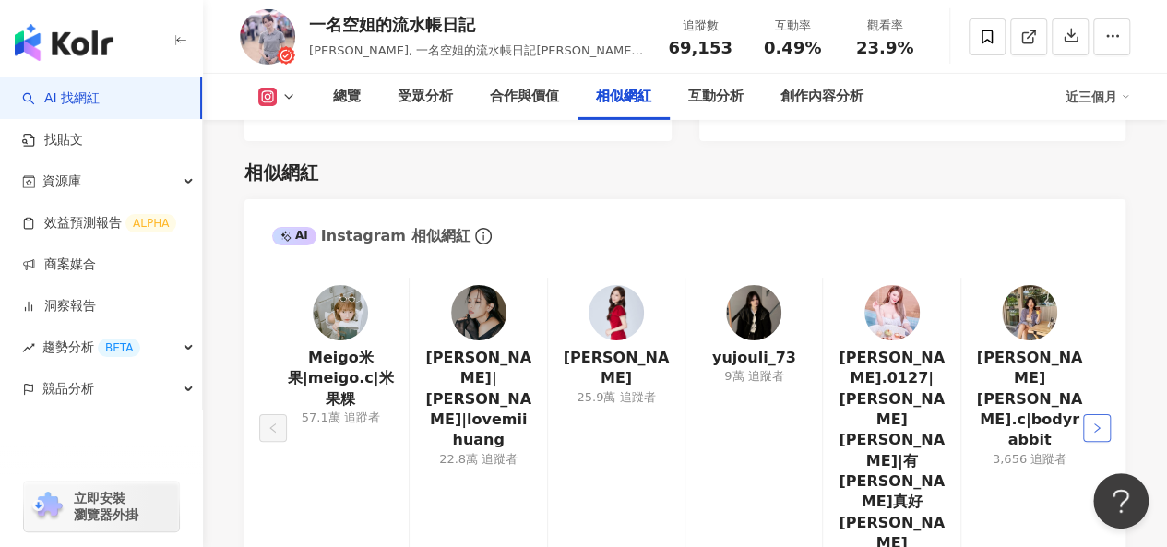
click at [1098, 423] on icon "right" at bounding box center [1097, 428] width 11 height 11
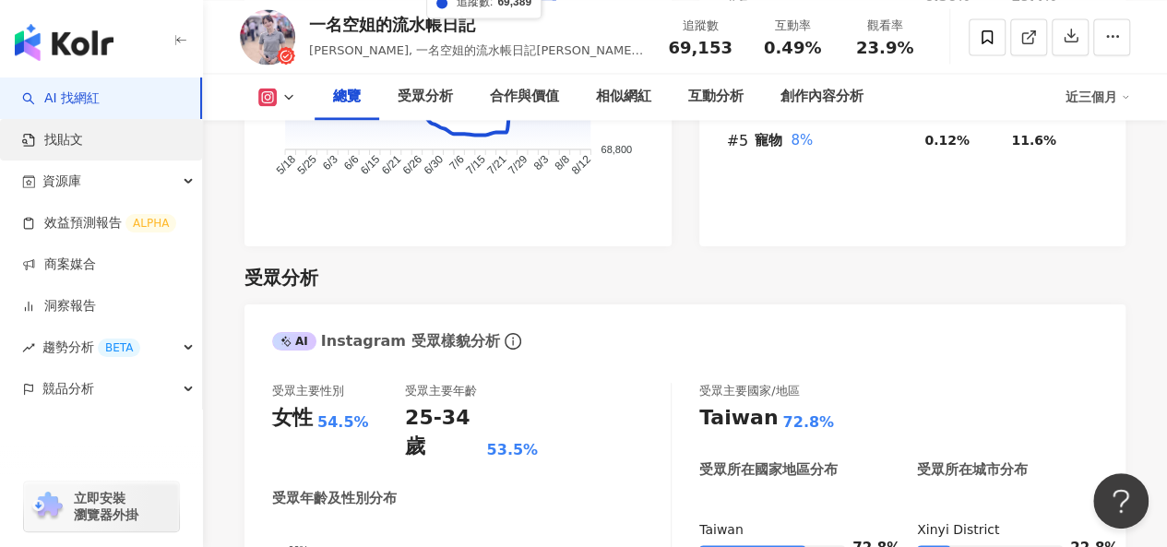
scroll to position [1392, 0]
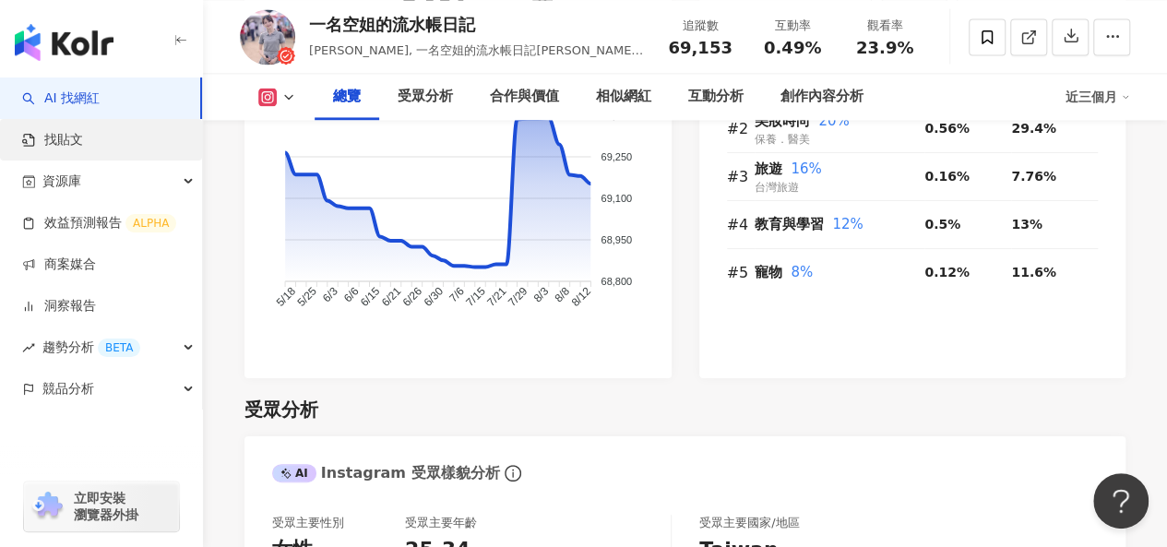
click at [72, 139] on link "找貼文" at bounding box center [52, 140] width 61 height 18
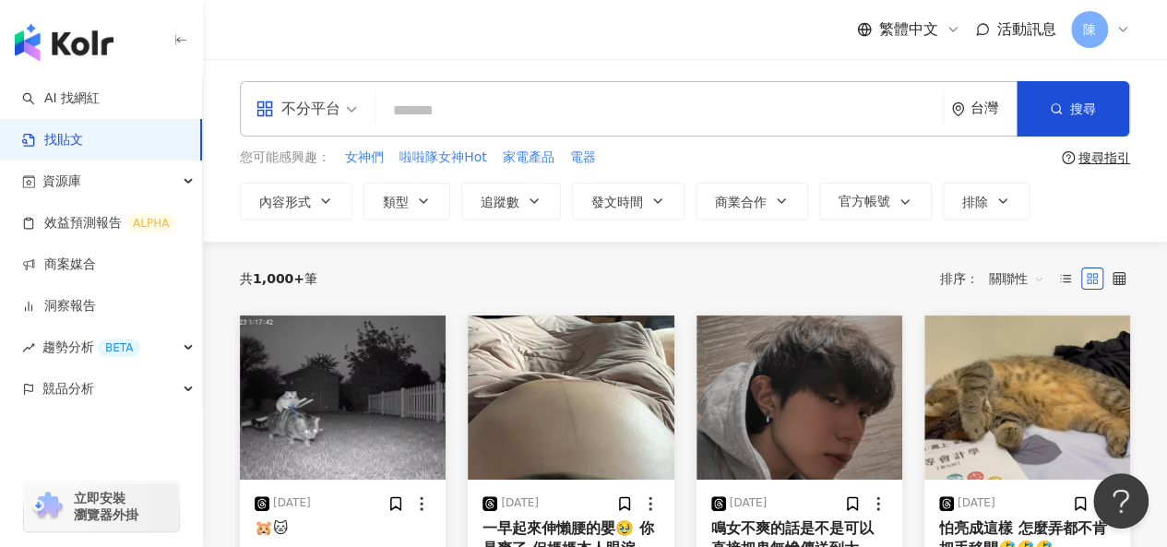
scroll to position [461, 0]
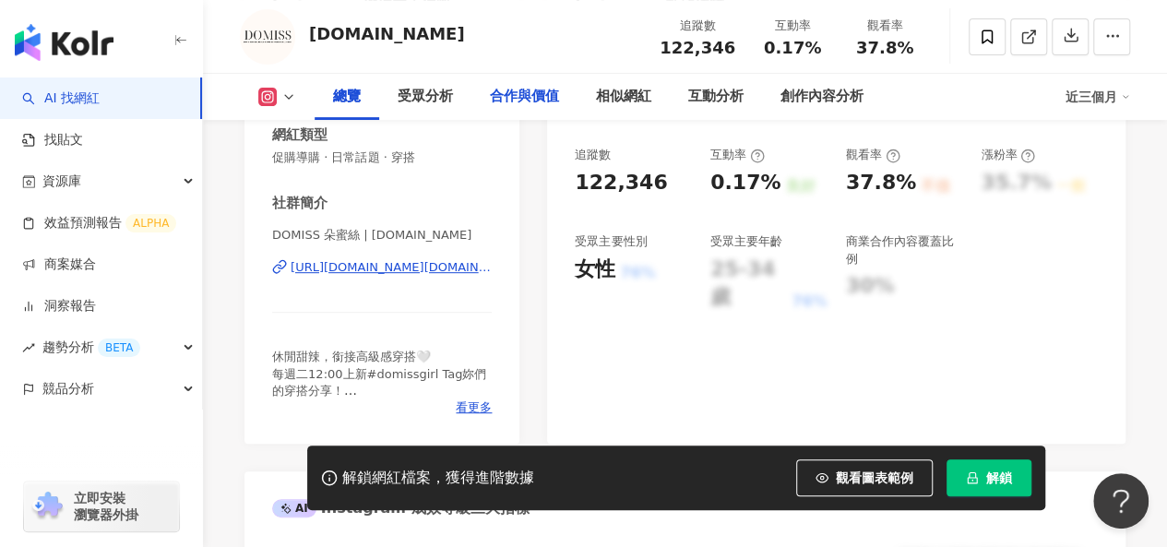
scroll to position [369, 0]
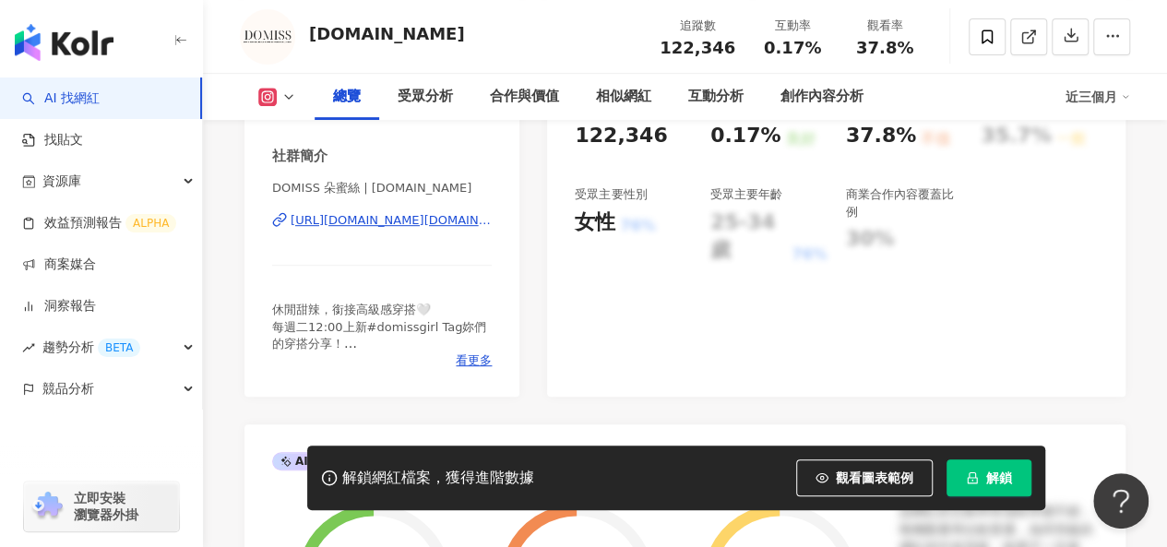
click at [421, 222] on div "https://www.instagram.com/domiss.co/" at bounding box center [391, 220] width 201 height 17
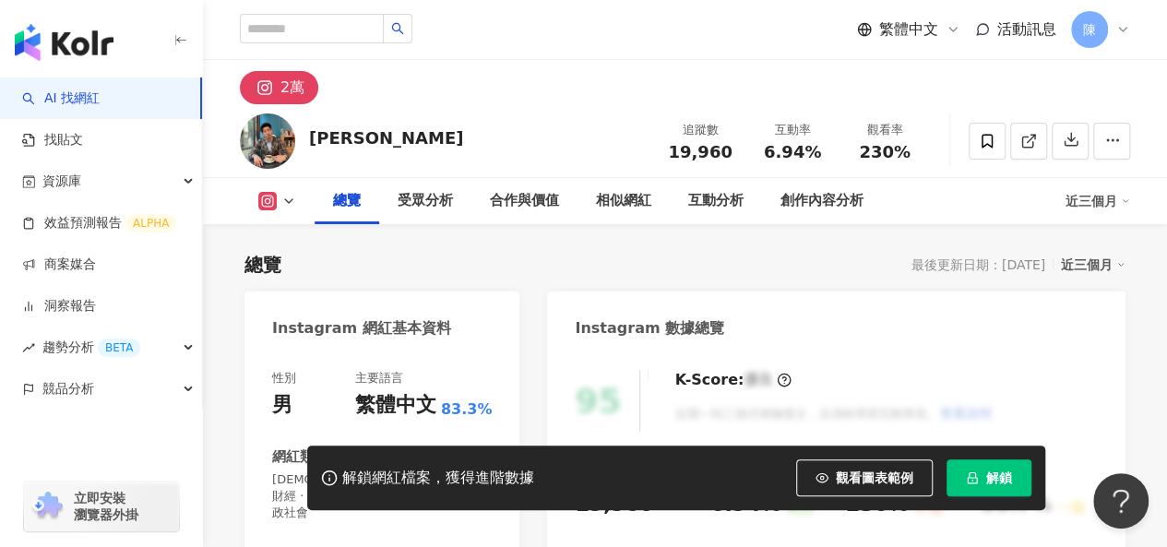
scroll to position [369, 0]
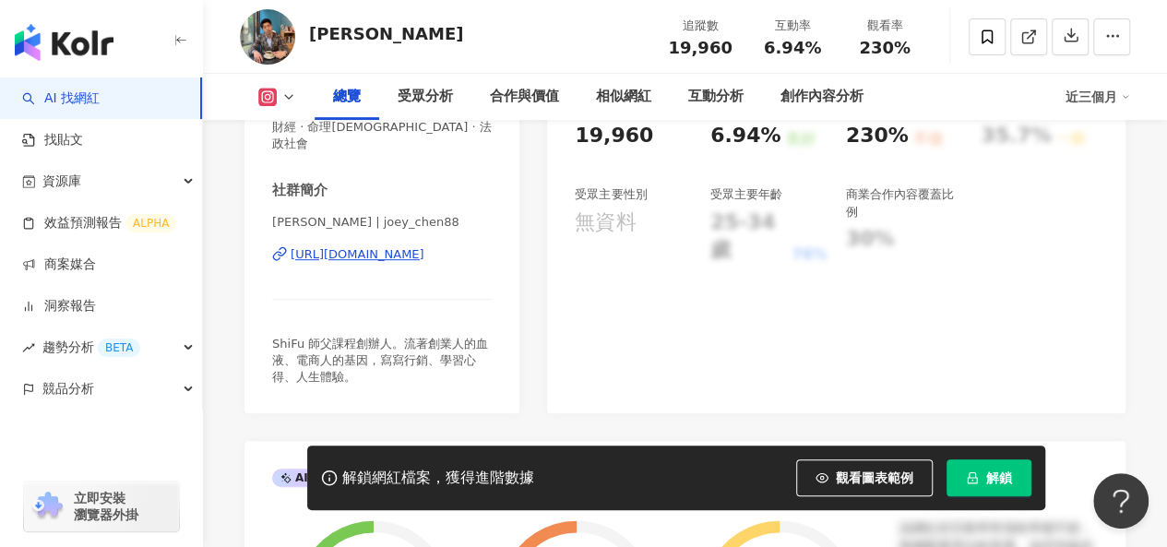
click at [395, 246] on div "[URL][DOMAIN_NAME]" at bounding box center [358, 254] width 134 height 17
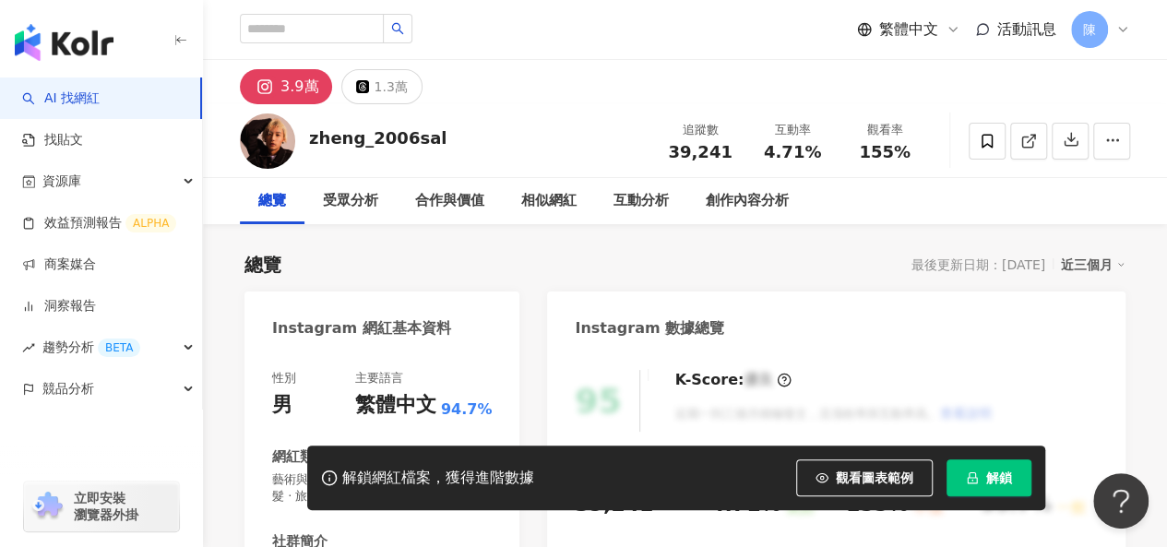
scroll to position [277, 0]
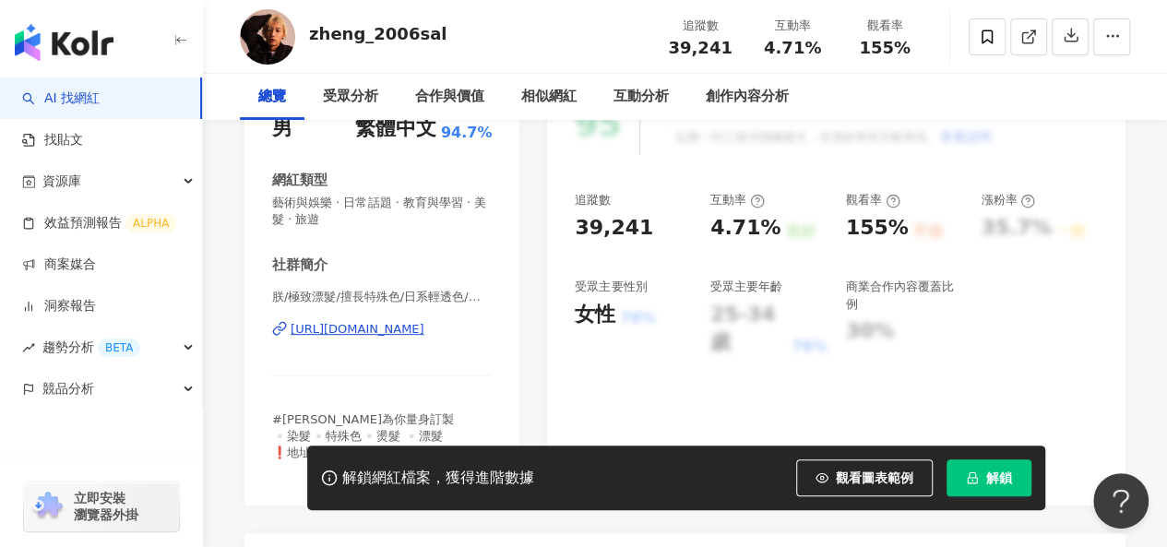
click at [425, 329] on div "https://www.instagram.com/zheng_2006sal/" at bounding box center [358, 329] width 134 height 17
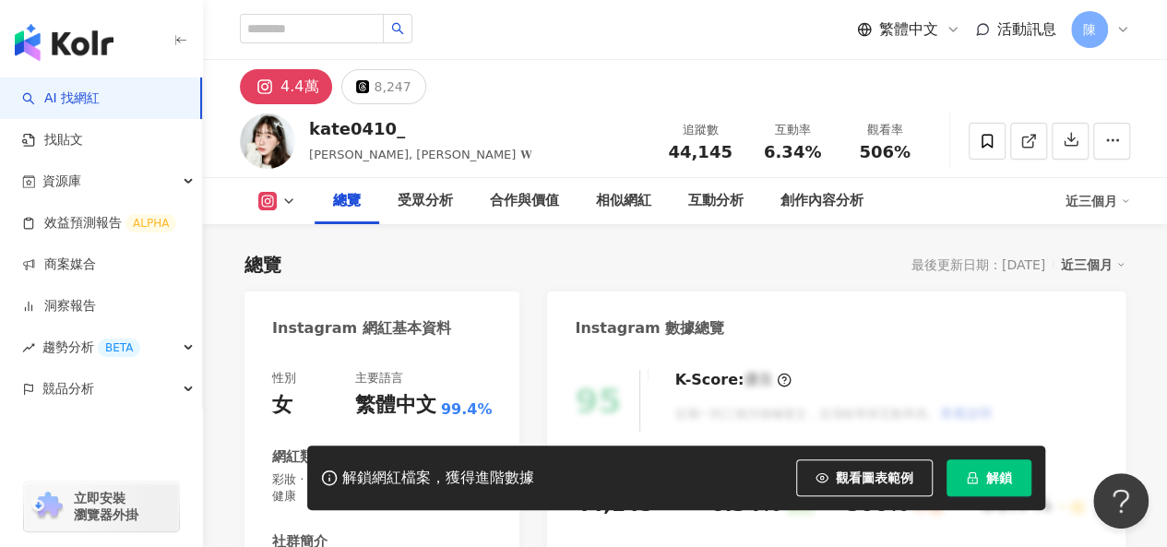
scroll to position [277, 0]
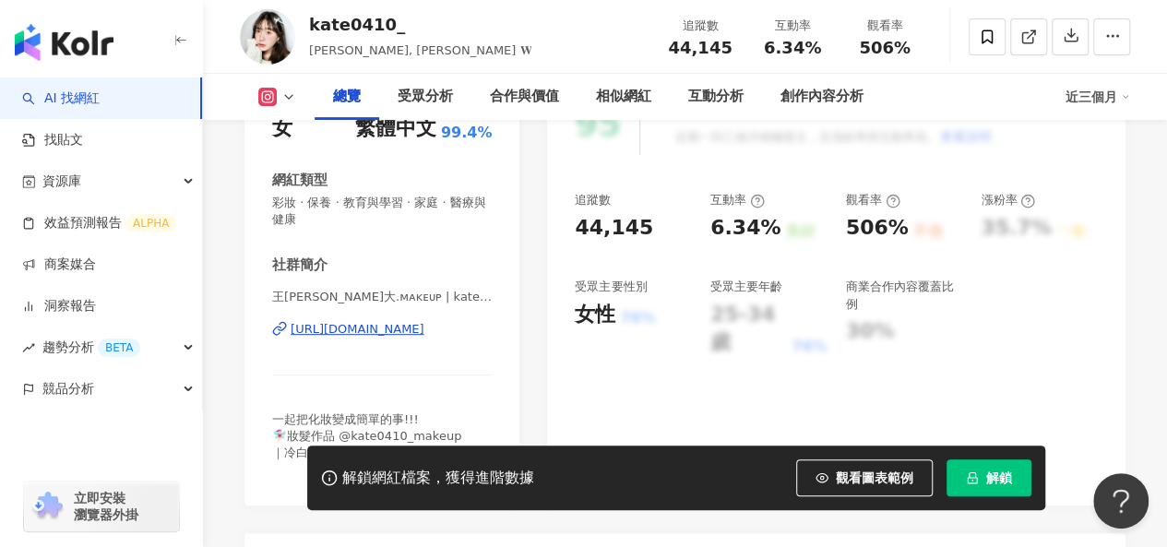
click at [425, 333] on div "https://www.instagram.com/kate0410_/" at bounding box center [358, 329] width 134 height 17
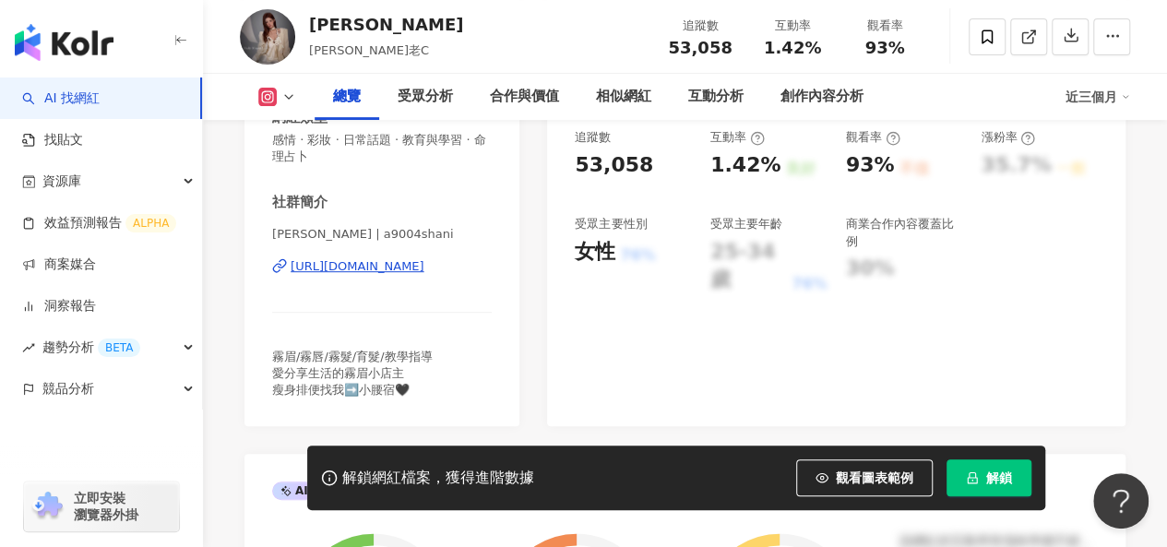
scroll to position [369, 0]
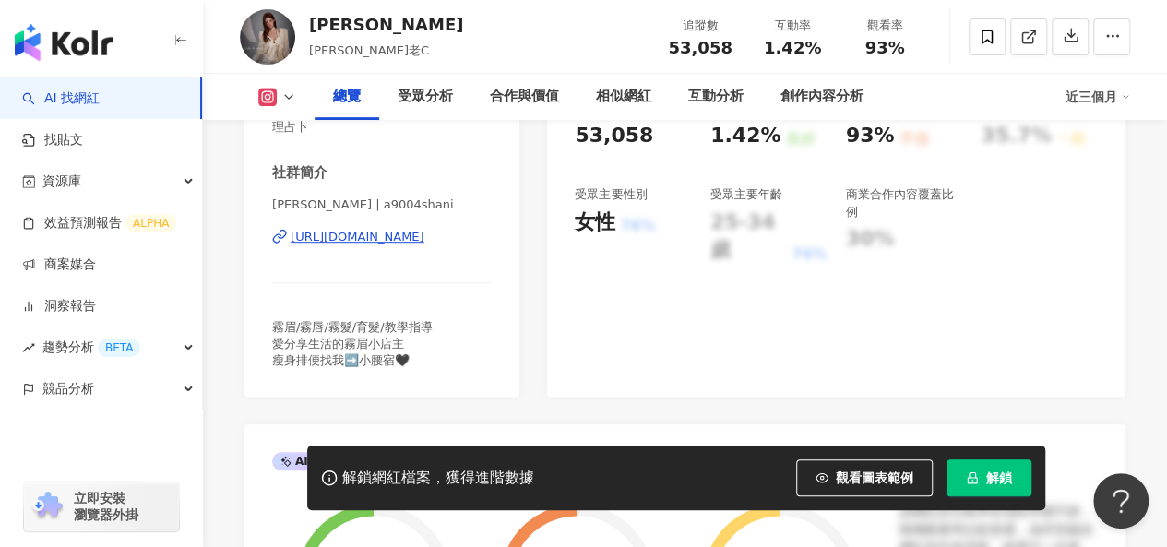
click at [377, 233] on div "https://www.instagram.com/a9004shani/" at bounding box center [358, 237] width 134 height 17
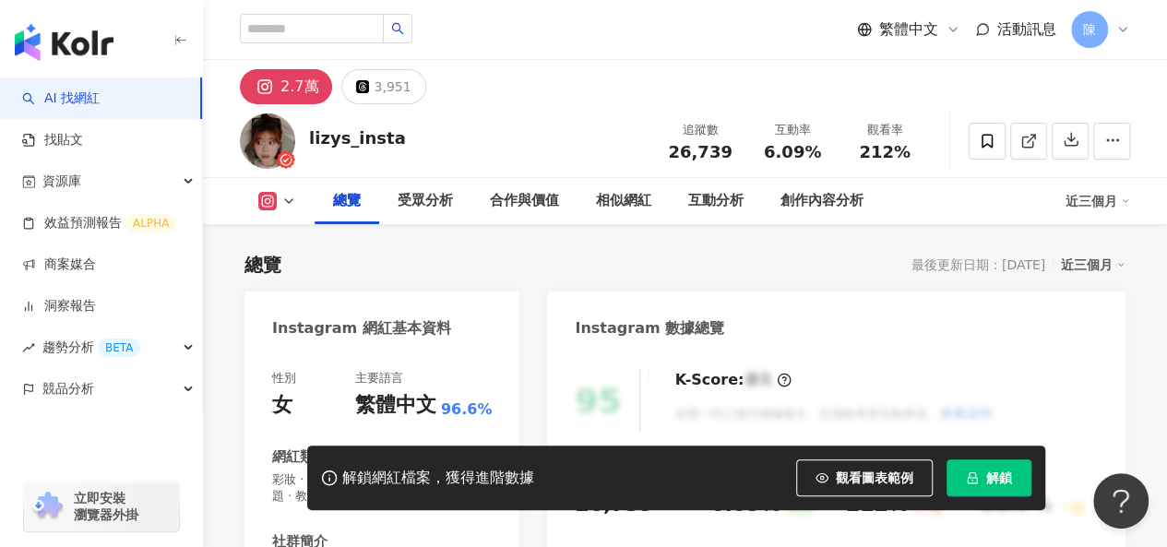
scroll to position [185, 0]
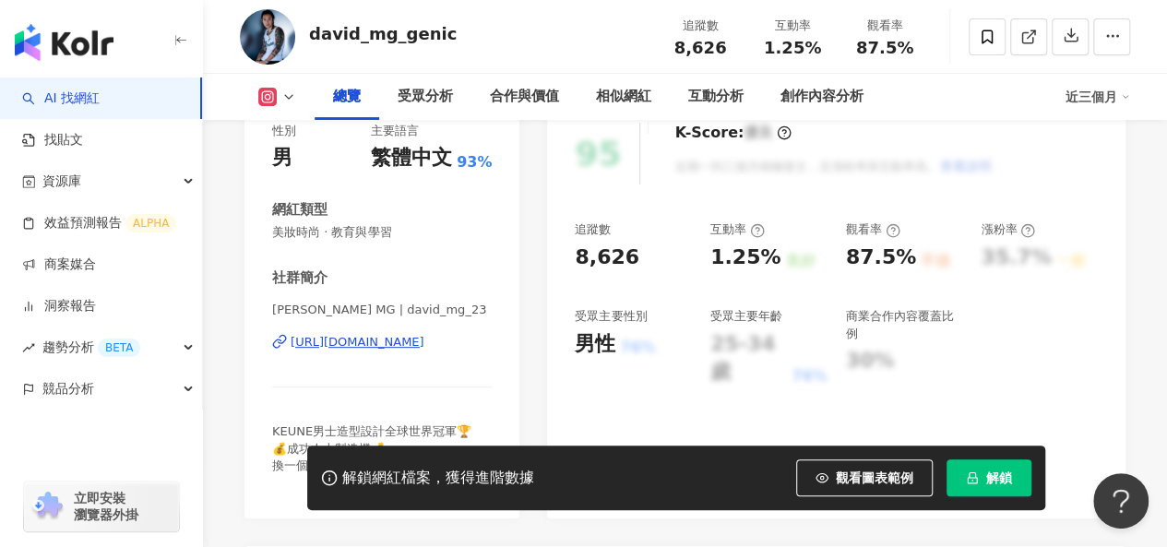
scroll to position [277, 0]
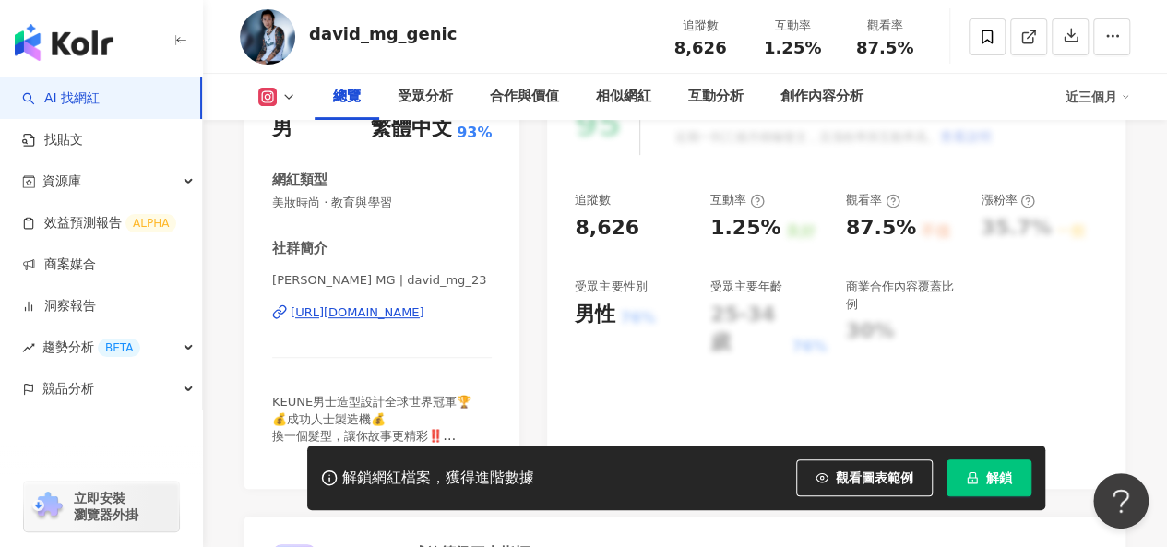
click at [425, 317] on div "https://www.instagram.com/david_mg_23/" at bounding box center [358, 313] width 134 height 17
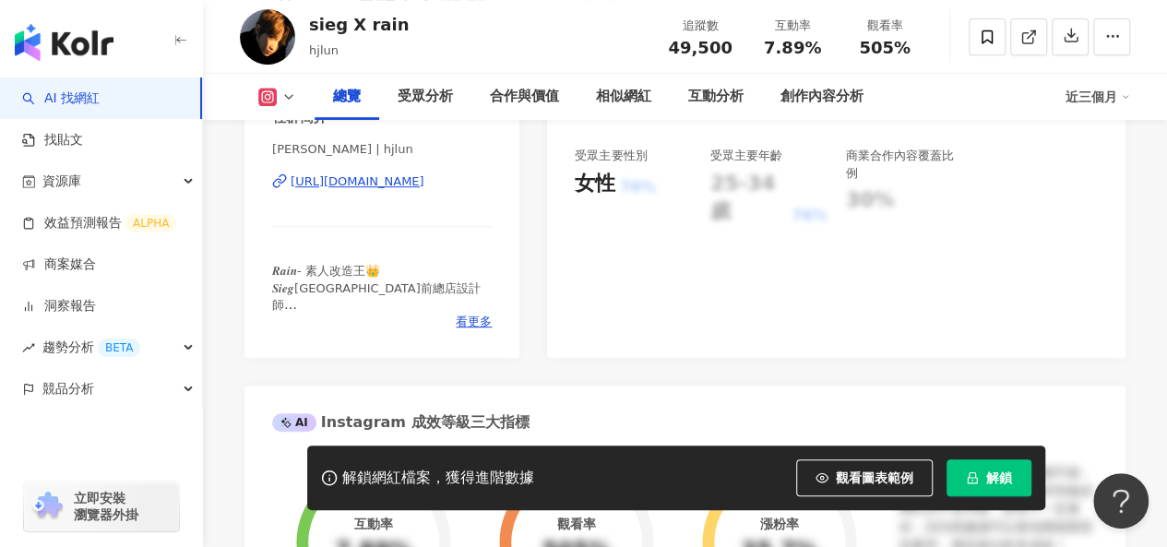
scroll to position [369, 0]
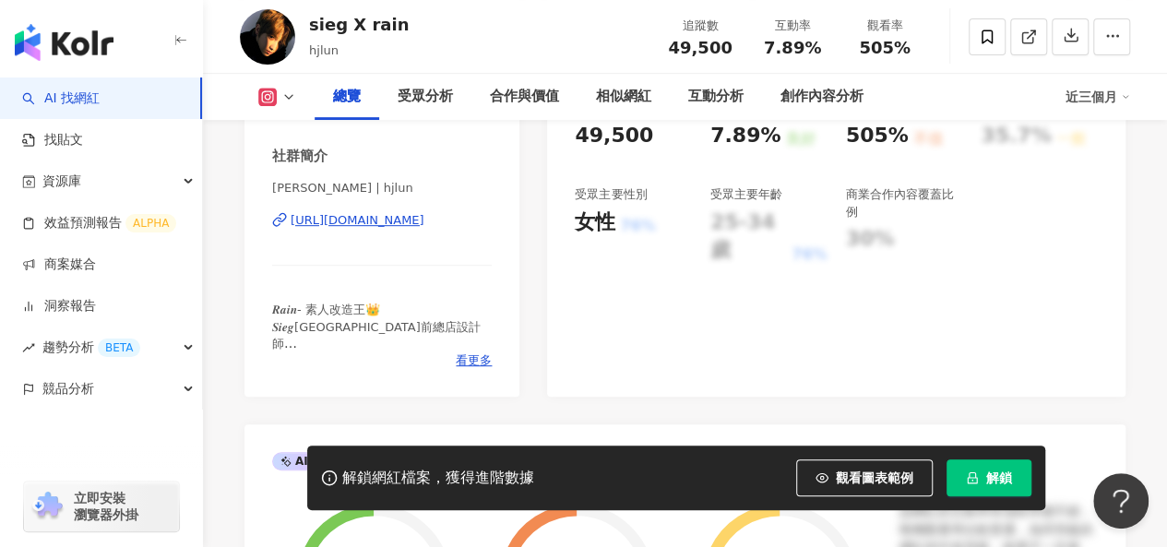
click at [382, 222] on div "https://www.instagram.com/hjlun/" at bounding box center [358, 220] width 134 height 17
click at [630, 104] on div "相似網紅" at bounding box center [623, 97] width 55 height 22
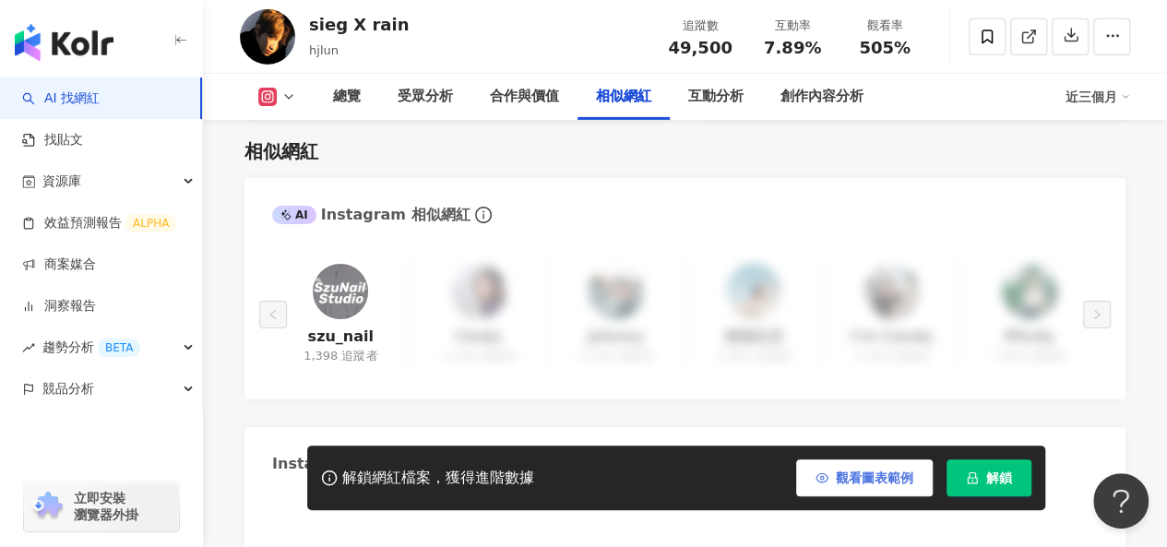
click at [992, 477] on span "解鎖" at bounding box center [1000, 478] width 26 height 15
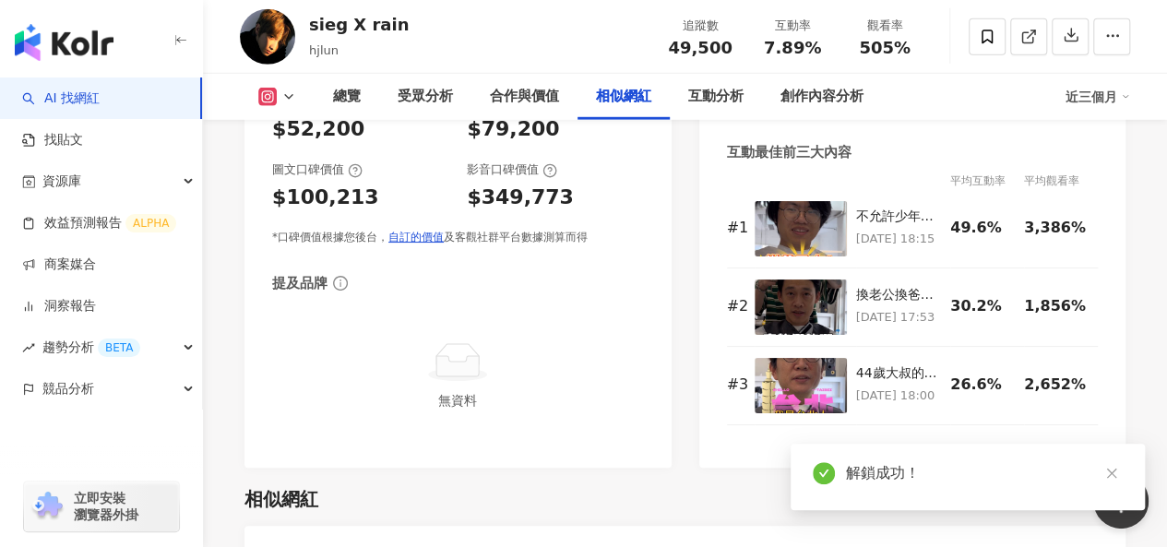
scroll to position [3002, 0]
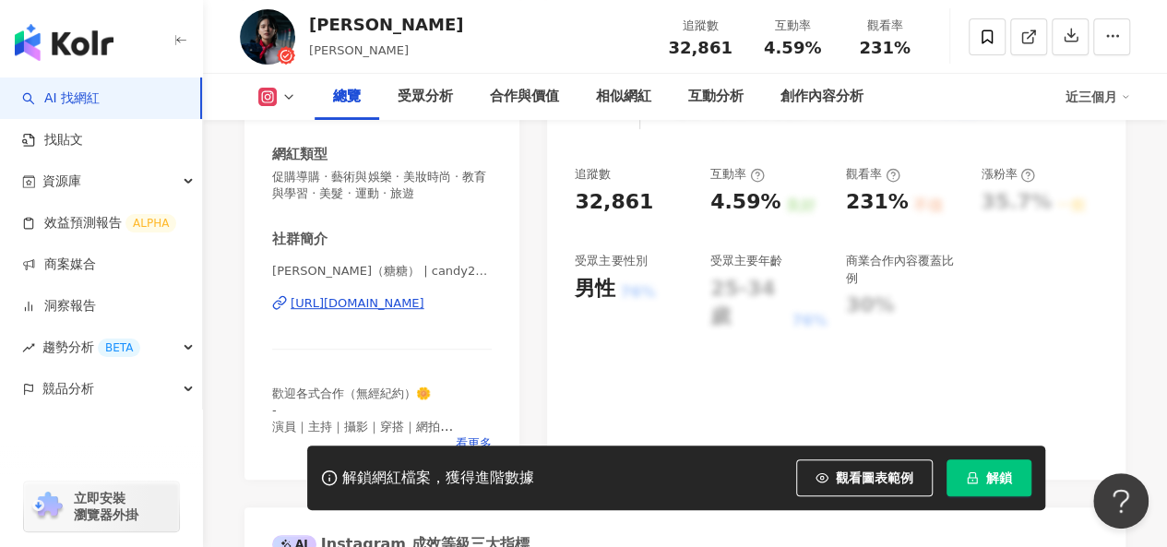
scroll to position [369, 0]
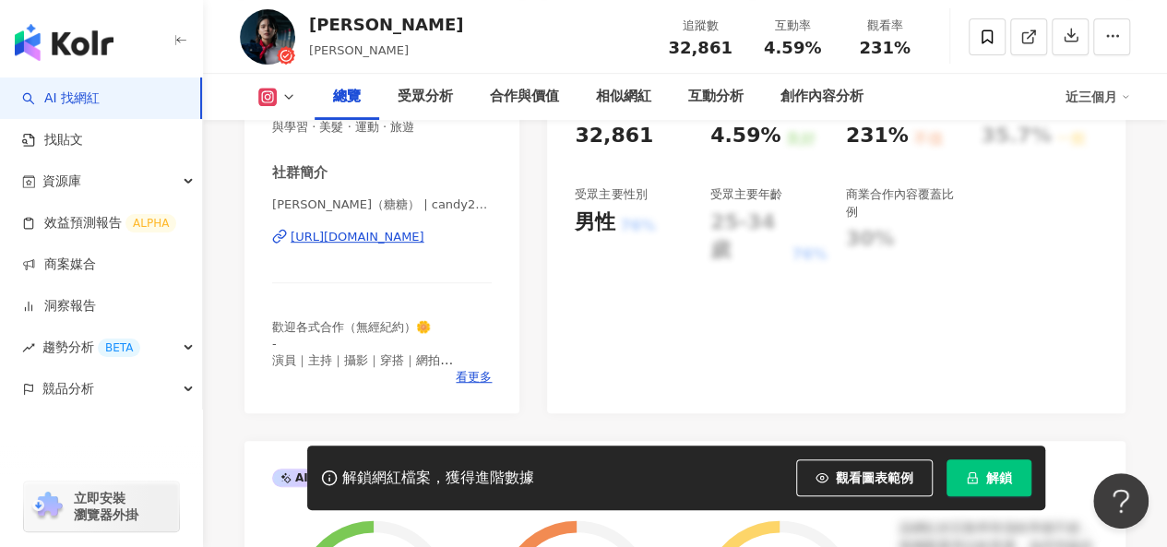
click at [408, 233] on div "https://www.instagram.com/candy20417/" at bounding box center [358, 237] width 134 height 17
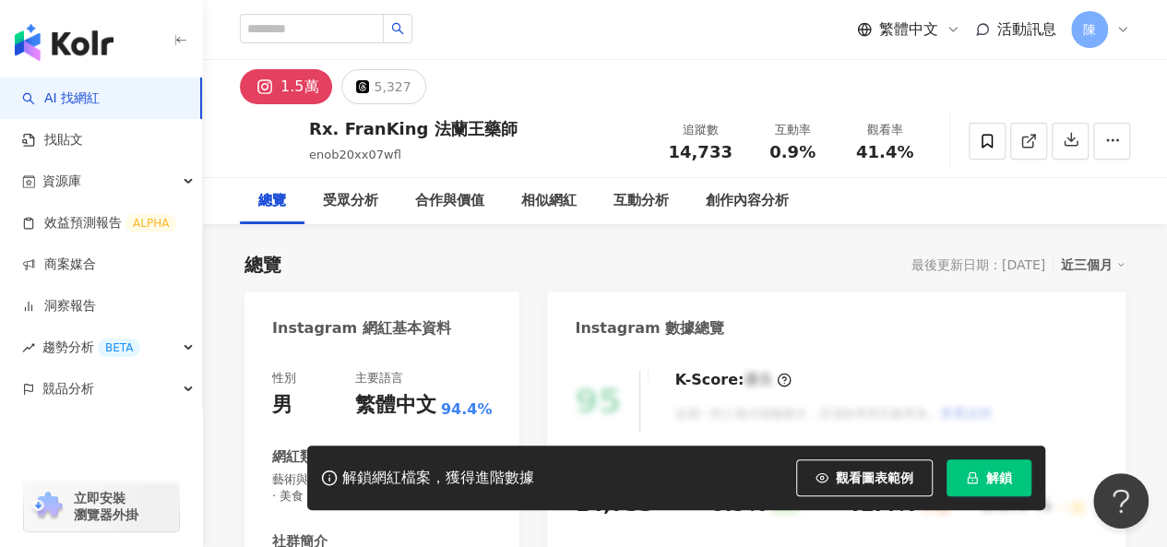
scroll to position [277, 0]
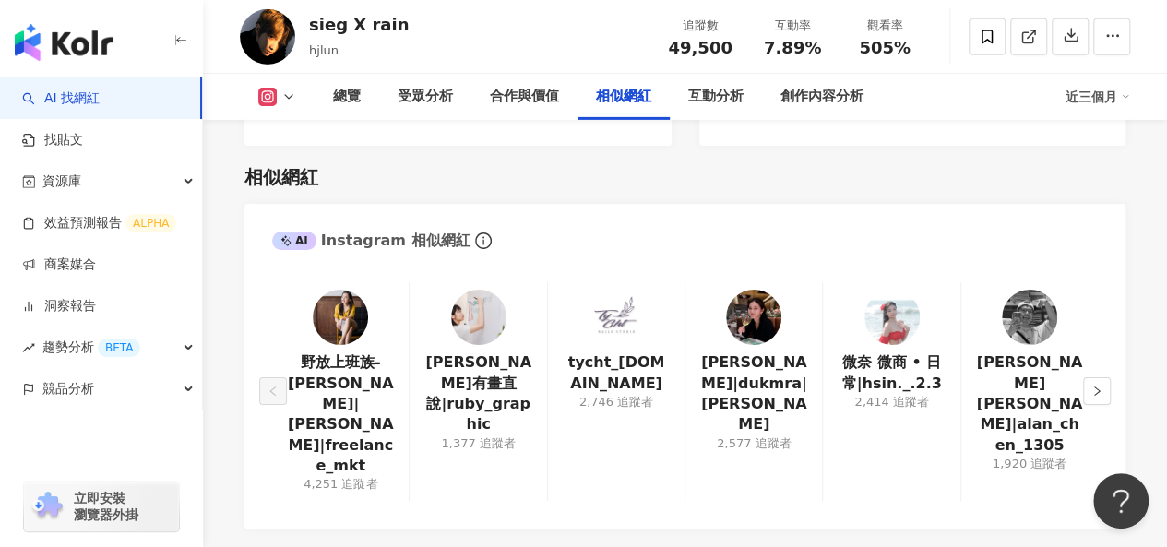
scroll to position [3002, 0]
click at [718, 174] on div "相似網紅 AI Instagram 相似網紅 野放上班族-[PERSON_NAME]|[PERSON_NAME]|freelance_mkt 4,251 追蹤…" at bounding box center [685, 487] width 881 height 683
click at [1093, 386] on icon "right" at bounding box center [1097, 391] width 11 height 11
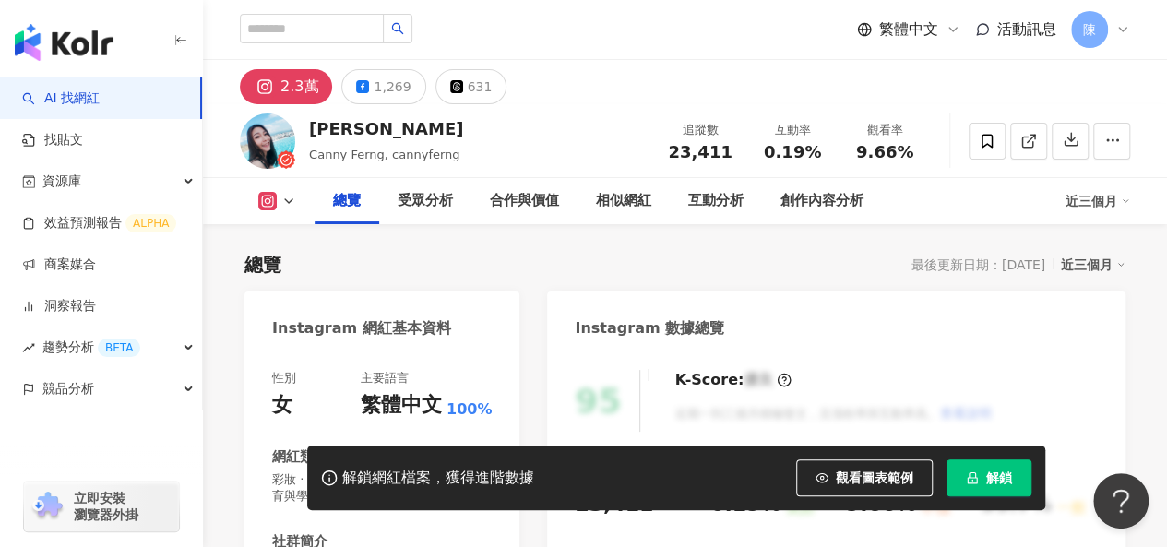
scroll to position [461, 0]
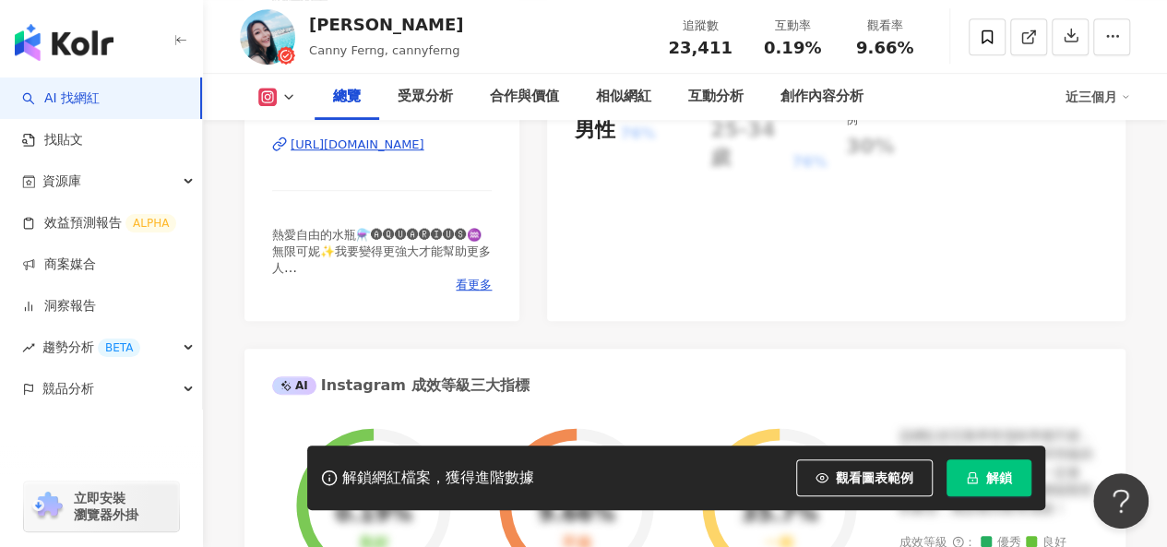
click at [976, 496] on button "解鎖" at bounding box center [989, 478] width 85 height 37
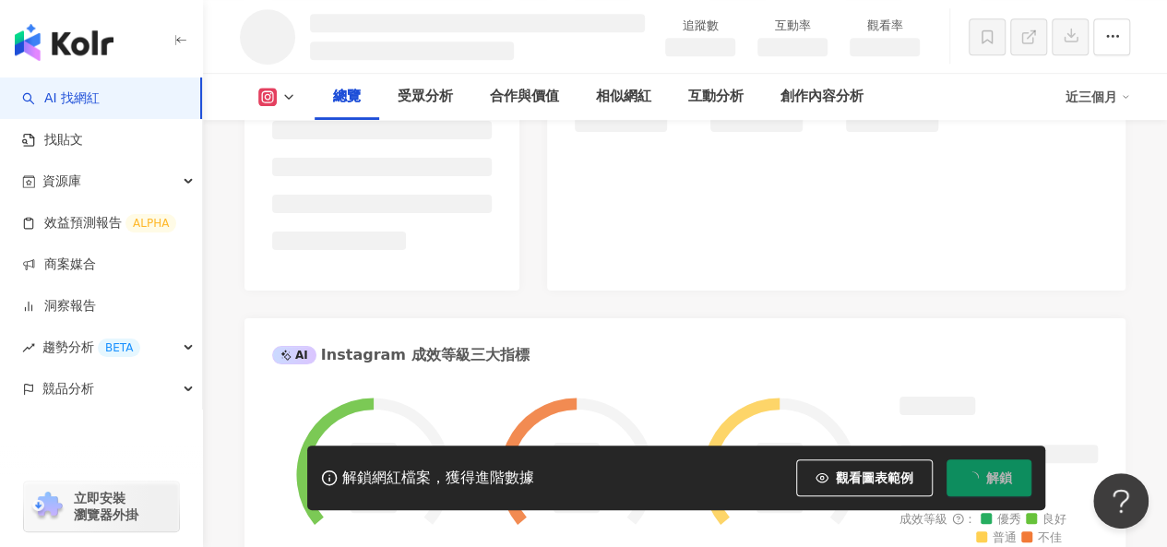
scroll to position [463, 0]
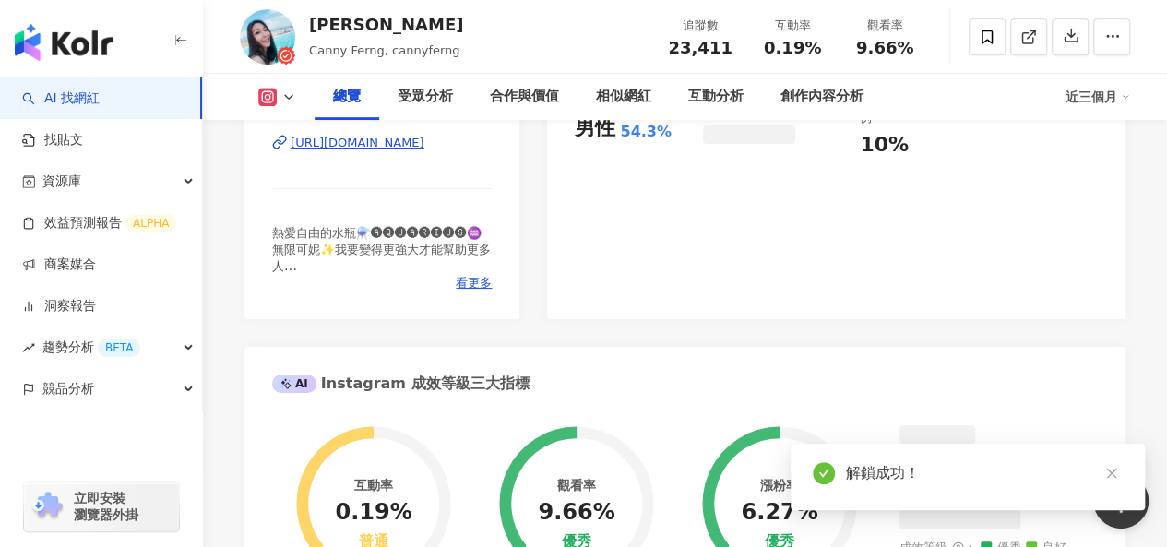
scroll to position [461, 0]
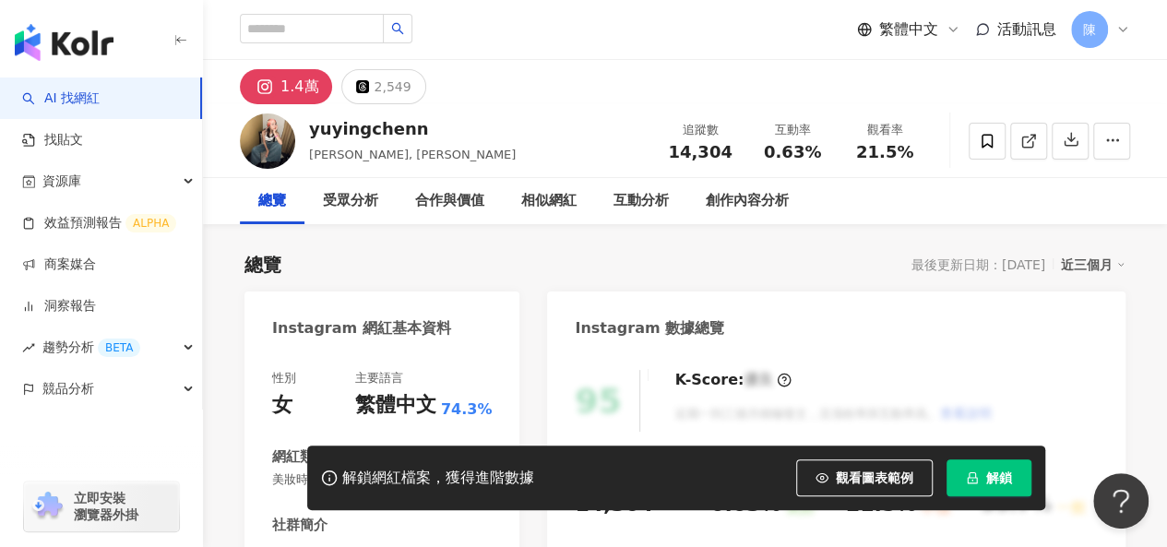
scroll to position [369, 0]
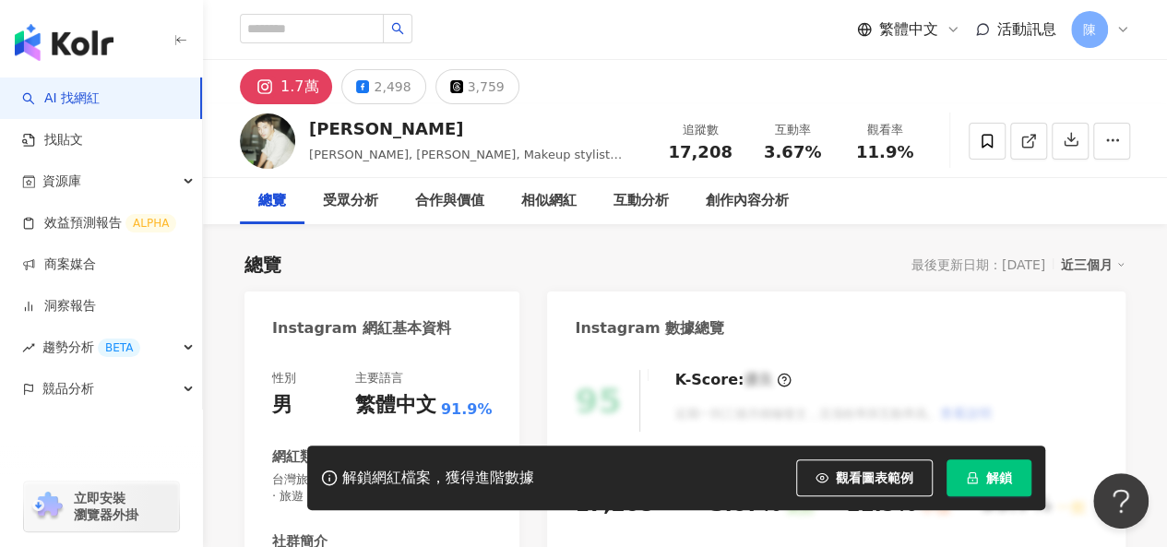
scroll to position [277, 0]
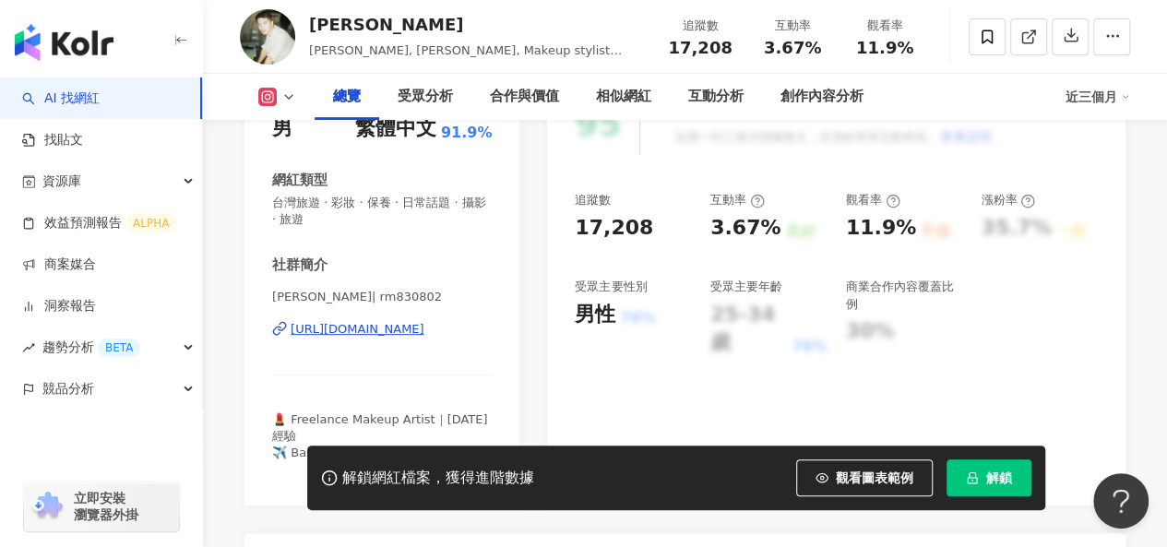
click at [425, 331] on div "[URL][DOMAIN_NAME]" at bounding box center [358, 329] width 134 height 17
click at [607, 102] on div "相似網紅" at bounding box center [623, 97] width 55 height 22
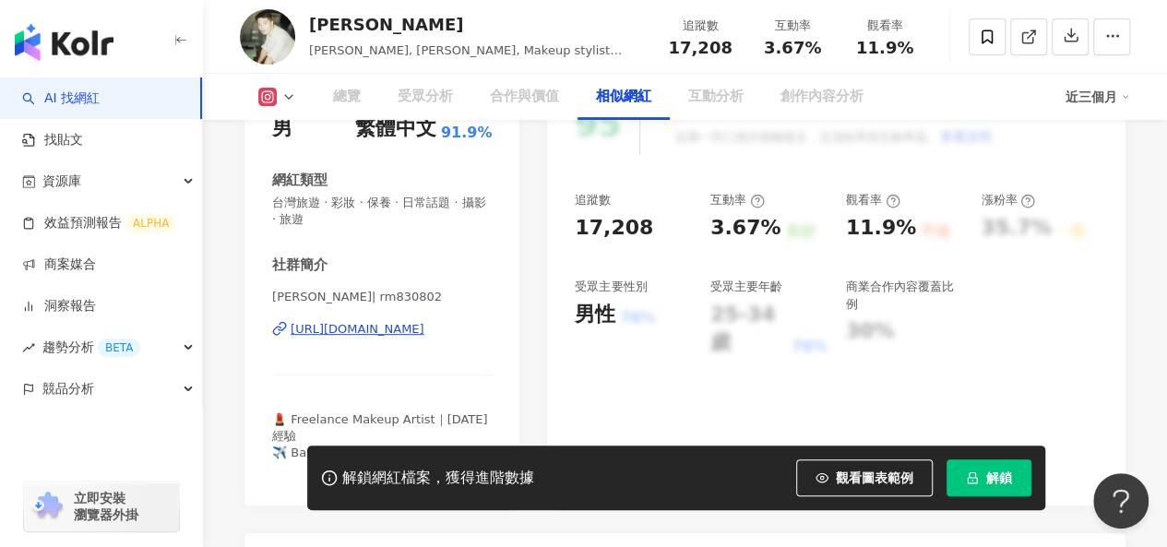
scroll to position [3020, 0]
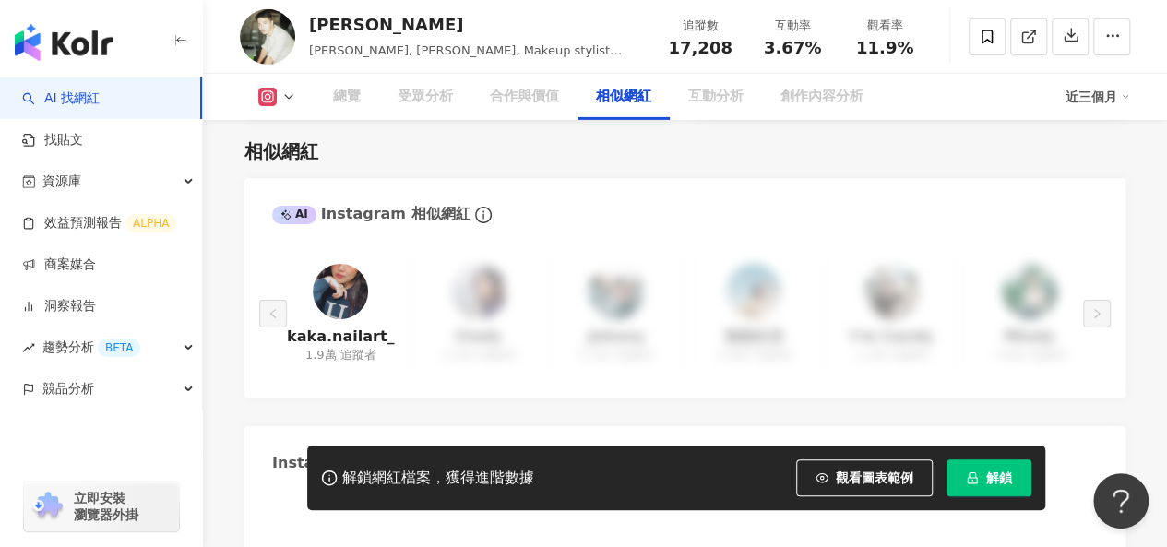
click at [981, 484] on button "解鎖" at bounding box center [989, 478] width 85 height 37
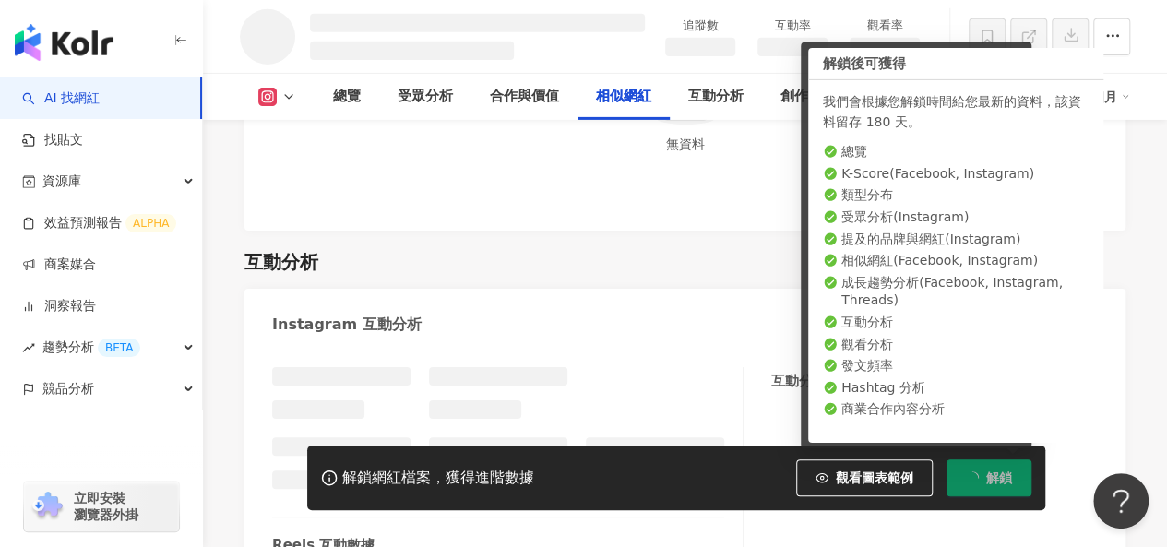
scroll to position [2607, 0]
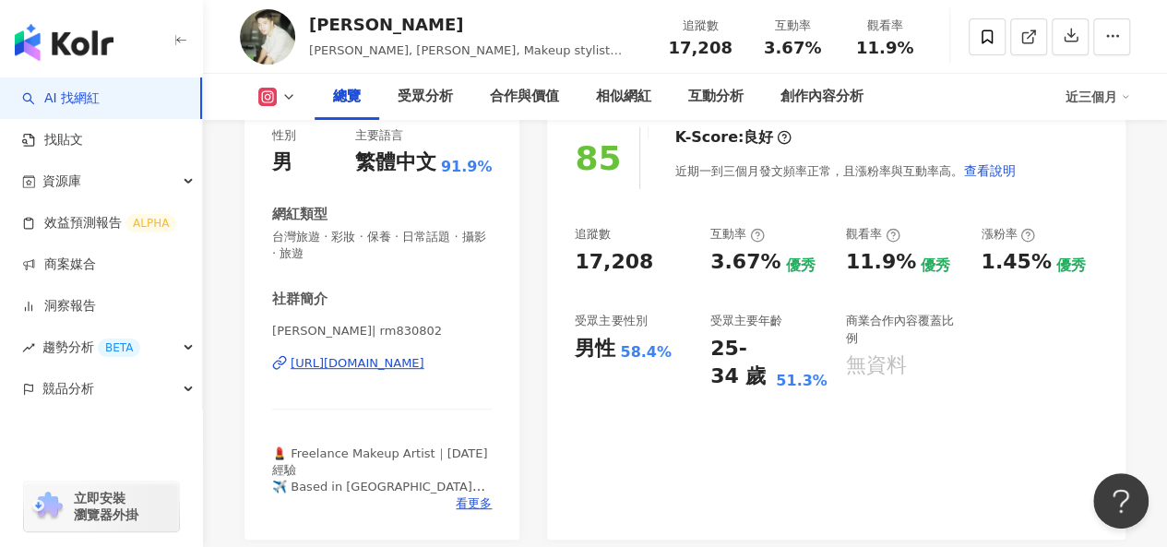
scroll to position [144, 0]
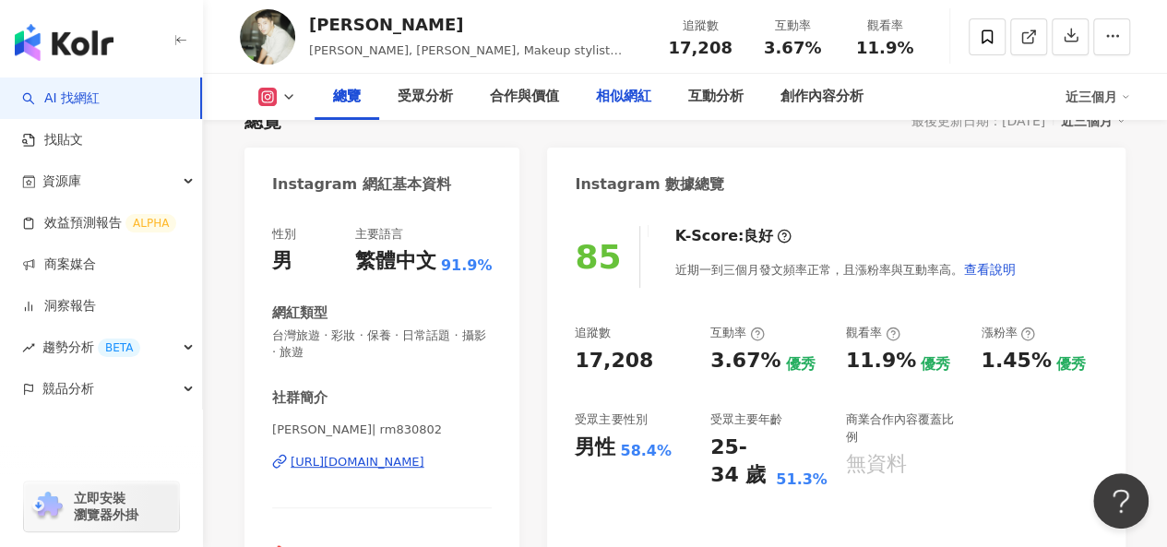
click at [618, 104] on div "相似網紅" at bounding box center [623, 97] width 55 height 22
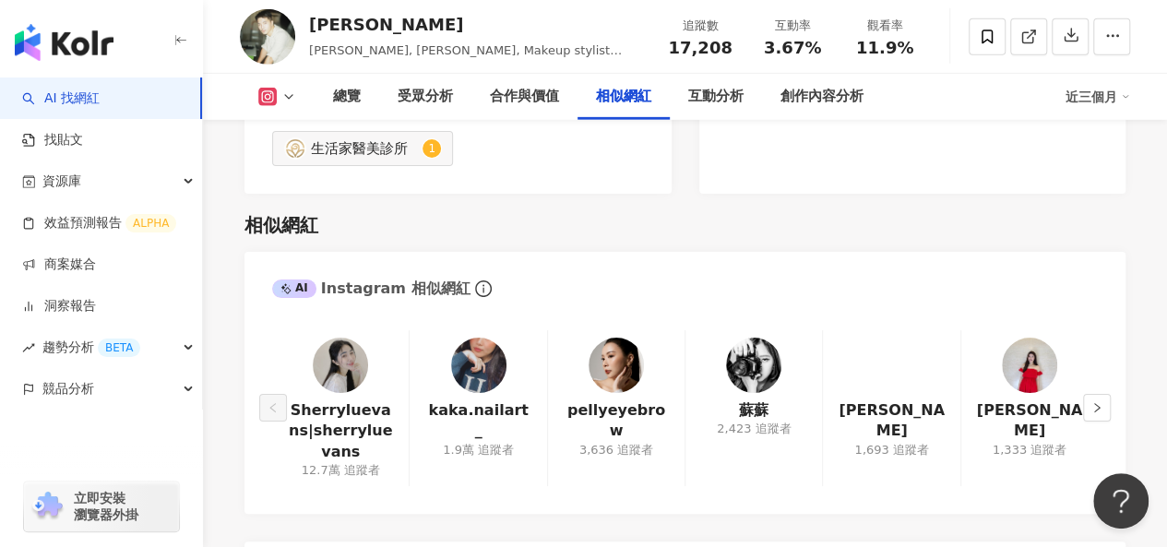
scroll to position [3005, 0]
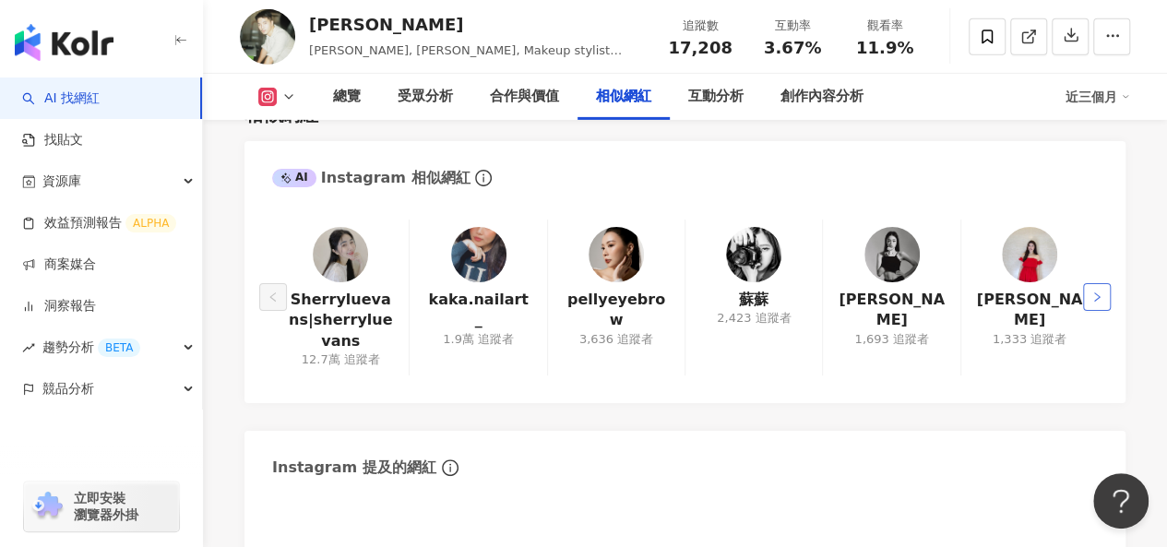
click at [1100, 292] on icon "right" at bounding box center [1097, 297] width 11 height 11
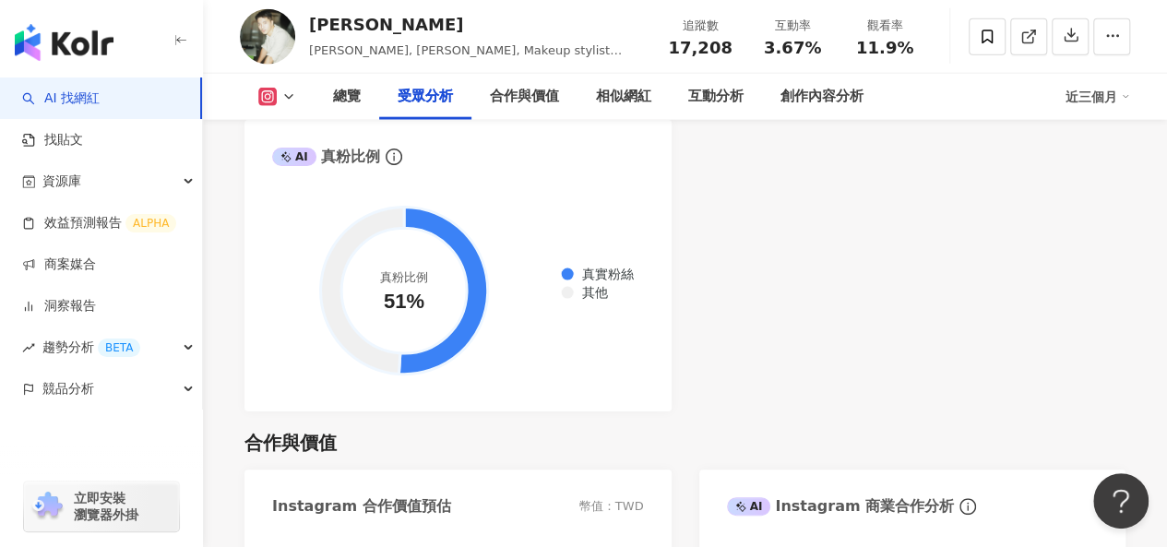
scroll to position [2174, 0]
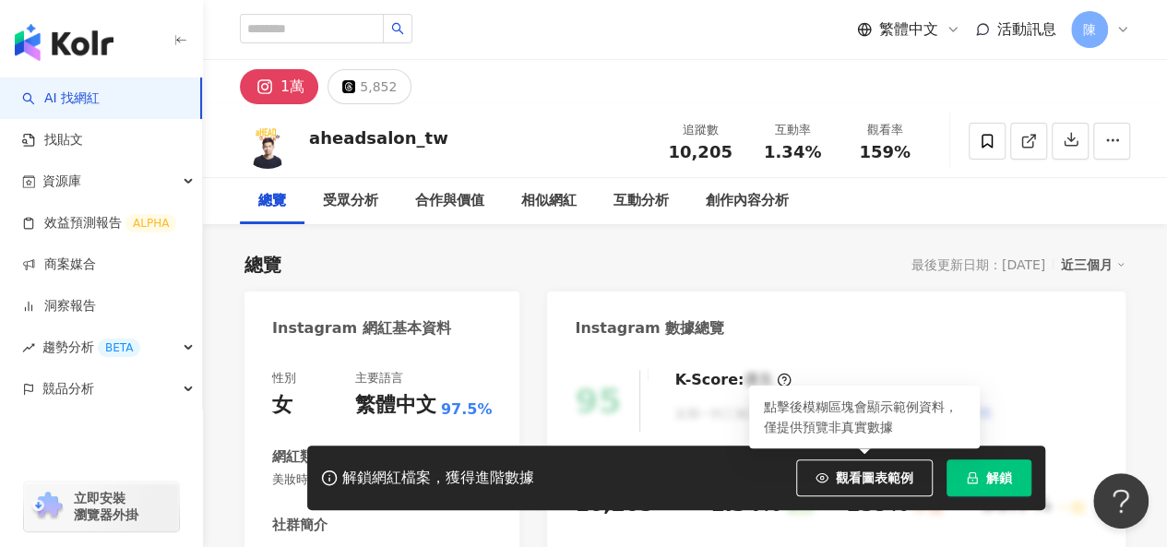
click at [961, 474] on button "解鎖" at bounding box center [989, 478] width 85 height 37
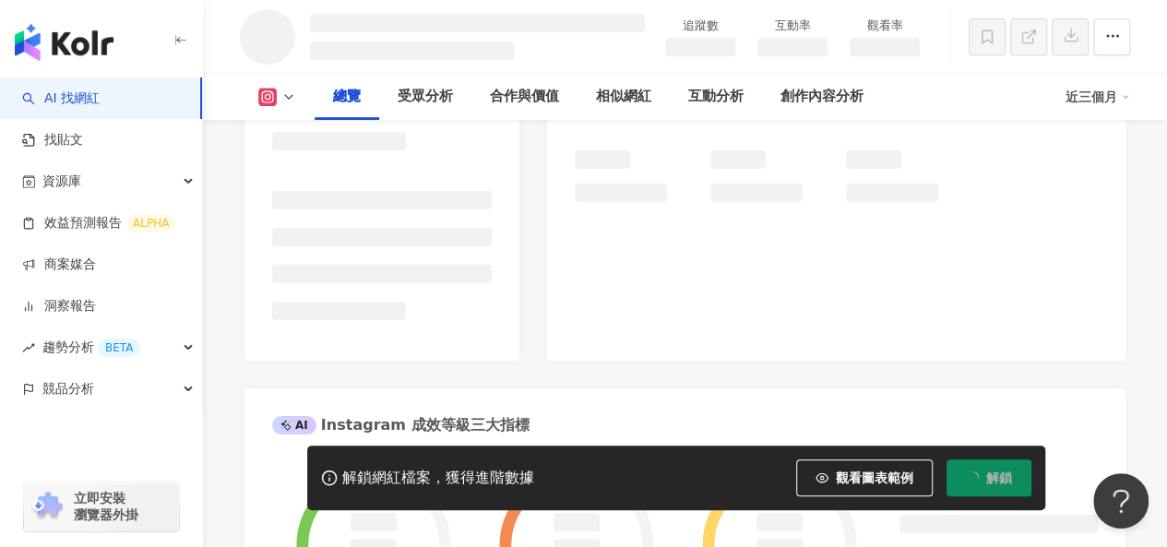
scroll to position [277, 0]
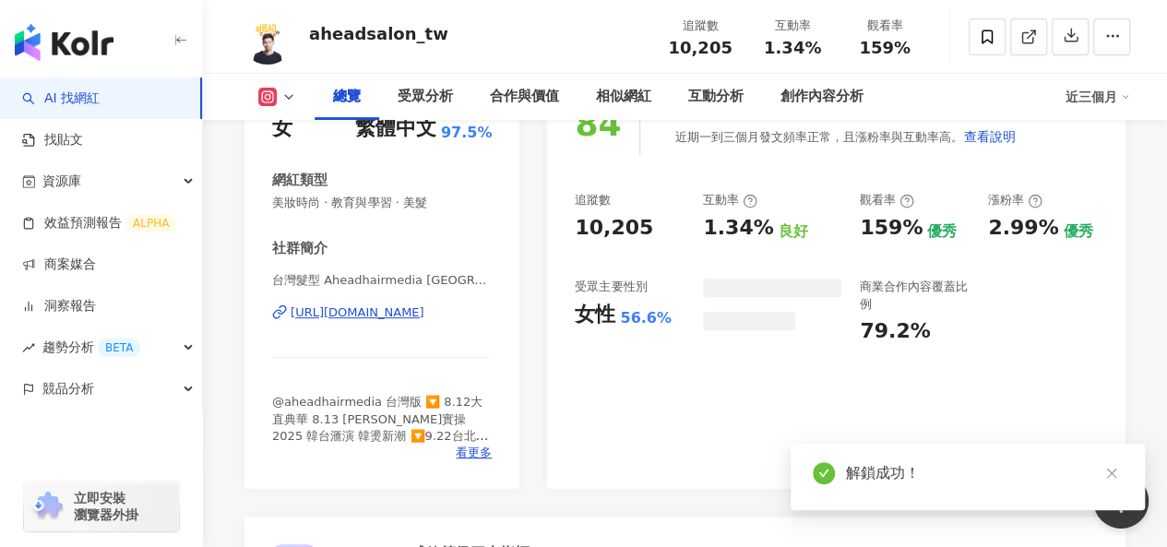
click at [425, 316] on div "https://www.instagram.com/aheadsalon_tw/" at bounding box center [358, 313] width 134 height 17
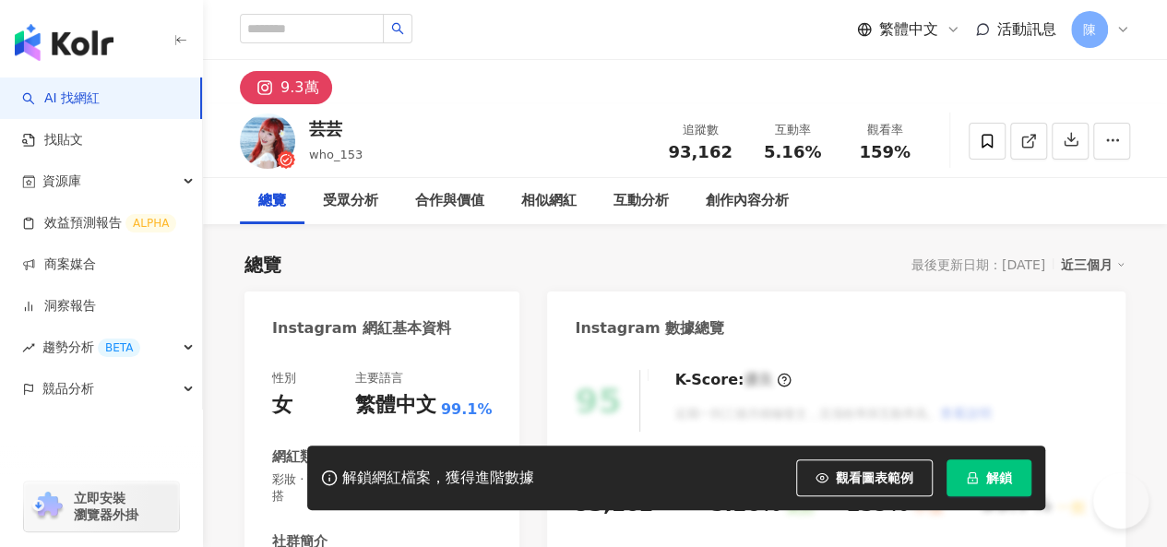
click at [980, 482] on button "解鎖" at bounding box center [989, 478] width 85 height 37
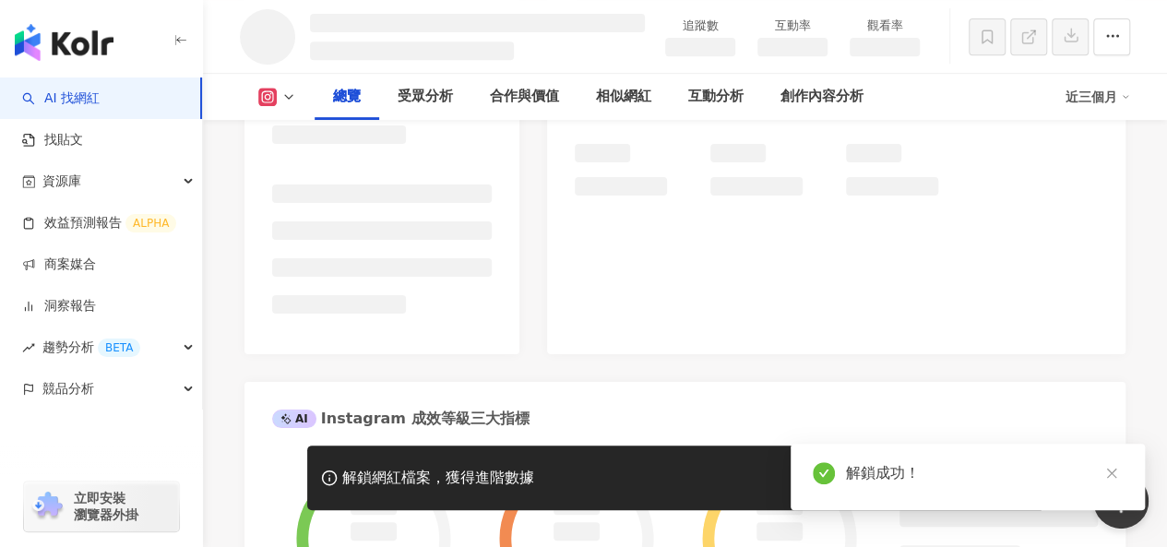
scroll to position [277, 0]
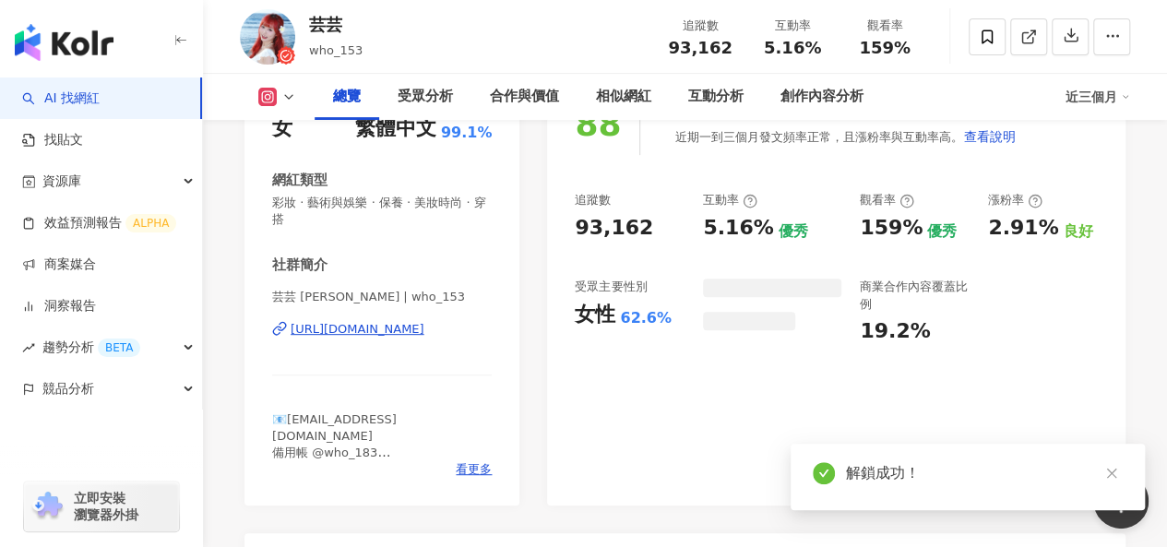
click at [393, 328] on div "[URL][DOMAIN_NAME]" at bounding box center [358, 329] width 134 height 17
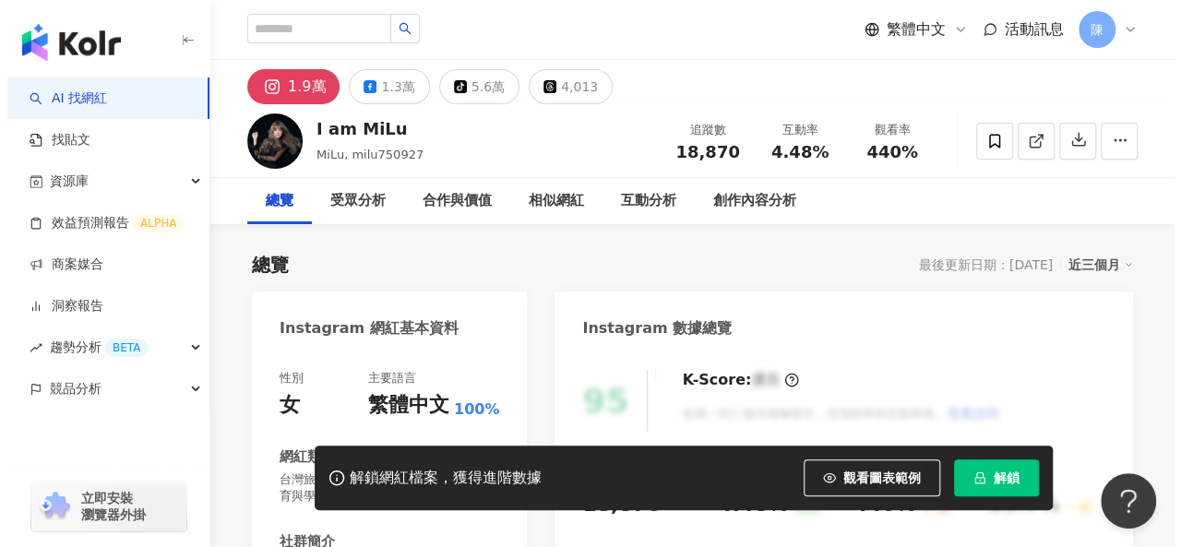
scroll to position [369, 0]
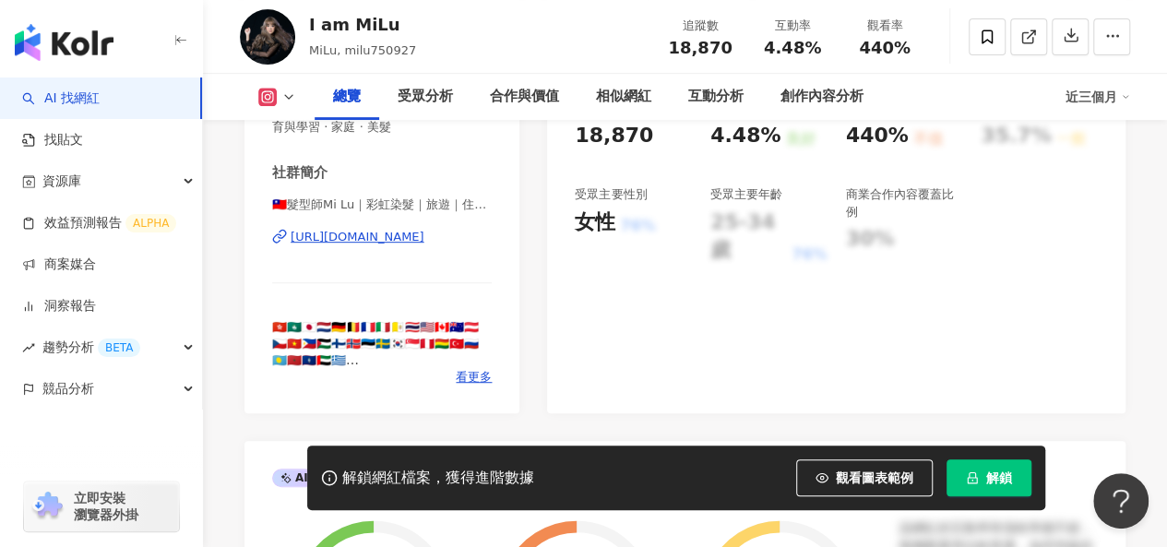
click at [973, 480] on icon "lock" at bounding box center [972, 478] width 13 height 13
click at [991, 483] on span "解鎖" at bounding box center [1000, 478] width 26 height 15
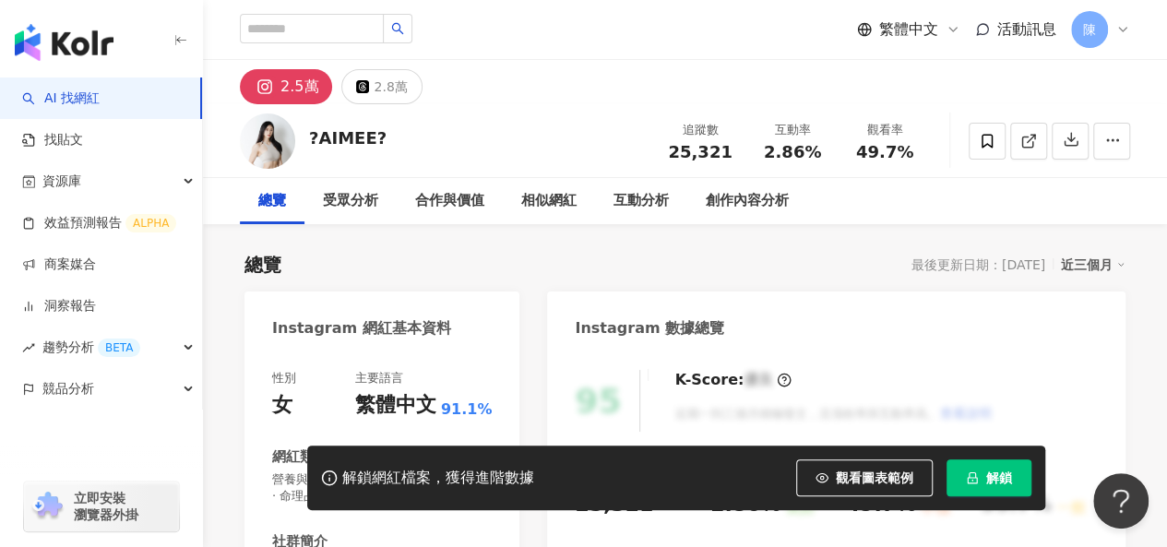
click at [996, 505] on div "解鎖網紅檔案，獲得進階數據 觀看圖表範例 解鎖" at bounding box center [676, 478] width 738 height 65
click at [1010, 483] on span "解鎖" at bounding box center [1000, 478] width 26 height 15
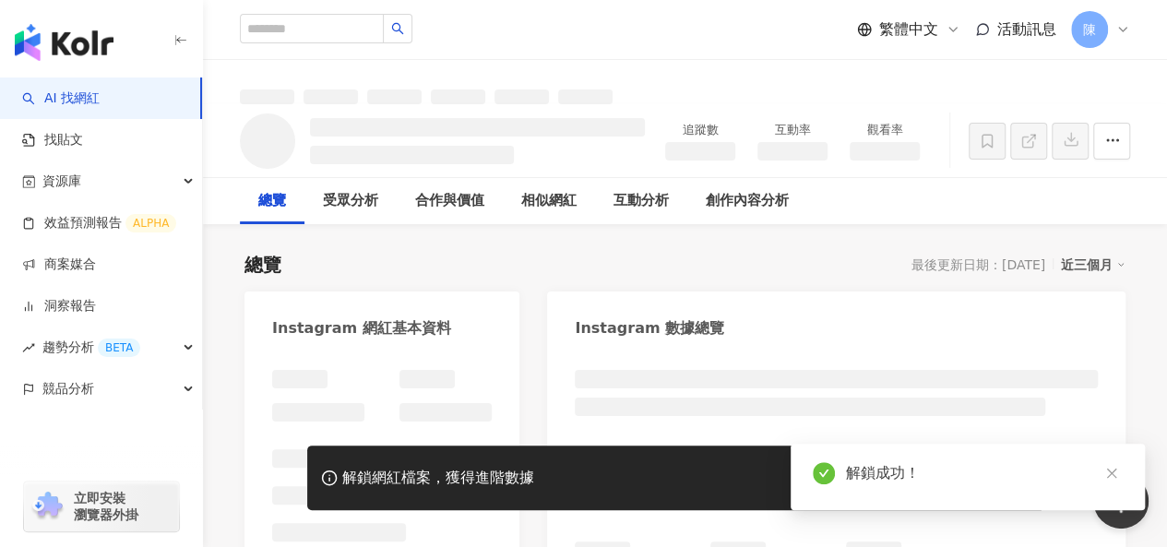
click at [856, 293] on div "Instagram 數據總覽" at bounding box center [836, 322] width 579 height 60
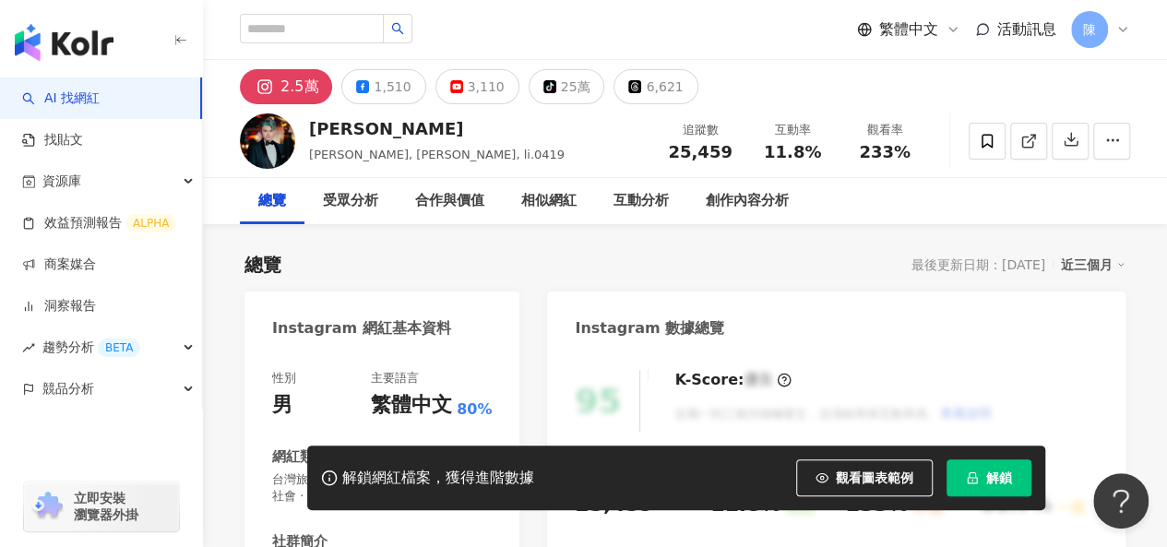
click at [978, 479] on button "解鎖" at bounding box center [989, 478] width 85 height 37
click at [699, 263] on div "總覽 最後更新日期：[DATE] 近三個月" at bounding box center [685, 265] width 881 height 26
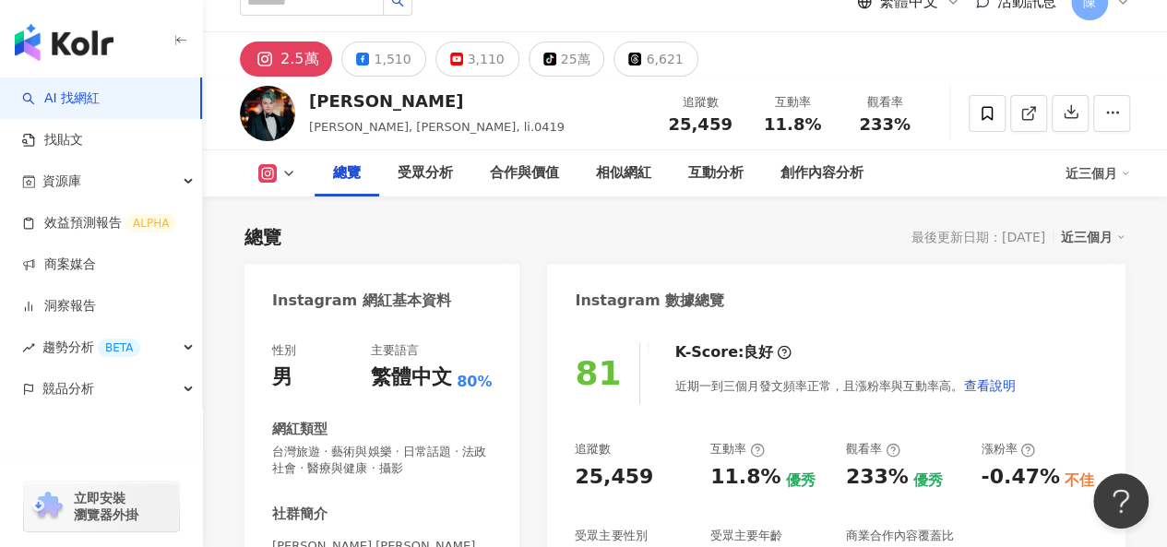
scroll to position [369, 0]
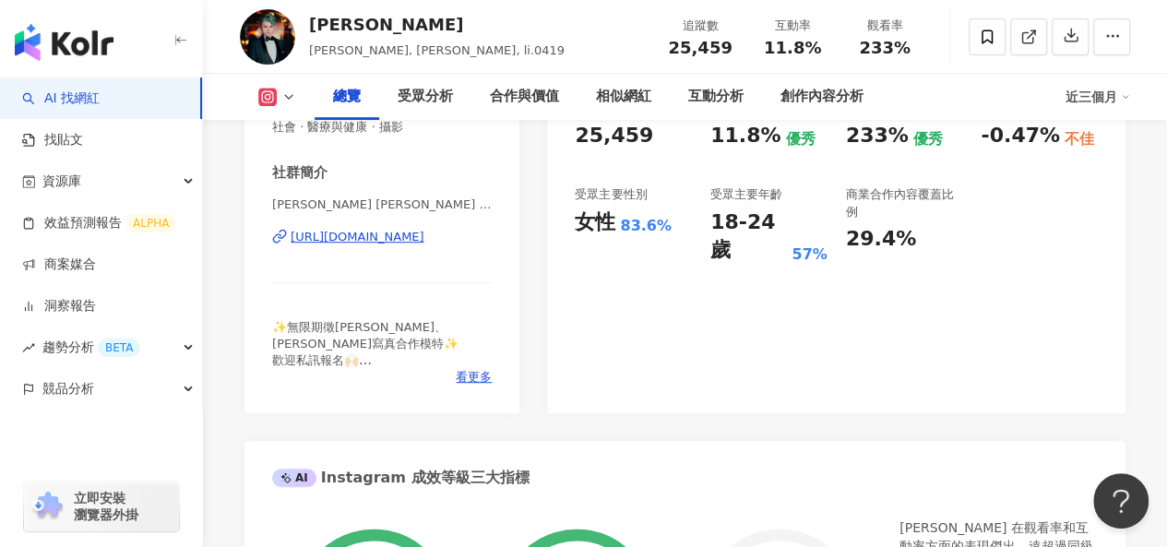
click at [418, 231] on div "[URL][DOMAIN_NAME]" at bounding box center [358, 237] width 134 height 17
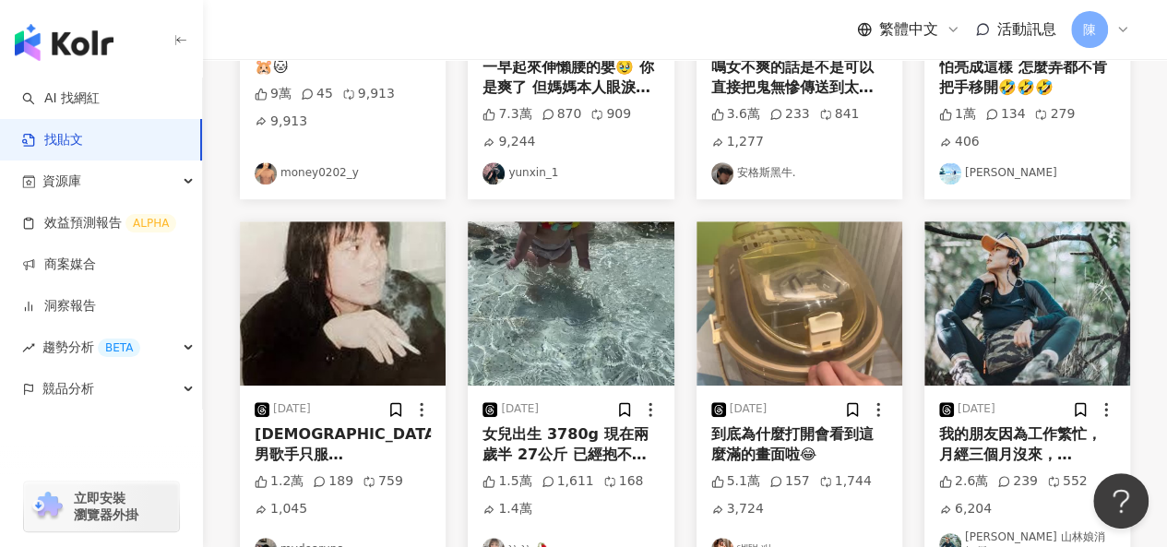
scroll to position [461, 0]
drag, startPoint x: 1142, startPoint y: 299, endPoint x: 968, endPoint y: 147, distance: 231.5
click at [1142, 299] on div "共 1,000+ 筆 排序： 關聯性 [DATE] 🐹🐱 9萬 45 9,913 9,913 money0202_y [DATE] 一早起來伸懶腰的嬰🥹 你是…" at bounding box center [685, 448] width 964 height 1336
